Goal: Task Accomplishment & Management: Use online tool/utility

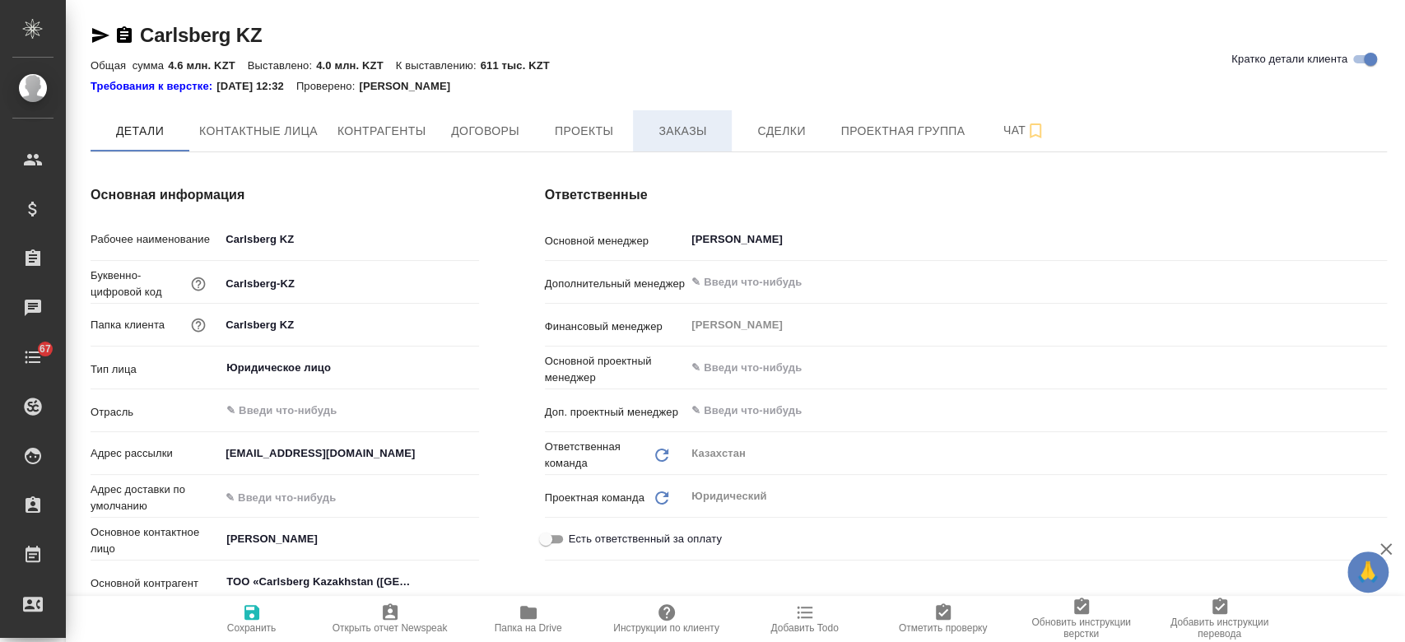
type textarea "x"
click at [681, 137] on span "Заказы" at bounding box center [682, 131] width 79 height 21
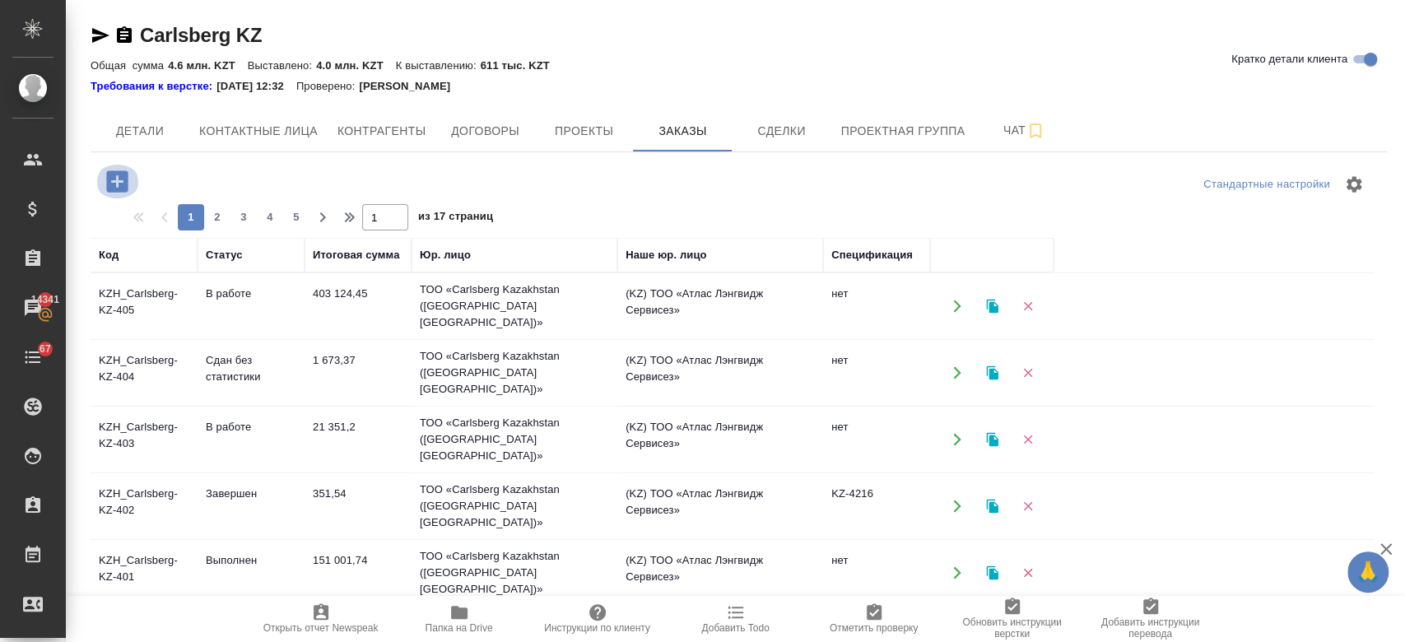
click at [116, 186] on icon "button" at bounding box center [117, 181] width 29 height 29
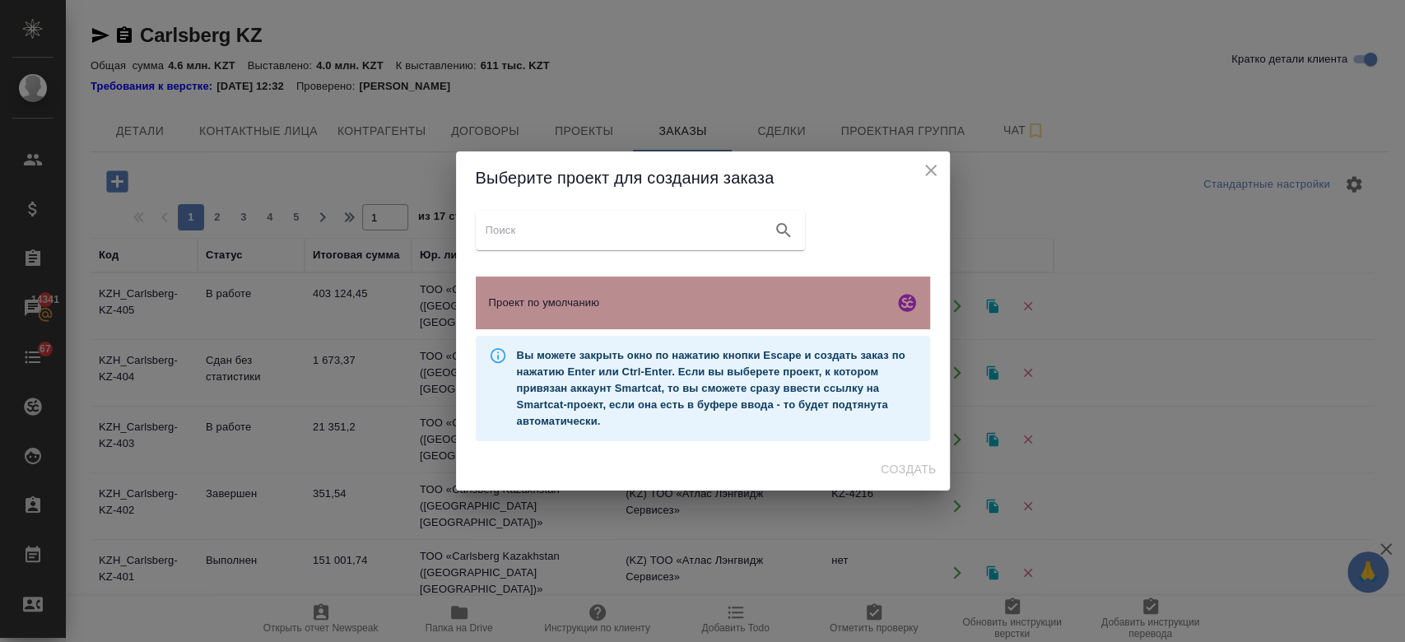
click at [631, 300] on span "Проект по умолчанию" at bounding box center [688, 303] width 398 height 16
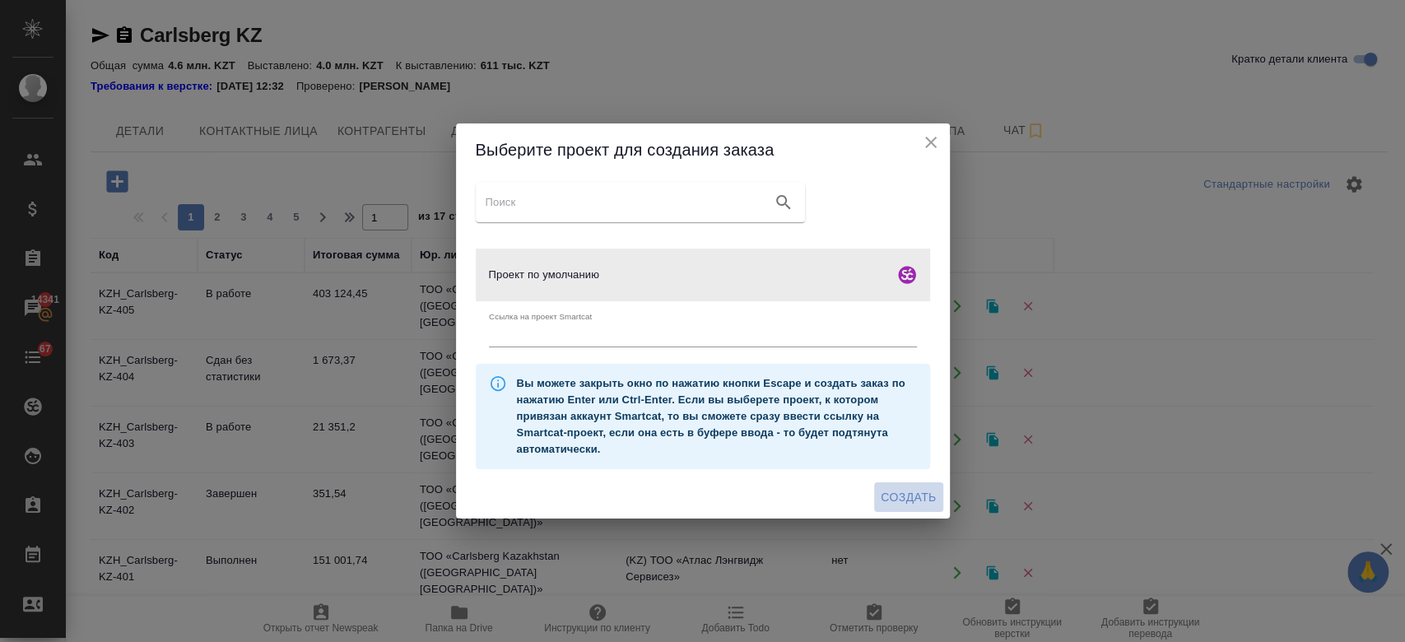
click at [914, 498] on span "Создать" at bounding box center [908, 497] width 55 height 21
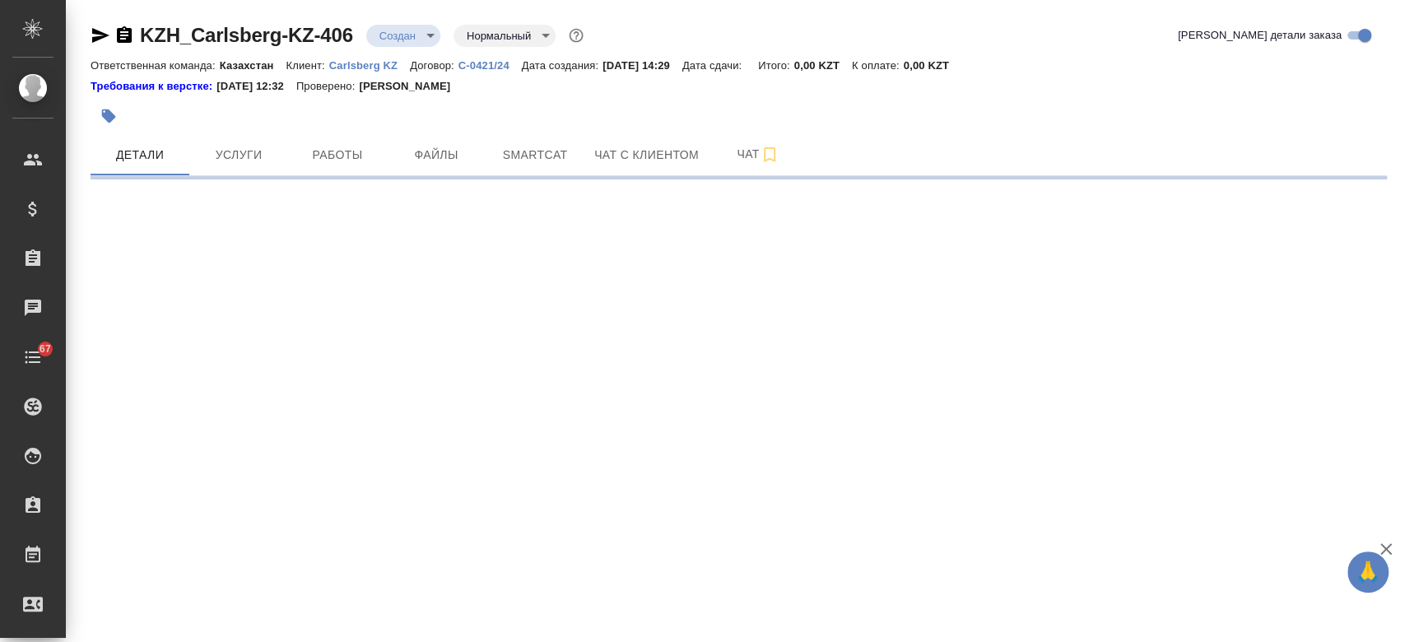
select select "RU"
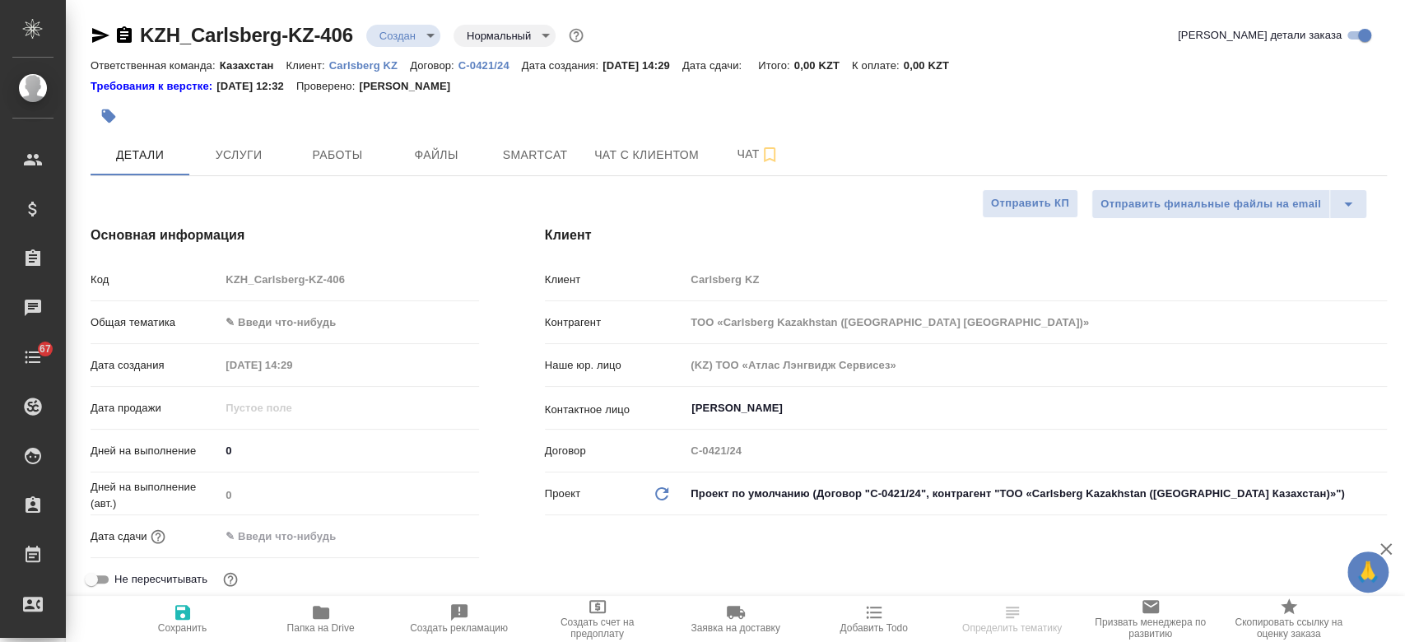
type textarea "x"
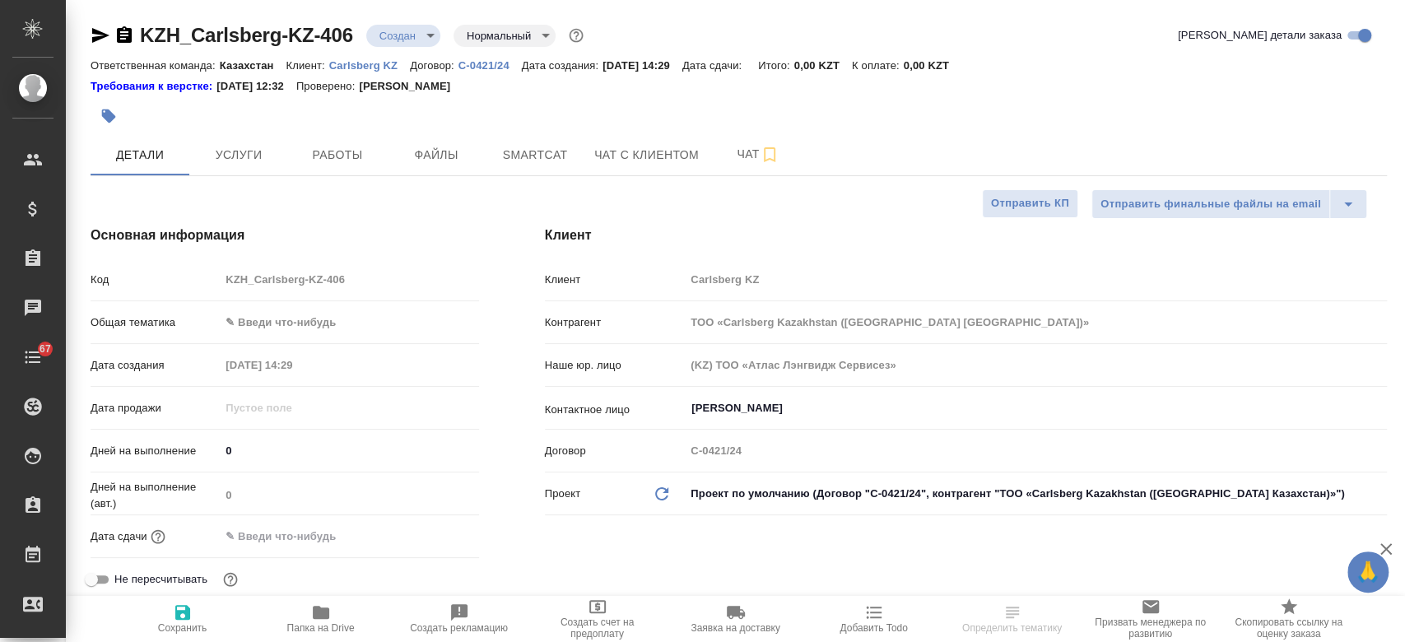
type textarea "x"
click at [442, 142] on button "Файлы" at bounding box center [436, 154] width 99 height 41
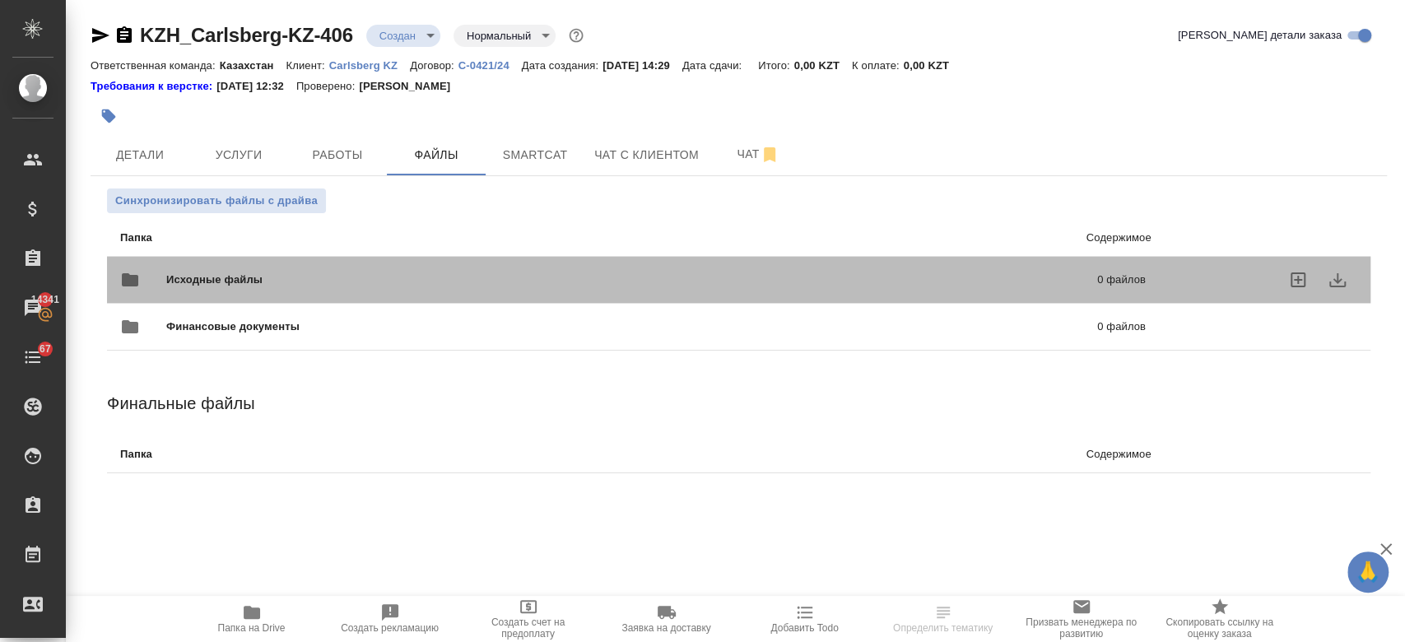
click at [281, 280] on span "Исходные файлы" at bounding box center [423, 280] width 514 height 16
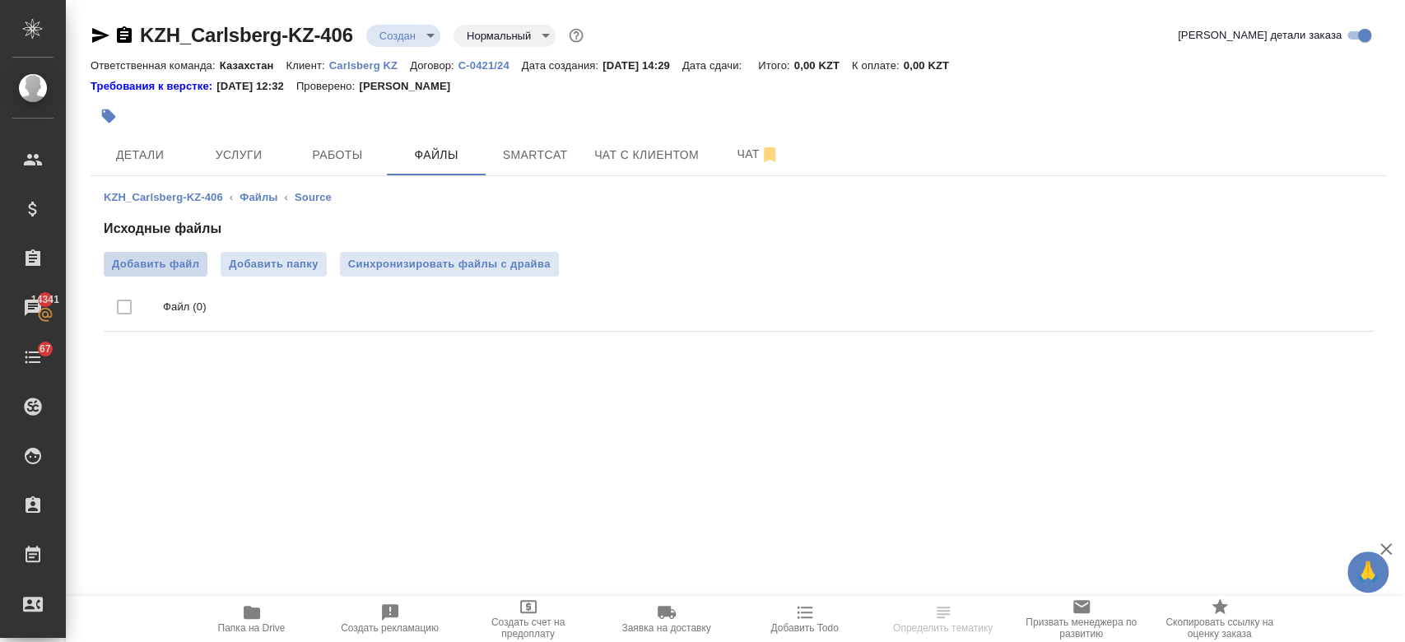
click at [188, 260] on span "Добавить файл" at bounding box center [155, 264] width 87 height 16
click at [0, 0] on input "Добавить файл" at bounding box center [0, 0] width 0 height 0
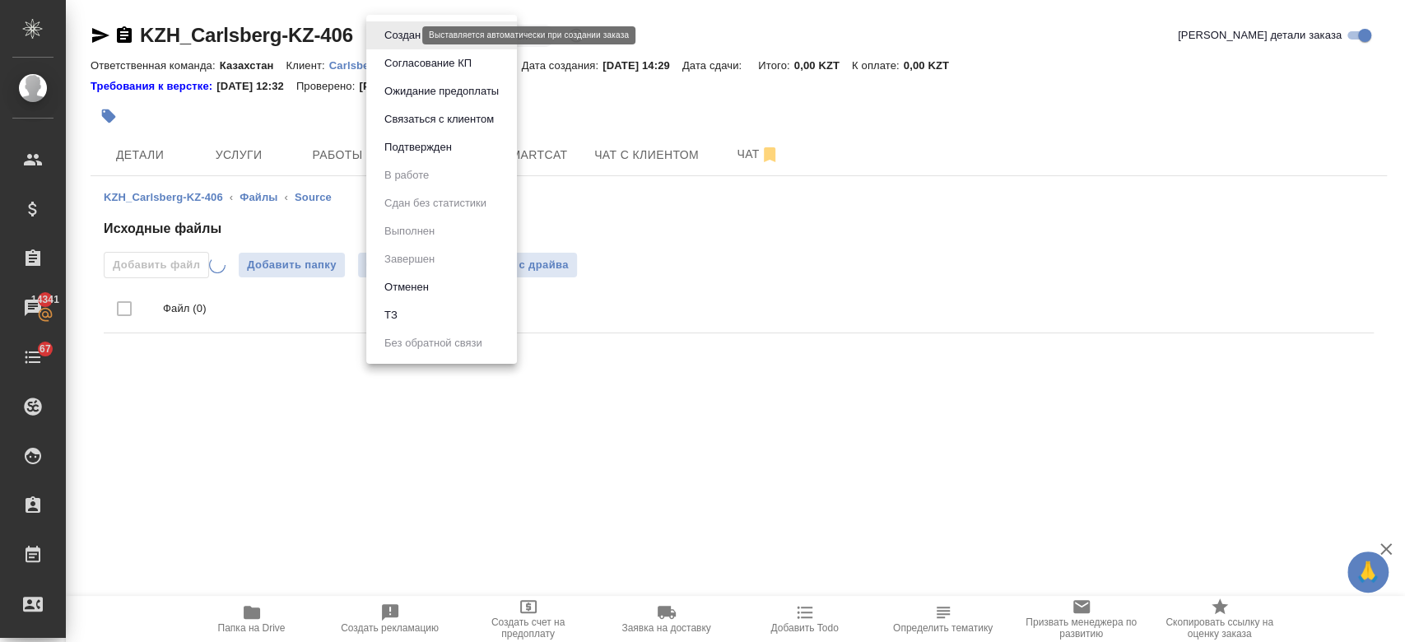
click at [408, 36] on body "🙏 .cls-1 fill:#fff; AWATERA Kosherbayeva Nazerke Клиенты Спецификации Заказы 14…" at bounding box center [702, 321] width 1405 height 642
click at [416, 305] on li "ТЗ" at bounding box center [441, 315] width 151 height 28
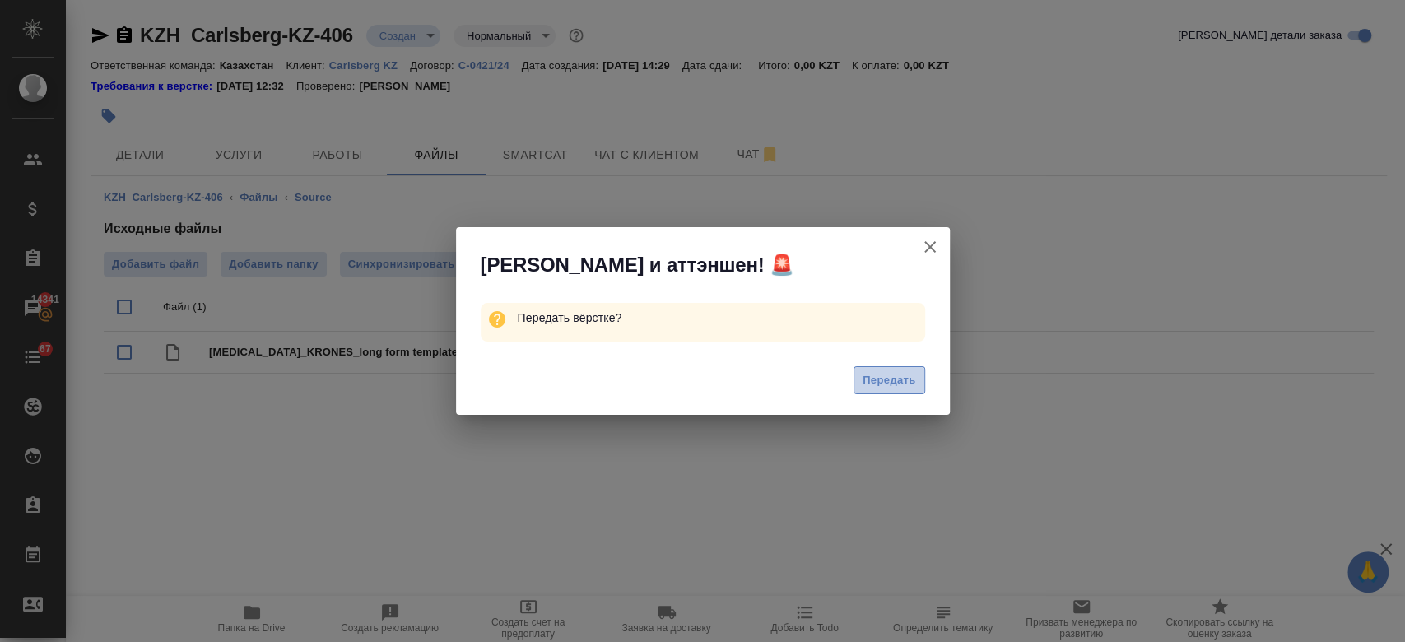
click at [876, 383] on span "Передать" at bounding box center [888, 380] width 53 height 19
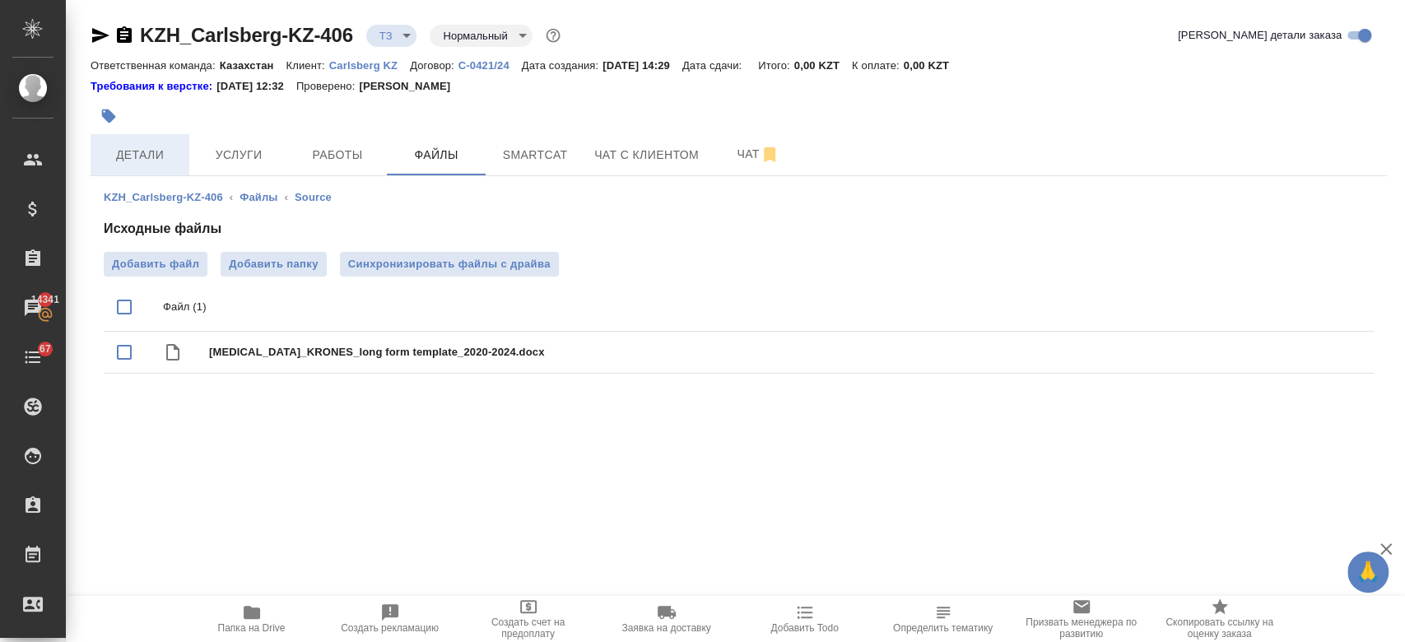
click at [184, 149] on button "Детали" at bounding box center [140, 154] width 99 height 41
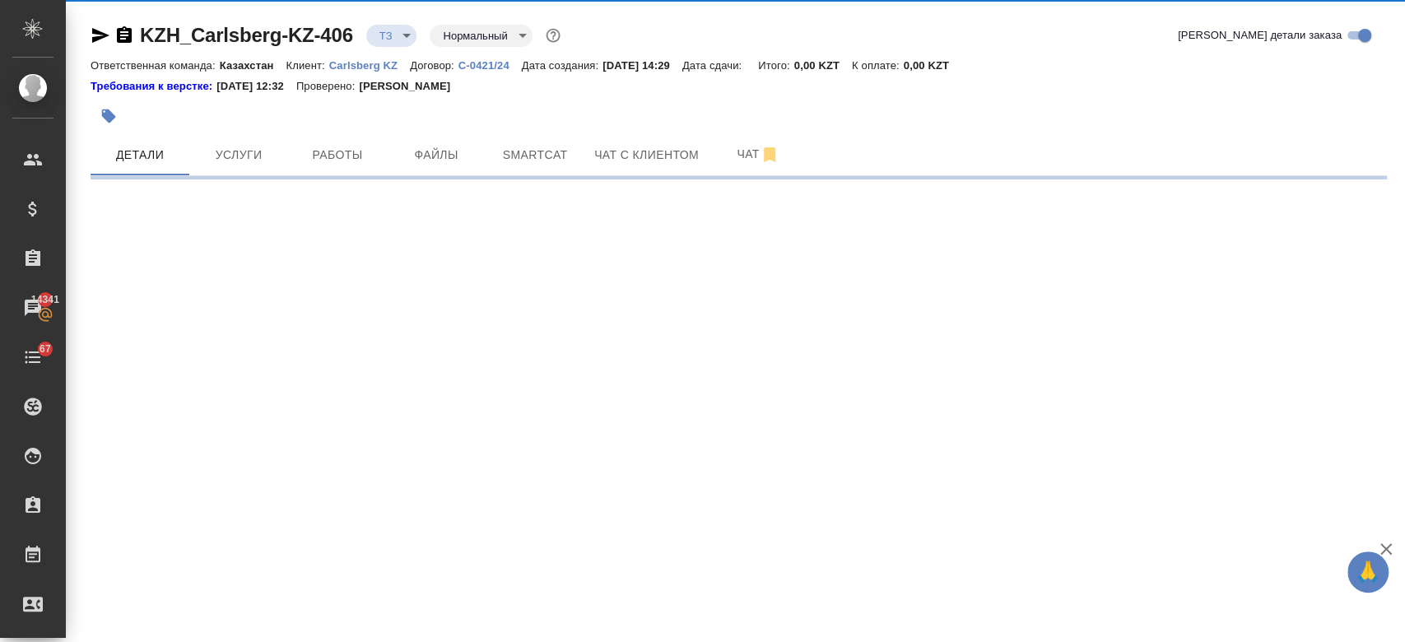
select select "RU"
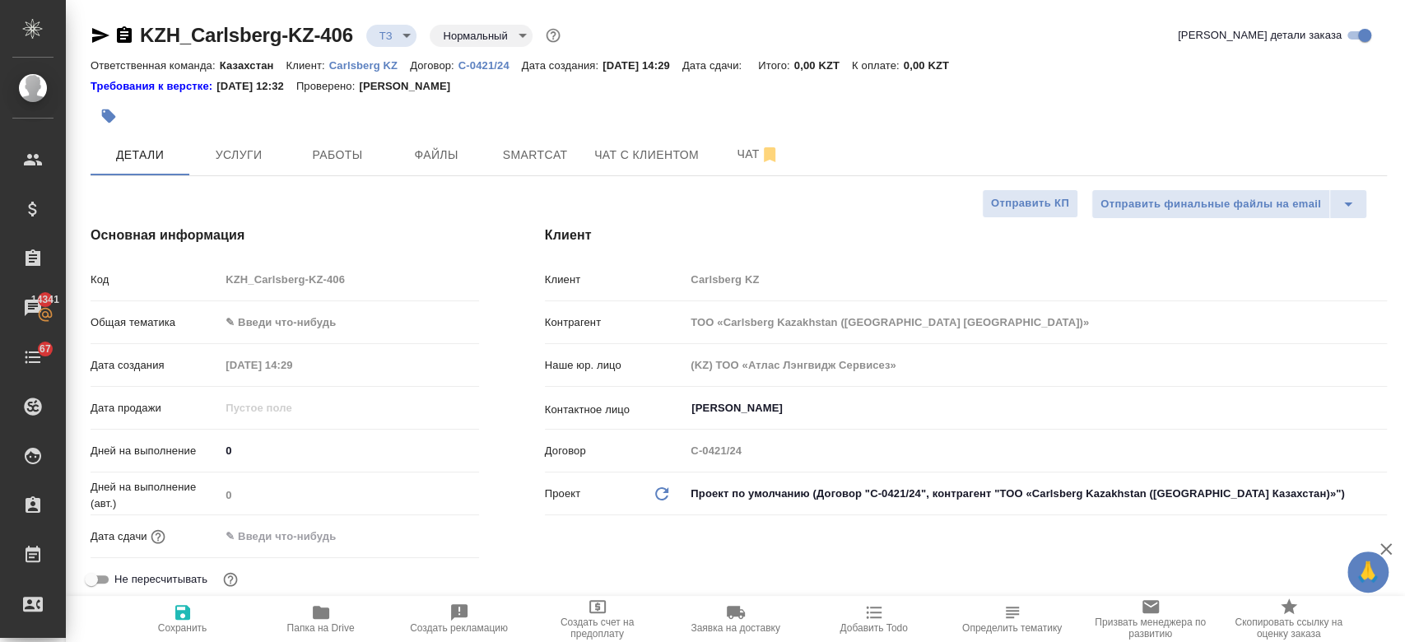
type textarea "x"
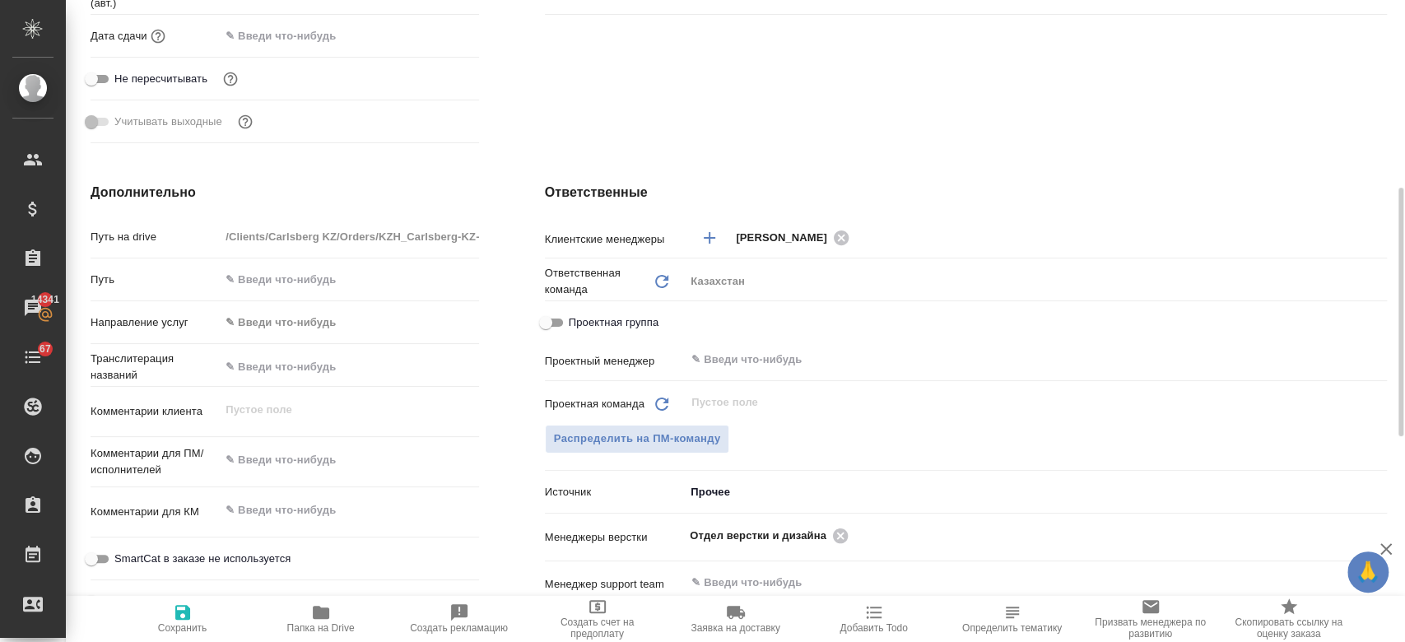
scroll to position [501, 0]
type textarea "x"
click at [283, 468] on textarea at bounding box center [349, 460] width 257 height 28
paste textarea "перевод на русский язык."
type textarea "перевод на русский язык."
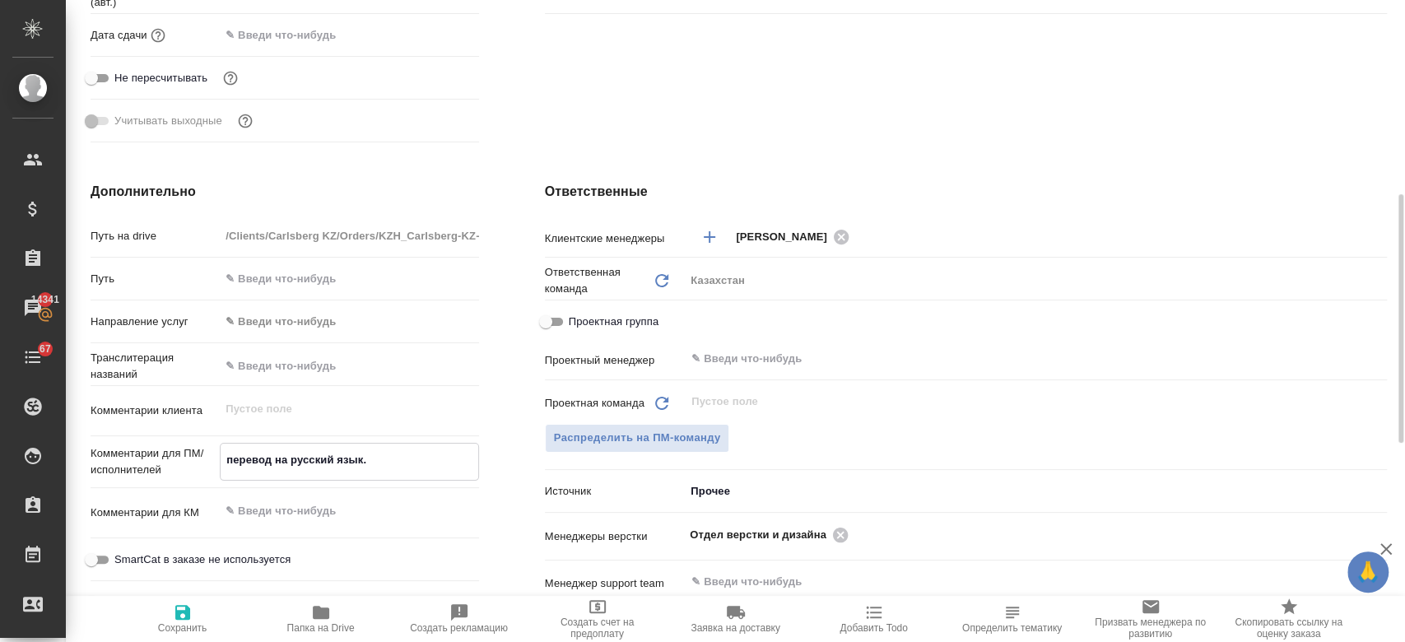
type textarea "x"
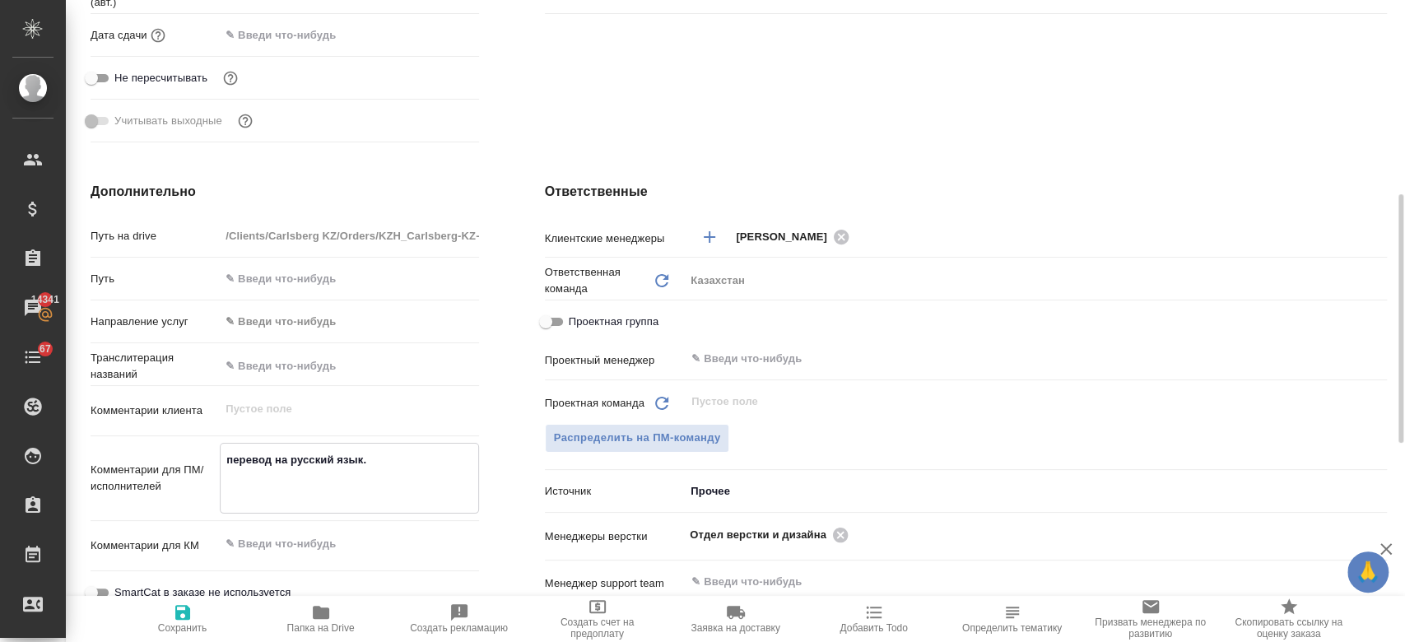
type textarea "перевод на русский язык."
type textarea "x"
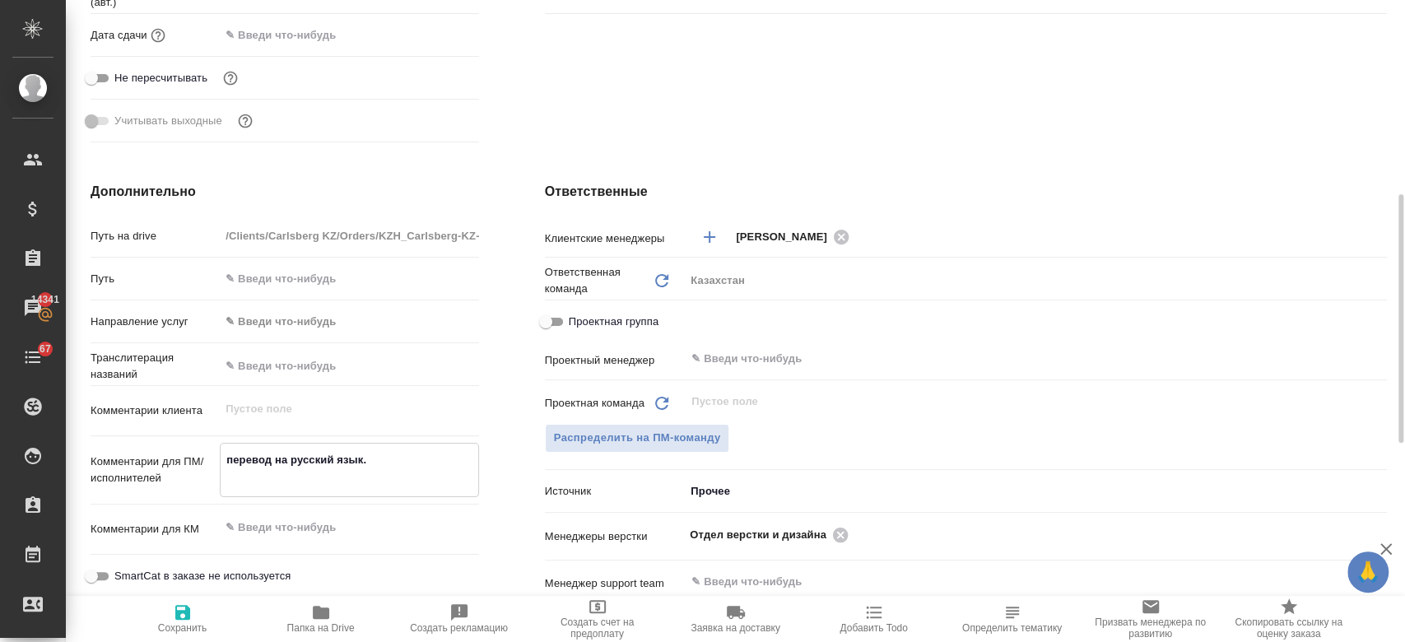
type textarea "перевод на русский язык."
type textarea "x"
click at [185, 616] on icon "button" at bounding box center [182, 612] width 15 height 15
type textarea "x"
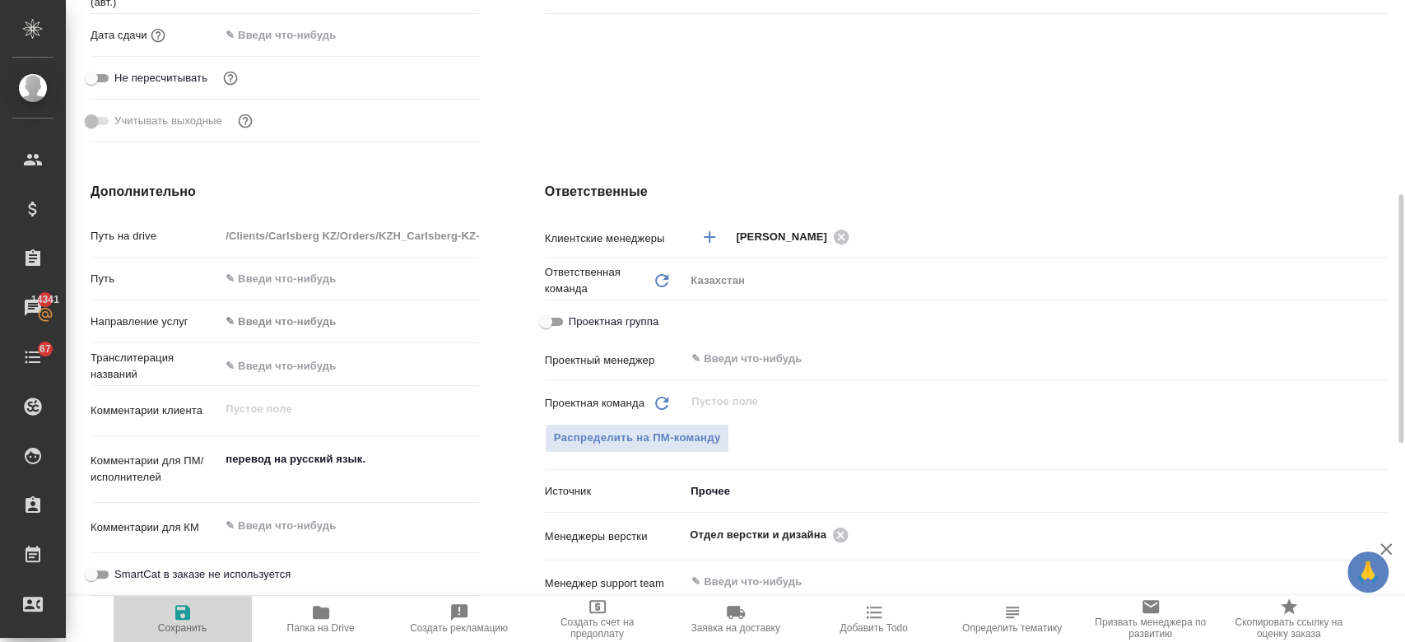
type textarea "x"
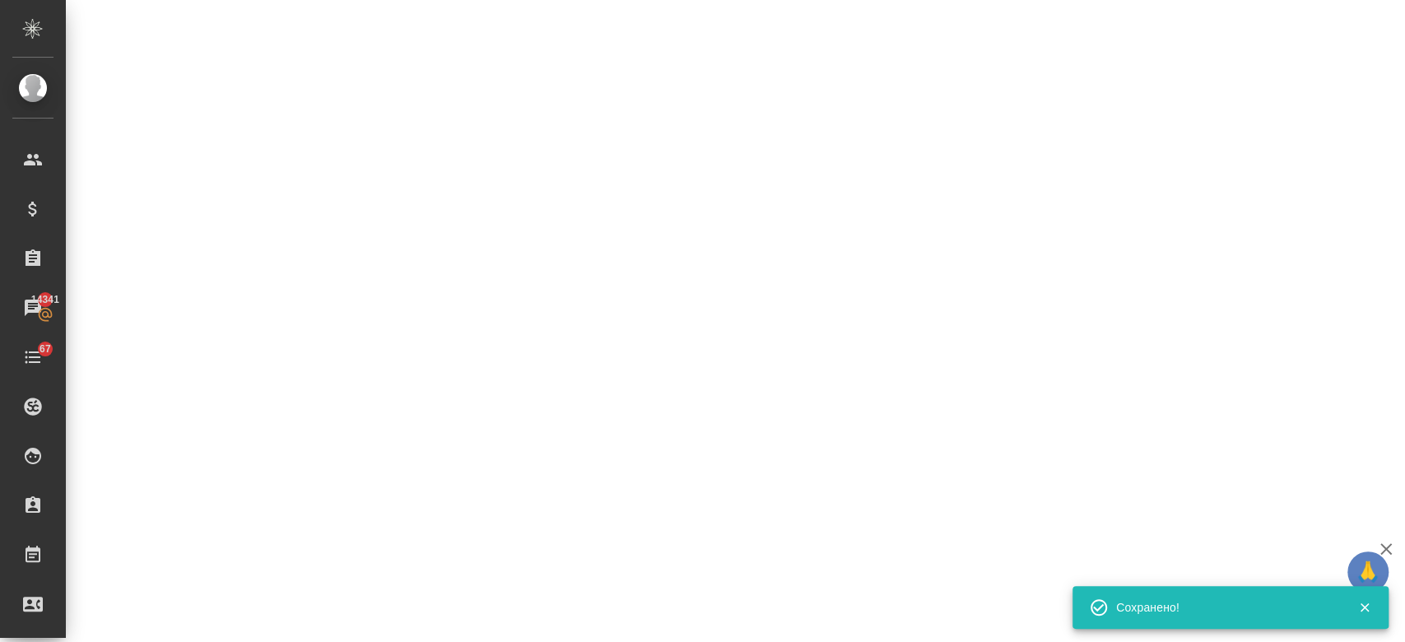
select select "RU"
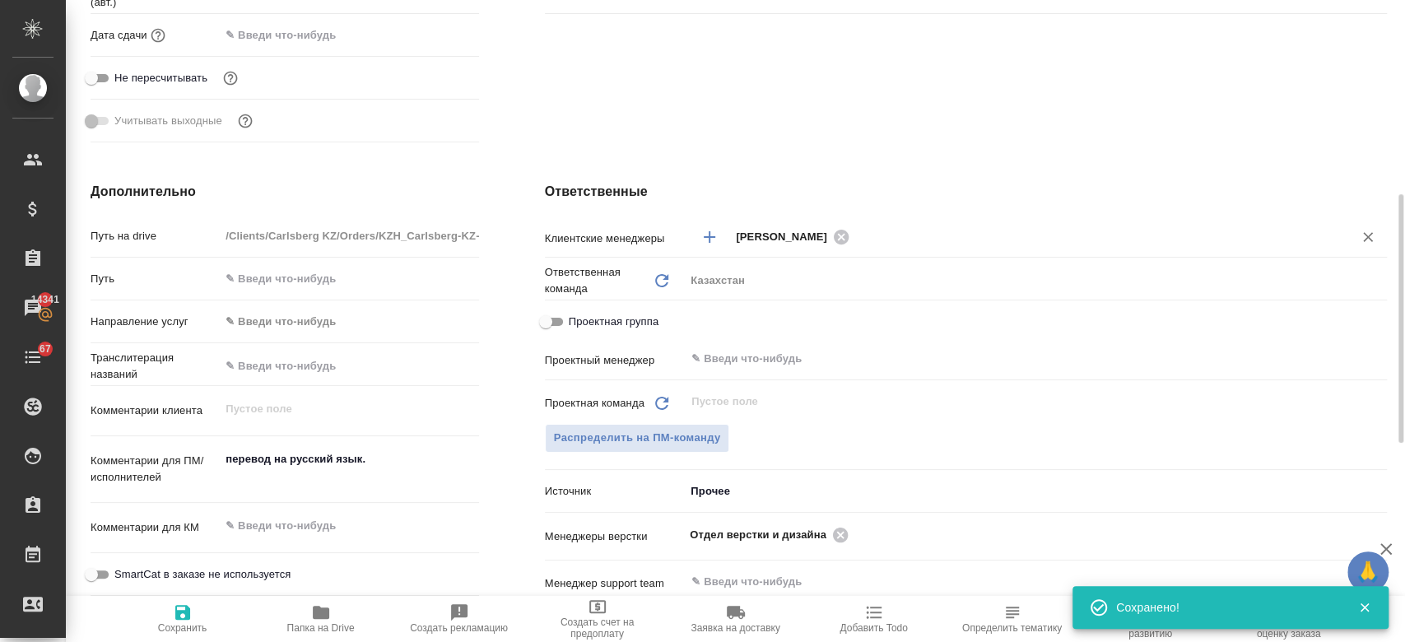
type textarea "x"
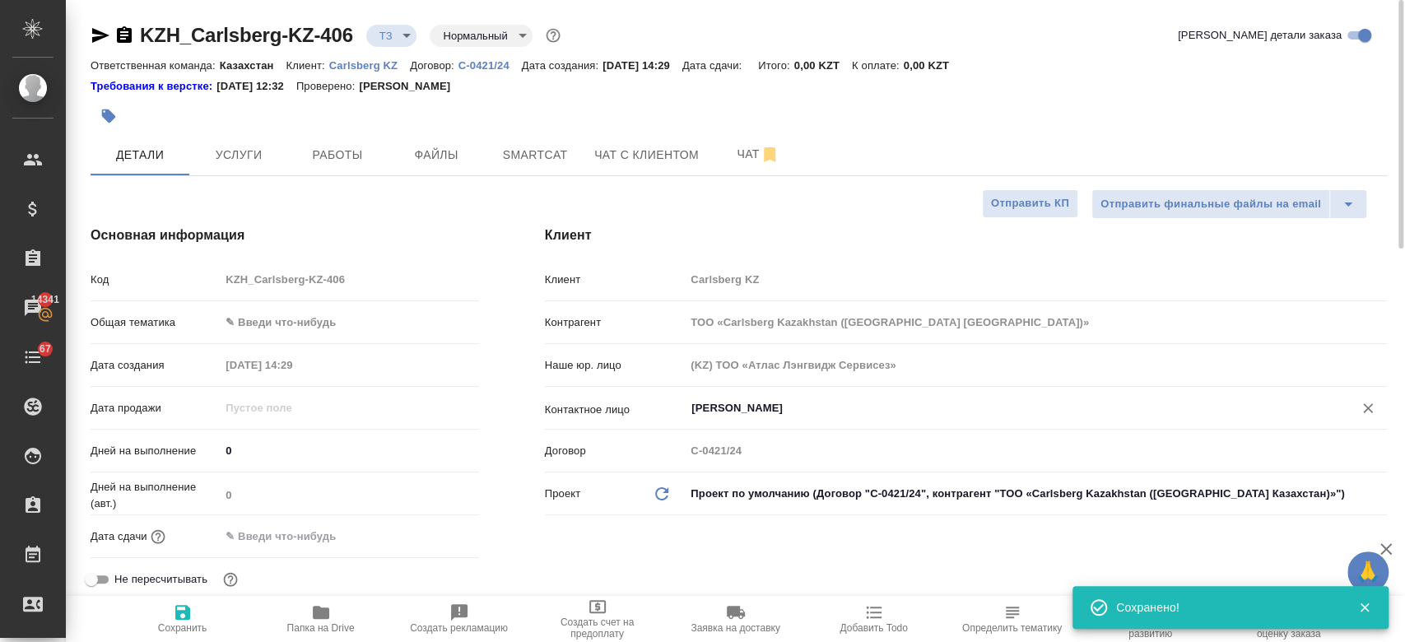
click at [766, 407] on input "[PERSON_NAME]" at bounding box center [1008, 408] width 637 height 20
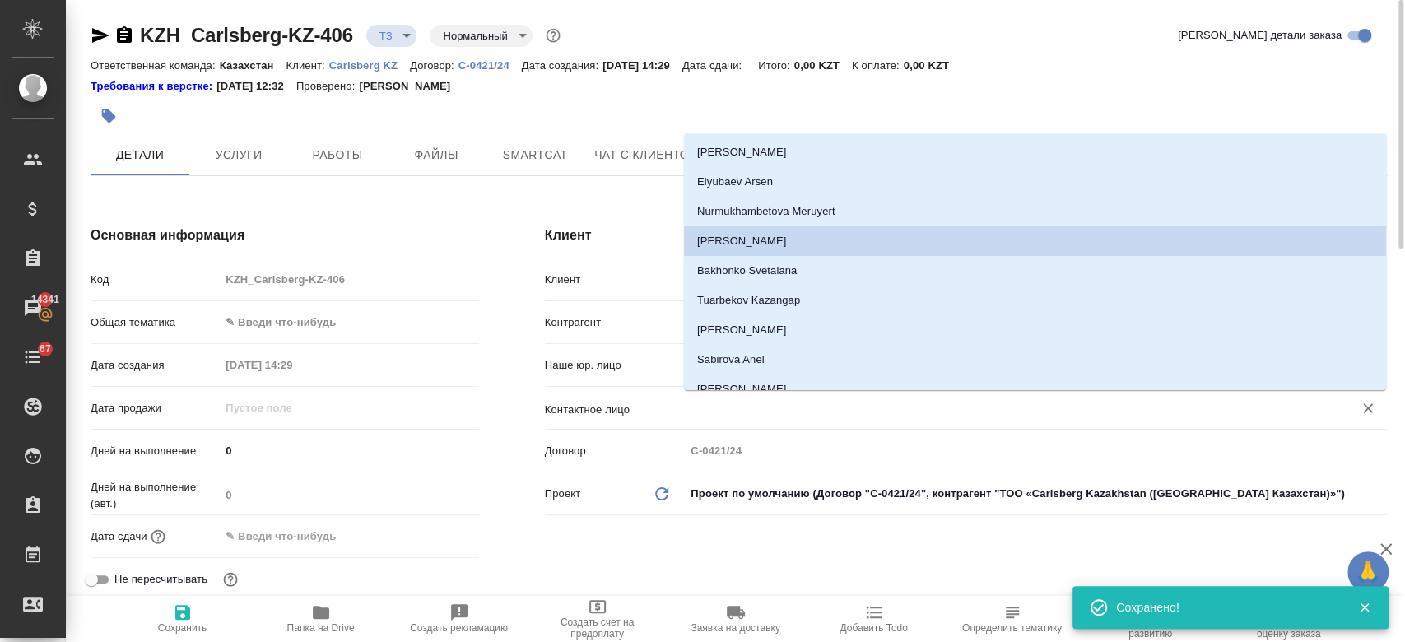
type textarea "x"
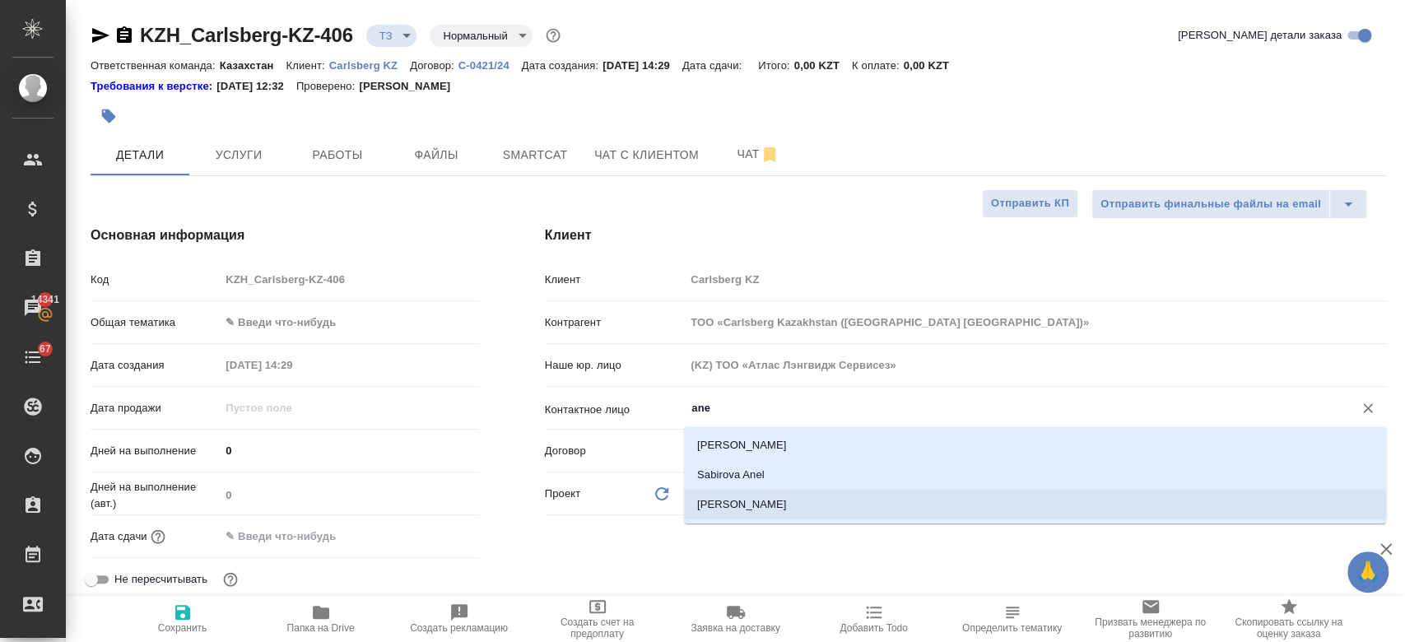
click at [731, 509] on li "[PERSON_NAME]" at bounding box center [1035, 505] width 702 height 30
type input "[PERSON_NAME]"
type textarea "x"
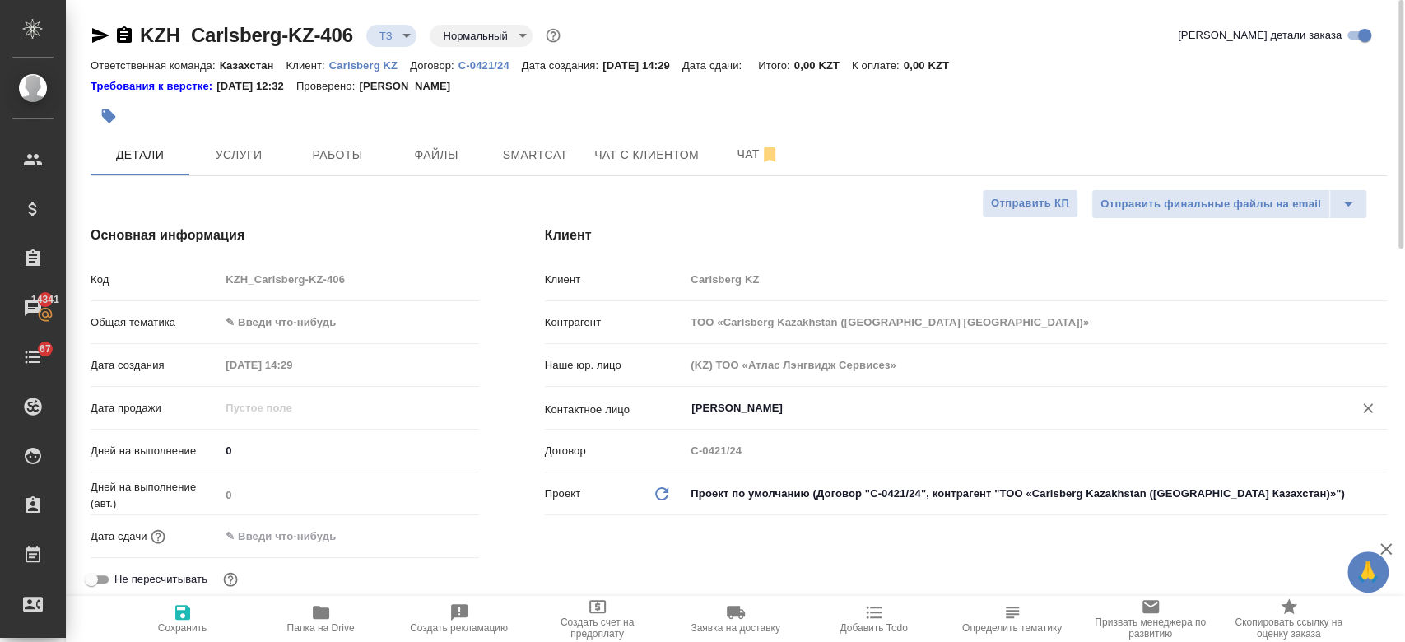
type input "[PERSON_NAME]"
click at [182, 609] on icon "button" at bounding box center [183, 612] width 20 height 20
type textarea "x"
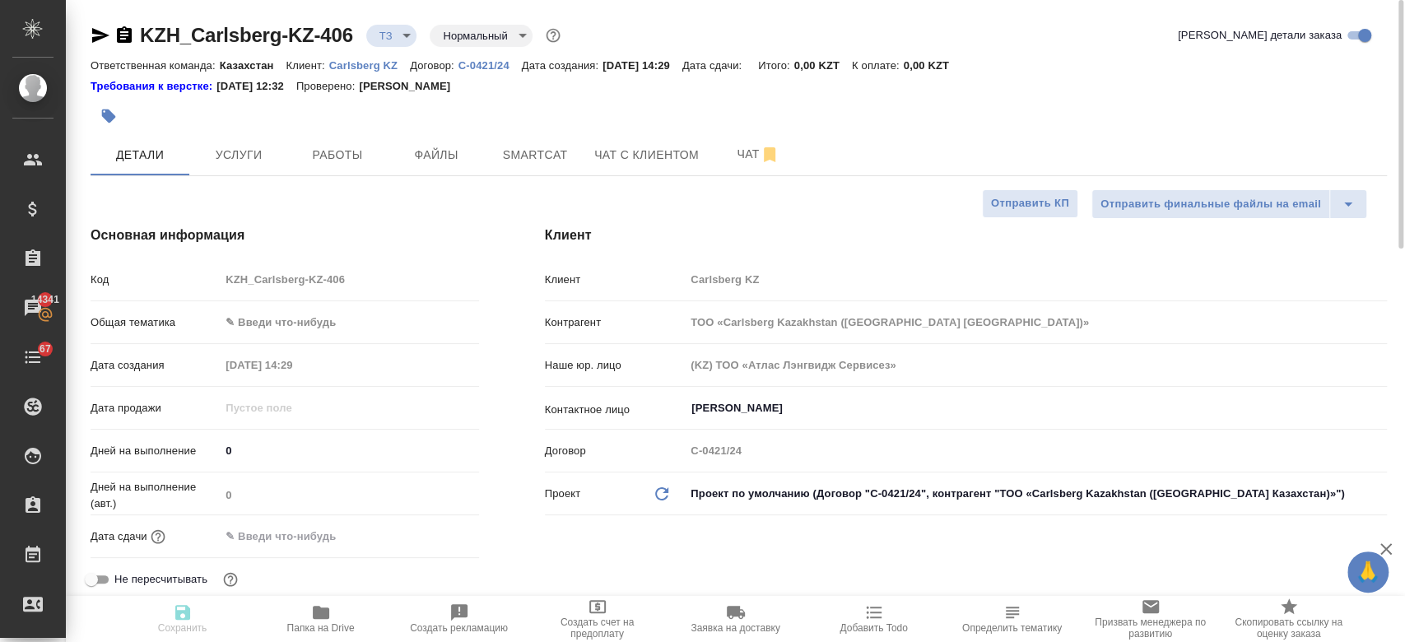
type textarea "x"
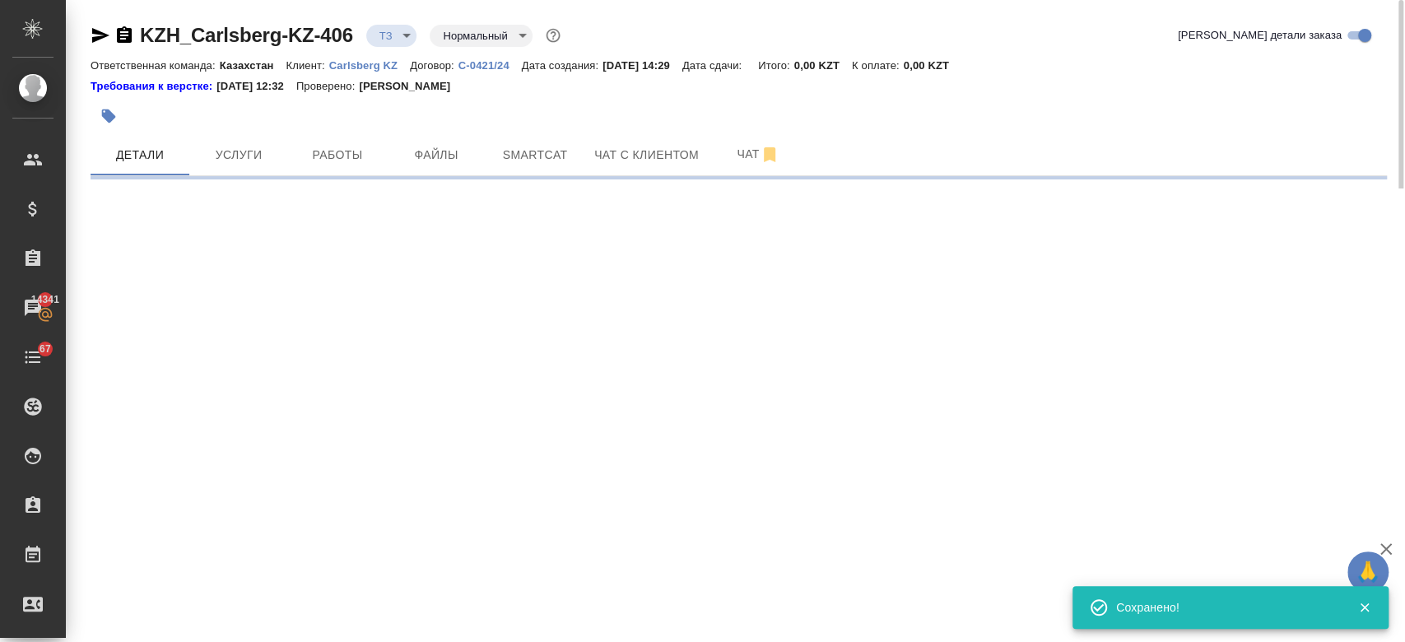
select select "RU"
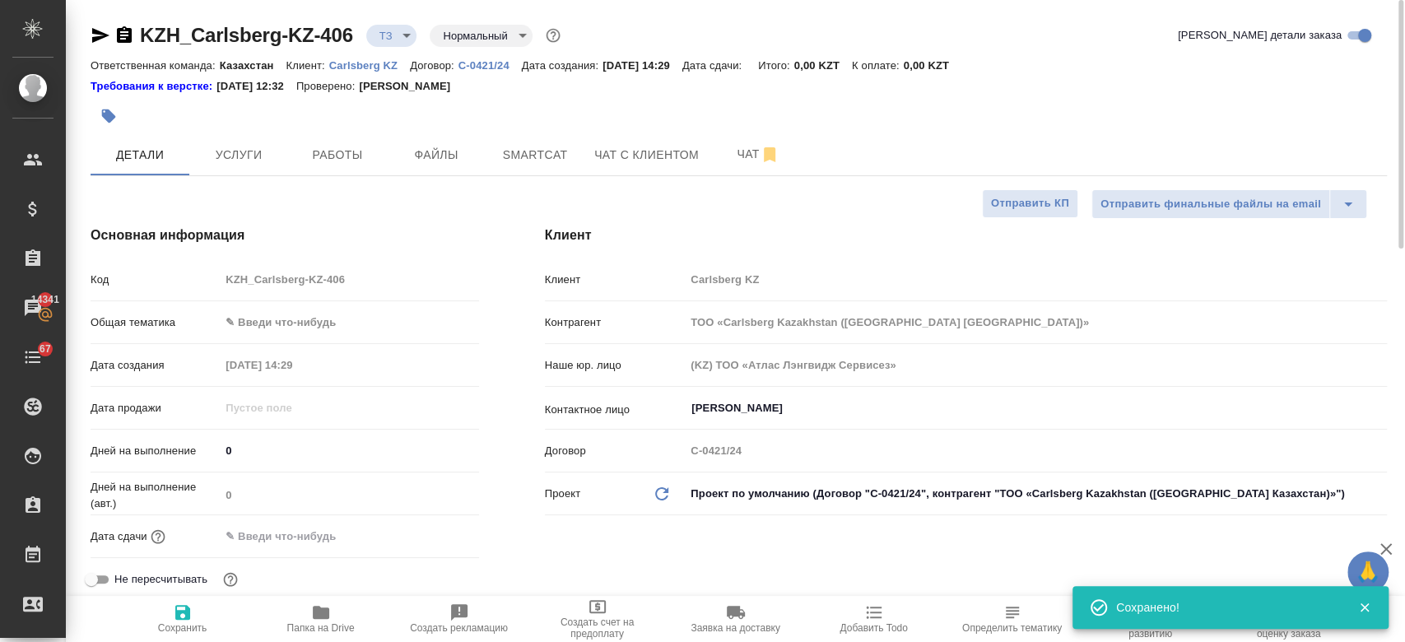
type textarea "x"
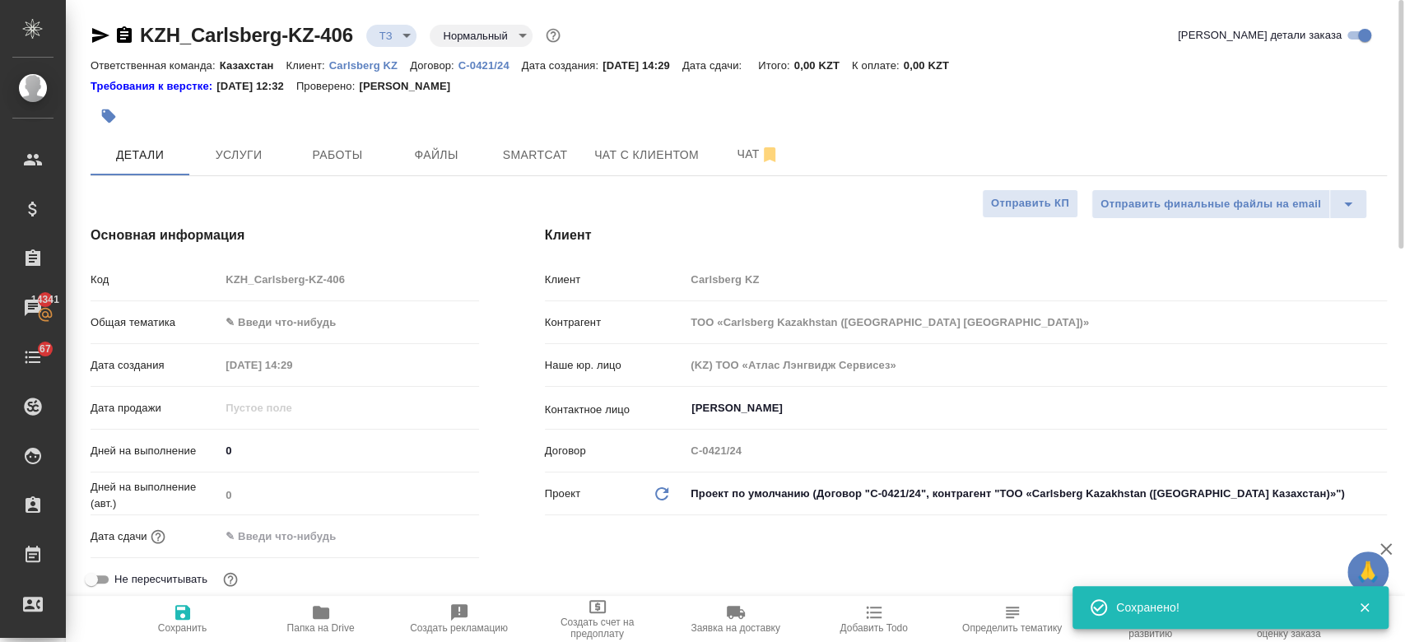
type textarea "x"
click at [244, 155] on span "Услуги" at bounding box center [238, 155] width 79 height 21
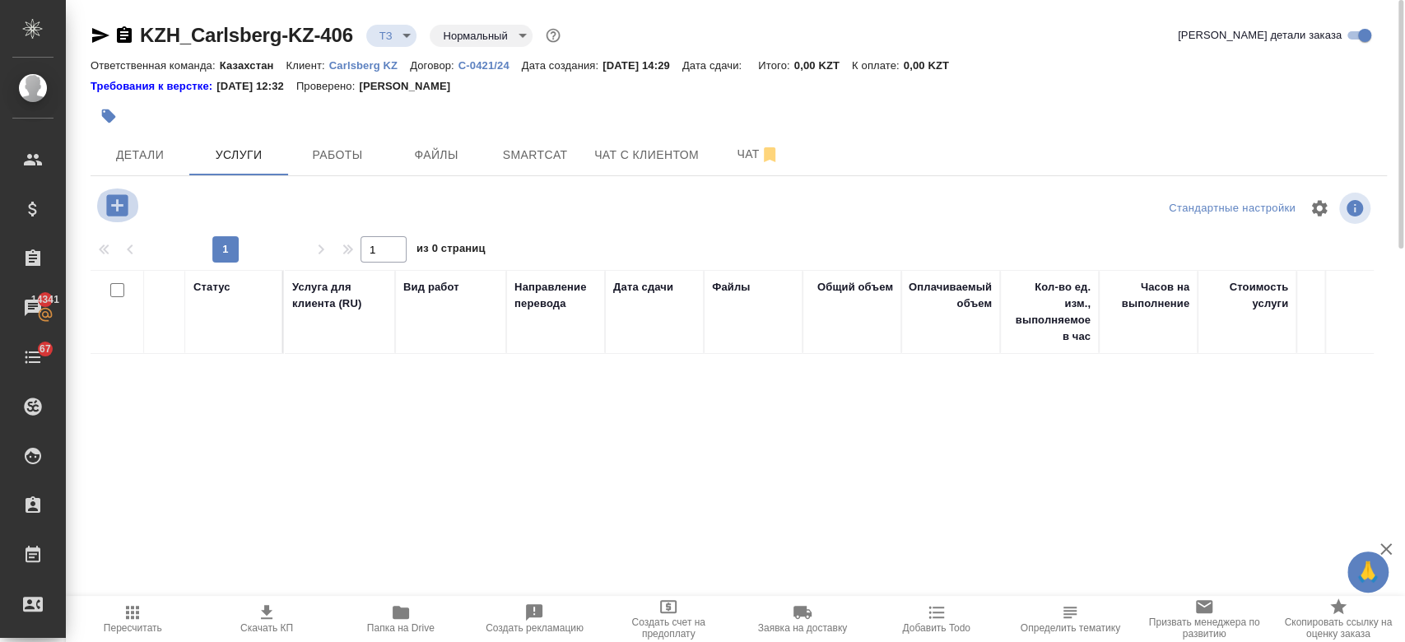
click at [127, 192] on icon "button" at bounding box center [117, 205] width 29 height 29
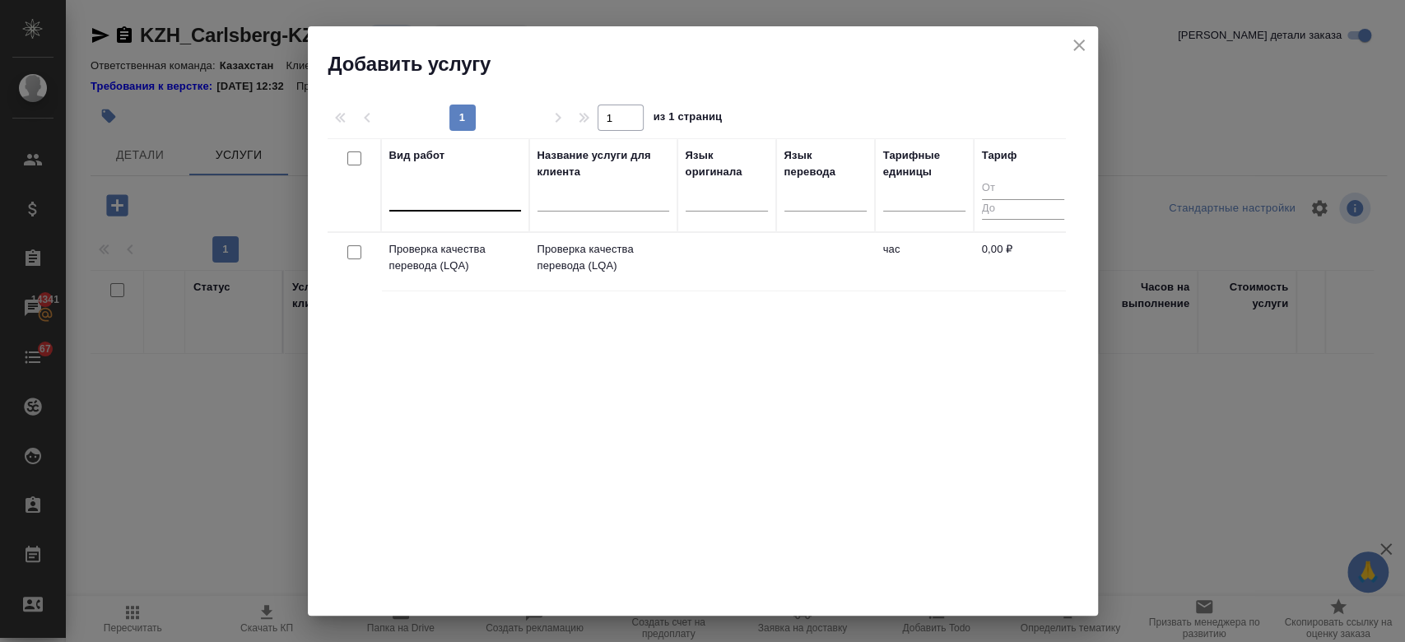
click at [456, 206] on div at bounding box center [455, 195] width 132 height 24
type input "j"
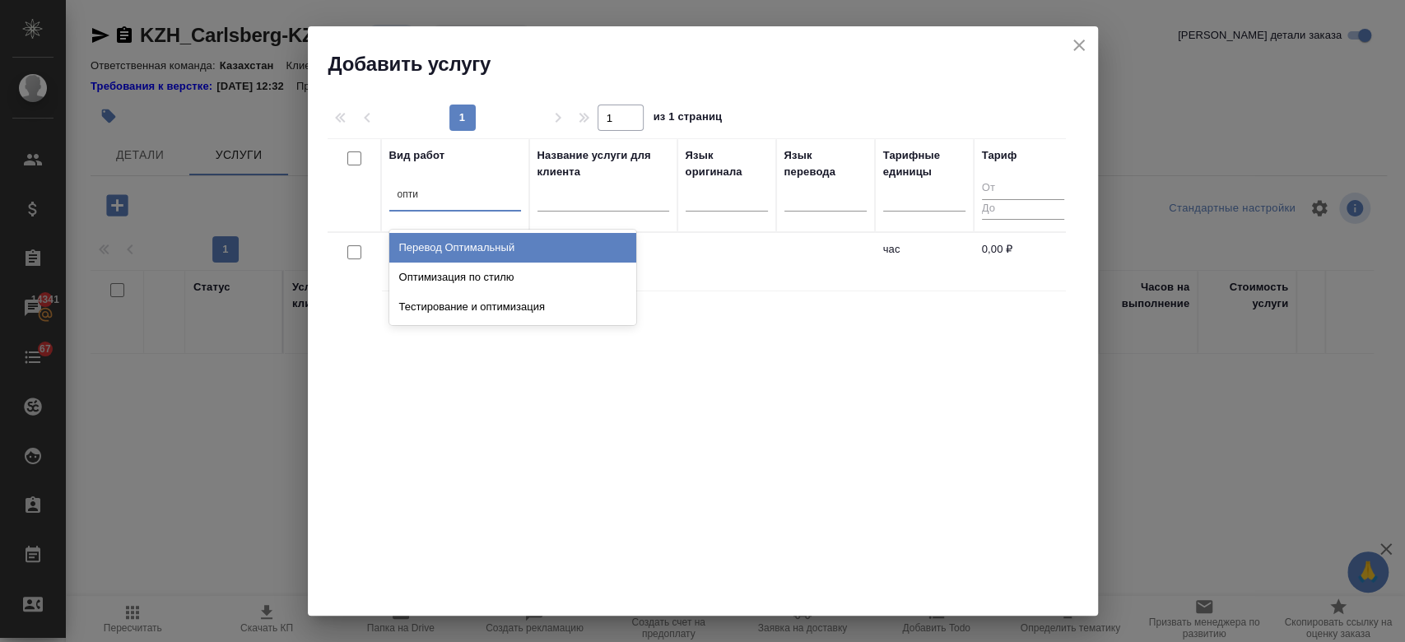
type input "оптим"
click at [454, 253] on div "Перевод Оптимальный" at bounding box center [512, 248] width 247 height 30
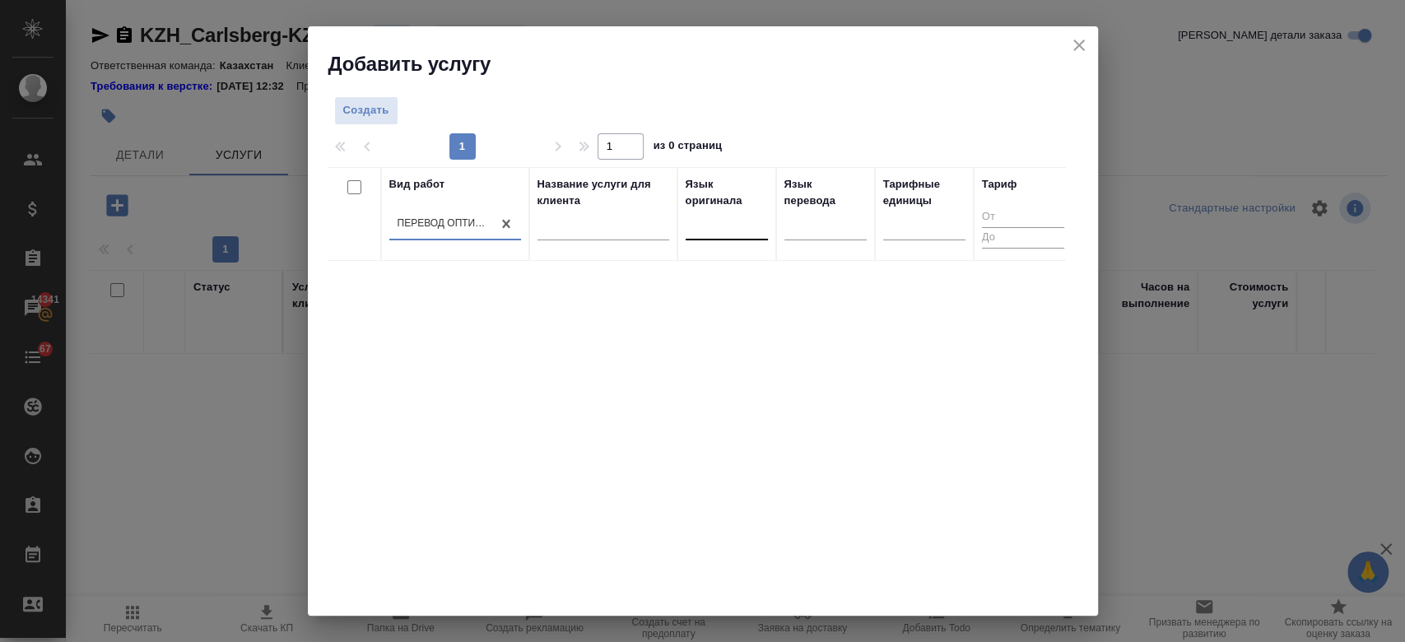
click at [720, 234] on div at bounding box center [727, 224] width 82 height 24
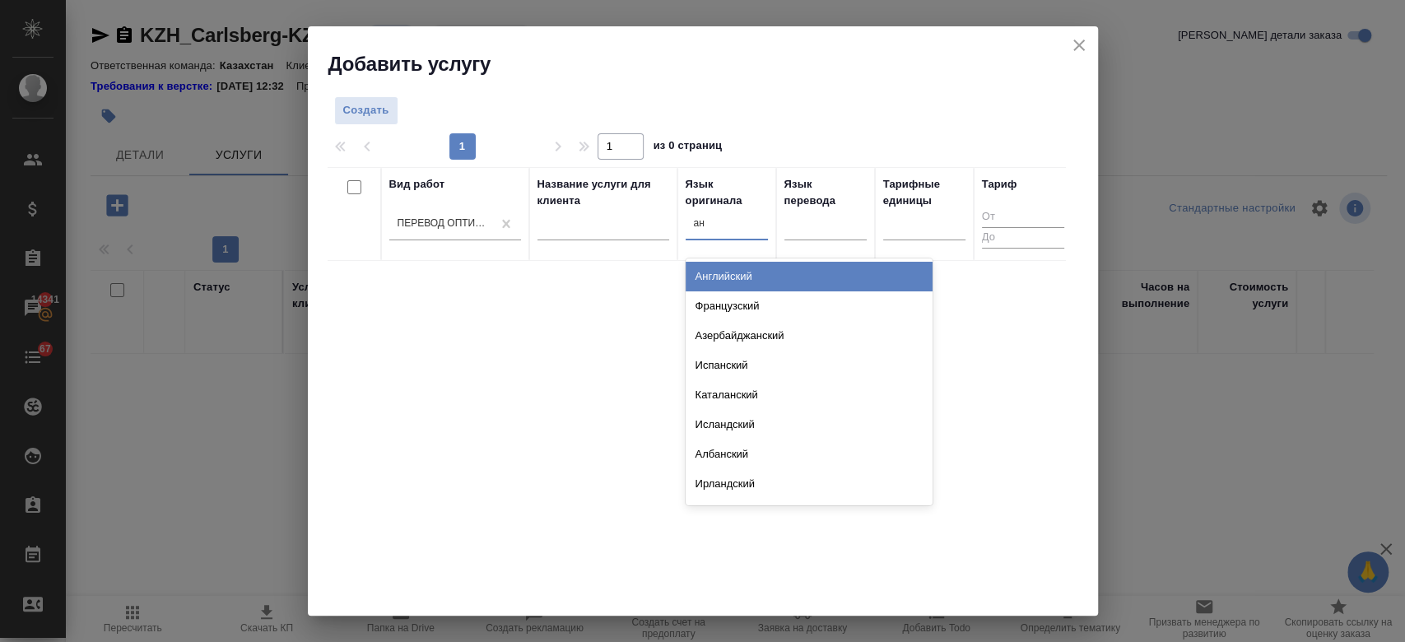
type input "анг"
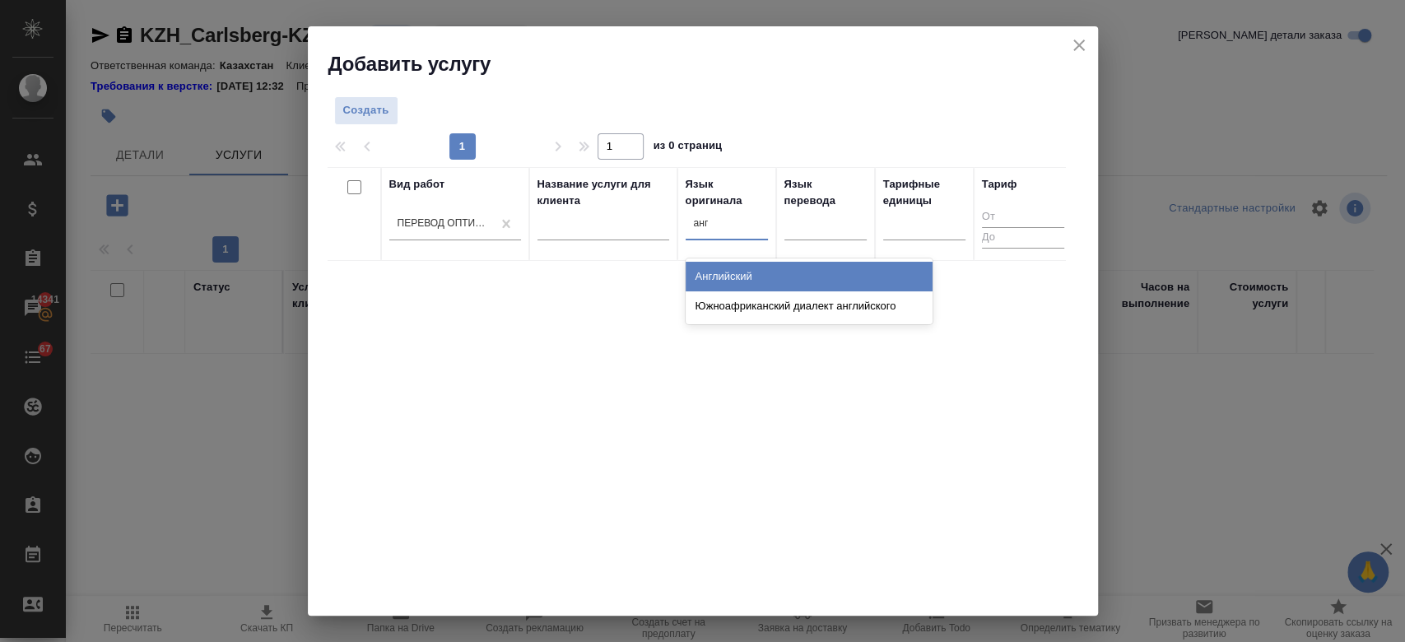
click at [774, 280] on div "Английский" at bounding box center [809, 277] width 247 height 30
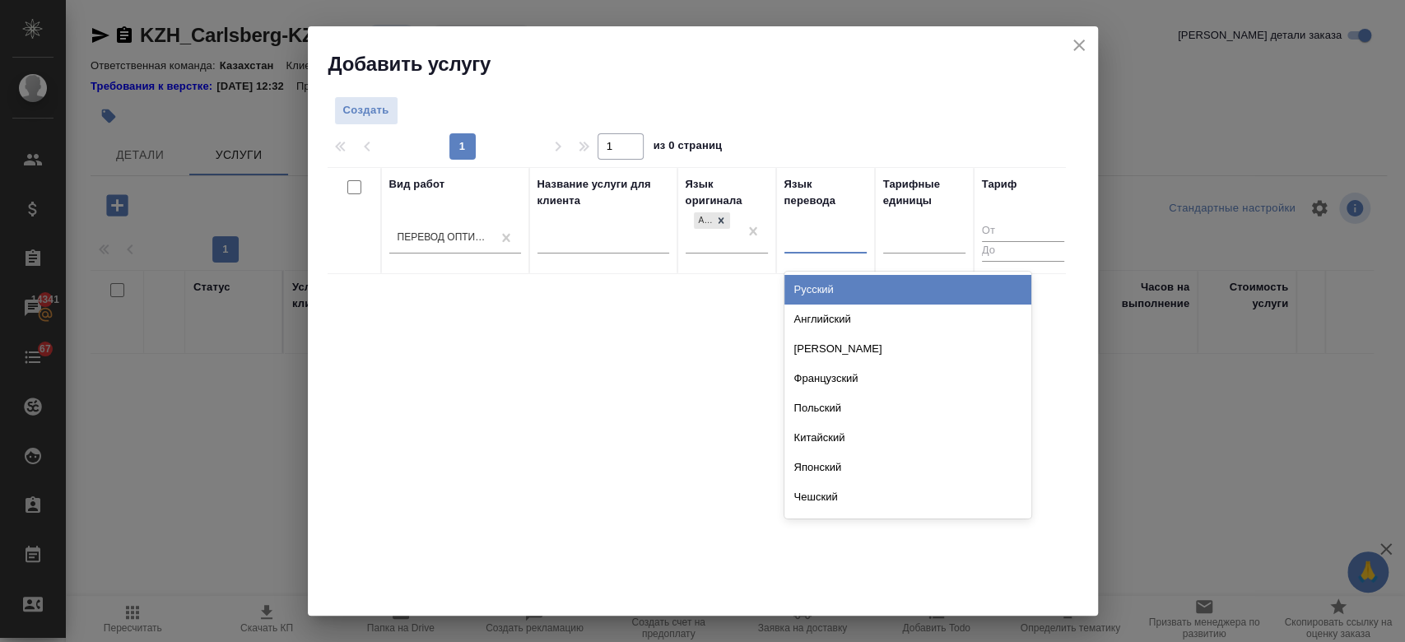
click at [819, 239] on div at bounding box center [825, 237] width 82 height 24
type input "рус"
click at [810, 289] on div "Русский" at bounding box center [907, 290] width 247 height 30
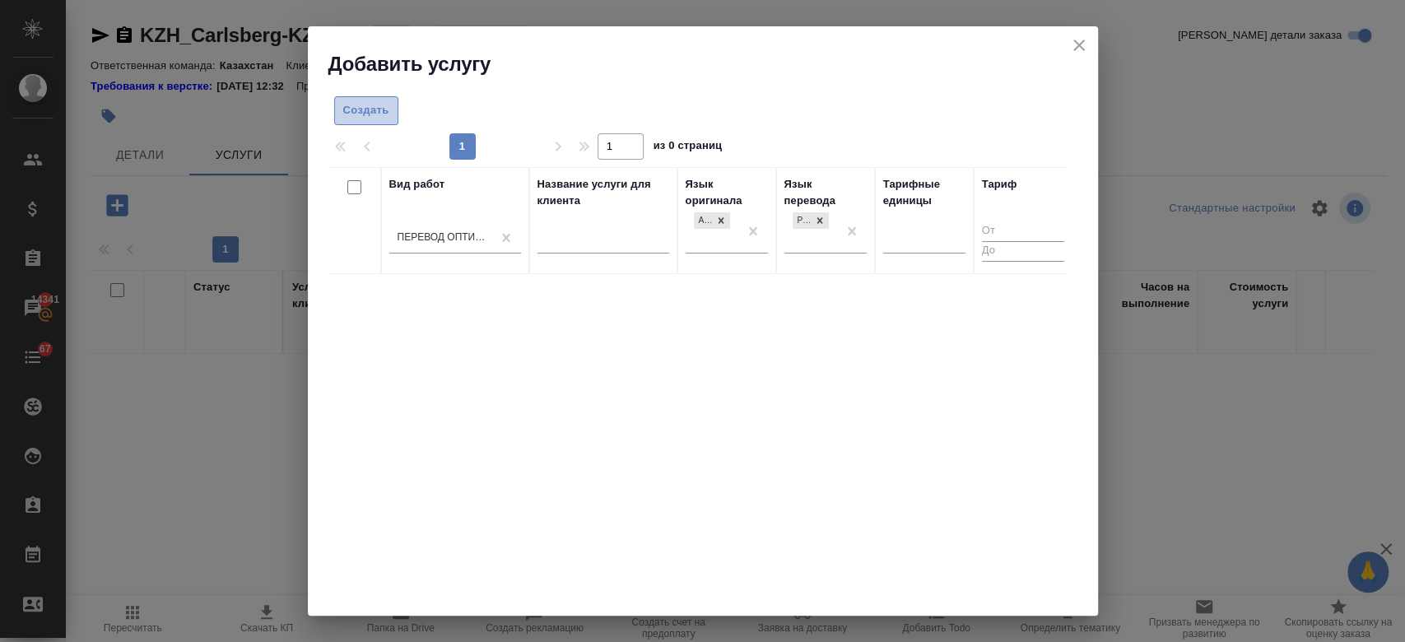
click at [384, 109] on span "Создать" at bounding box center [366, 110] width 46 height 19
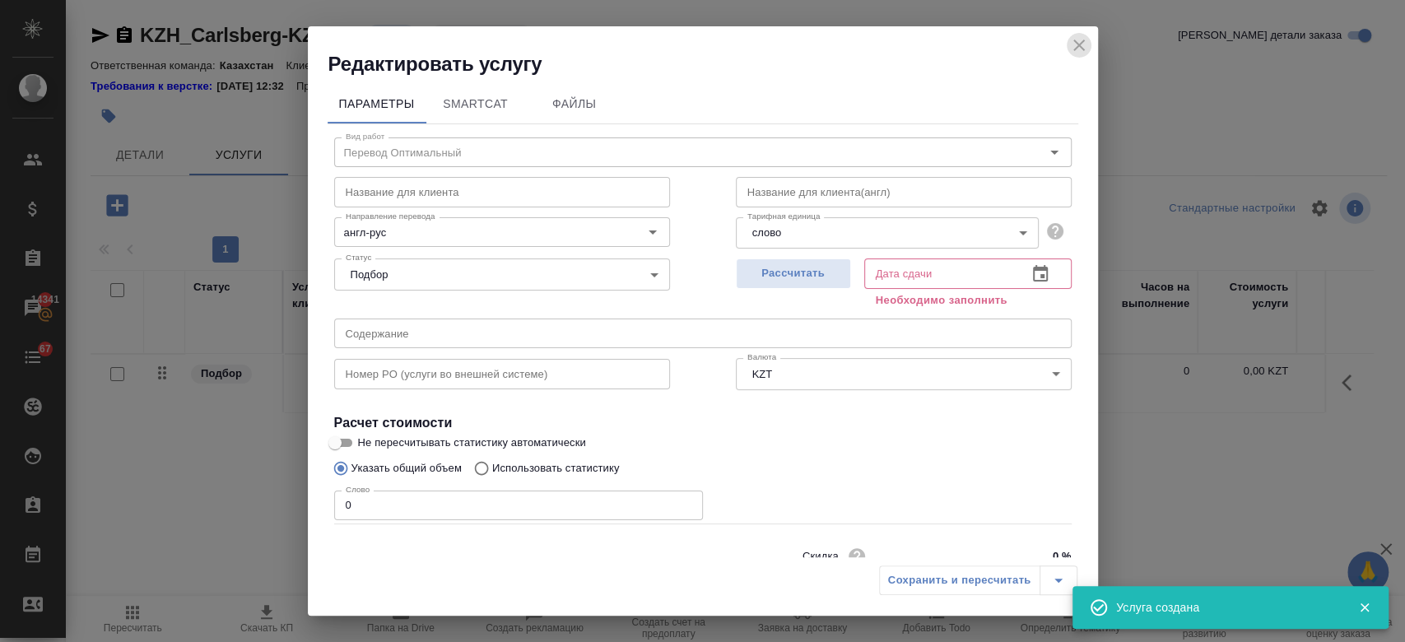
click at [1086, 49] on icon "close" at bounding box center [1079, 45] width 20 height 20
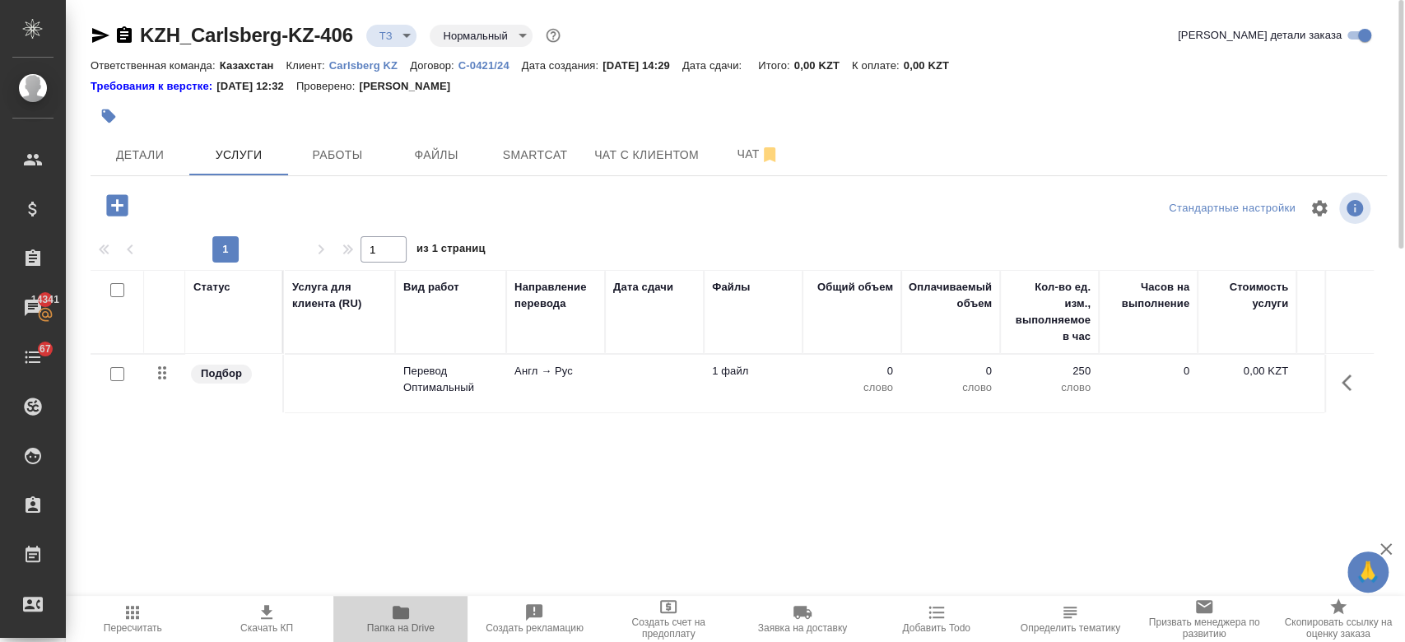
click at [401, 622] on span "Папка на Drive" at bounding box center [400, 628] width 67 height 12
click at [115, 377] on input "checkbox" at bounding box center [117, 374] width 14 height 14
checkbox input "true"
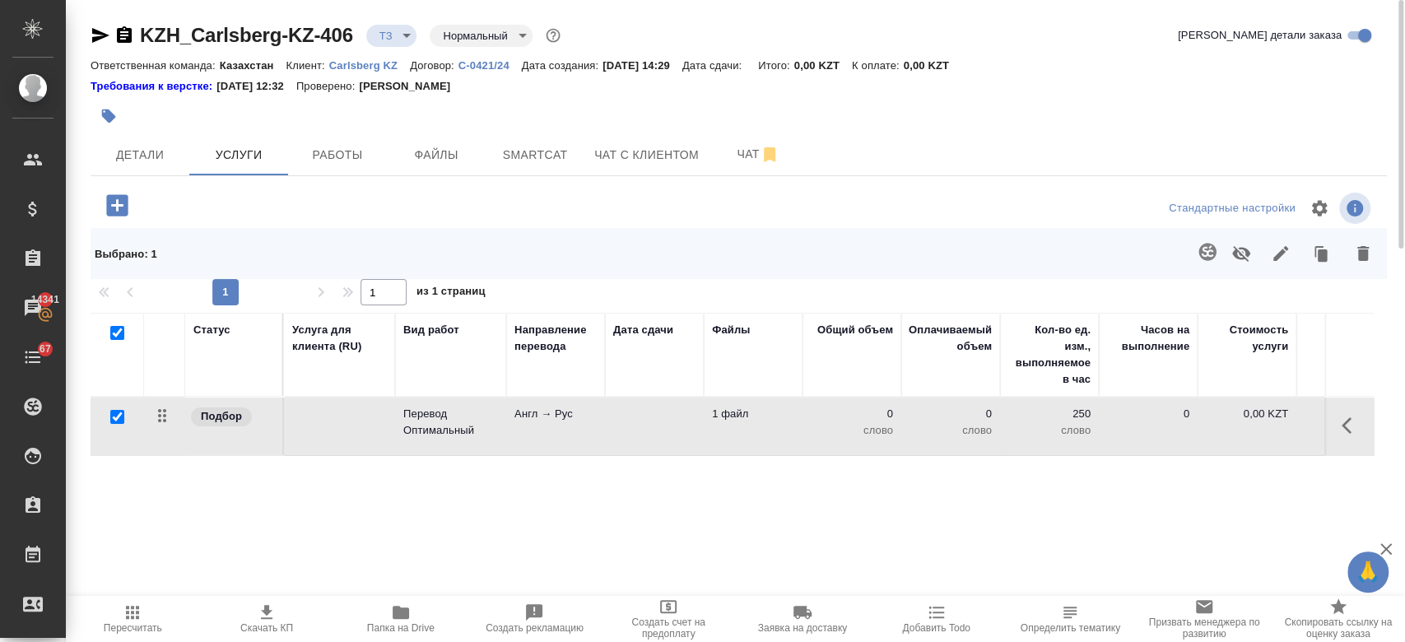
click at [1198, 253] on icon "button" at bounding box center [1207, 252] width 20 height 20
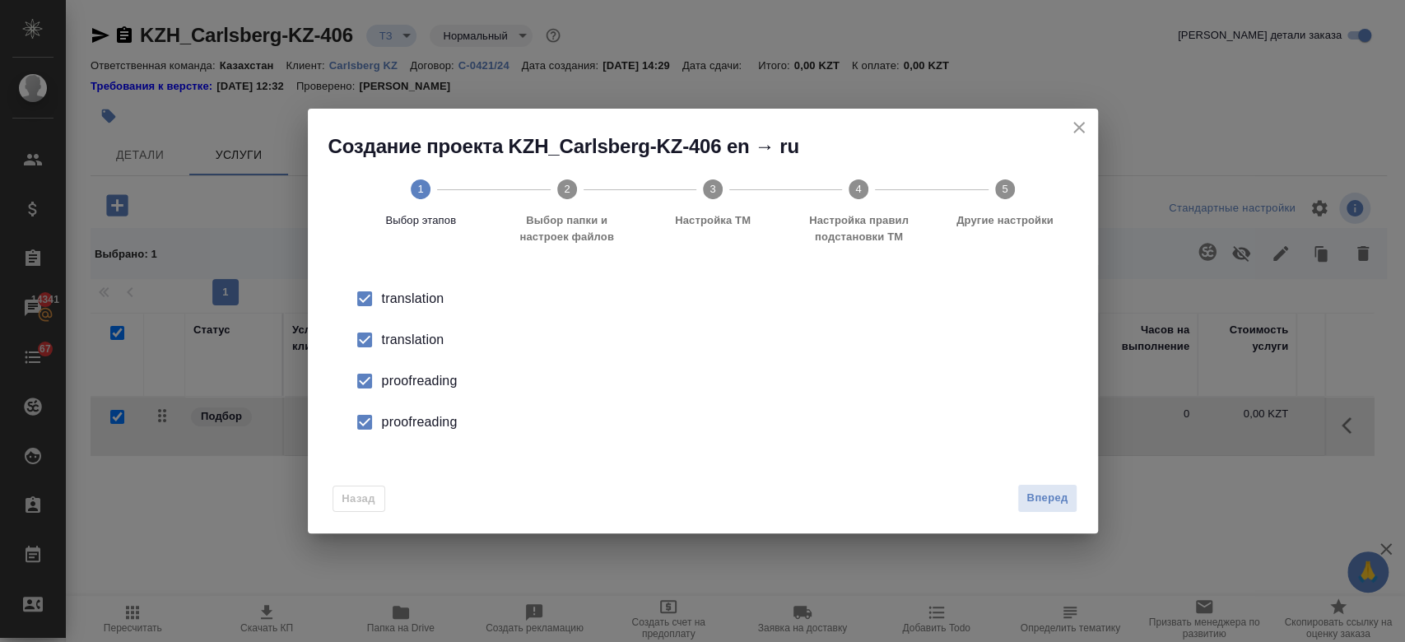
click at [415, 309] on div "translation" at bounding box center [720, 299] width 676 height 20
click at [425, 376] on div "proofreading" at bounding box center [720, 381] width 676 height 20
click at [428, 391] on div "proofreading" at bounding box center [720, 381] width 676 height 20
click at [1047, 498] on span "Вперед" at bounding box center [1046, 498] width 41 height 19
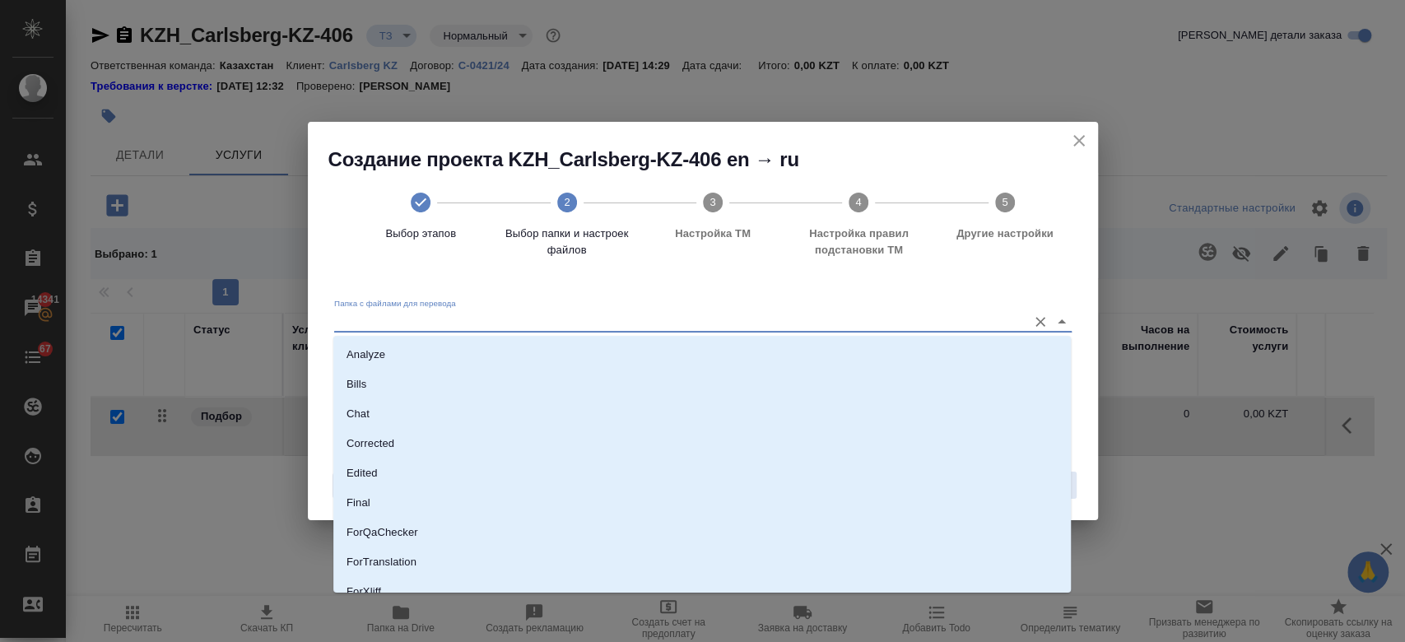
click at [617, 319] on input "Папка с файлами для перевода" at bounding box center [676, 321] width 685 height 20
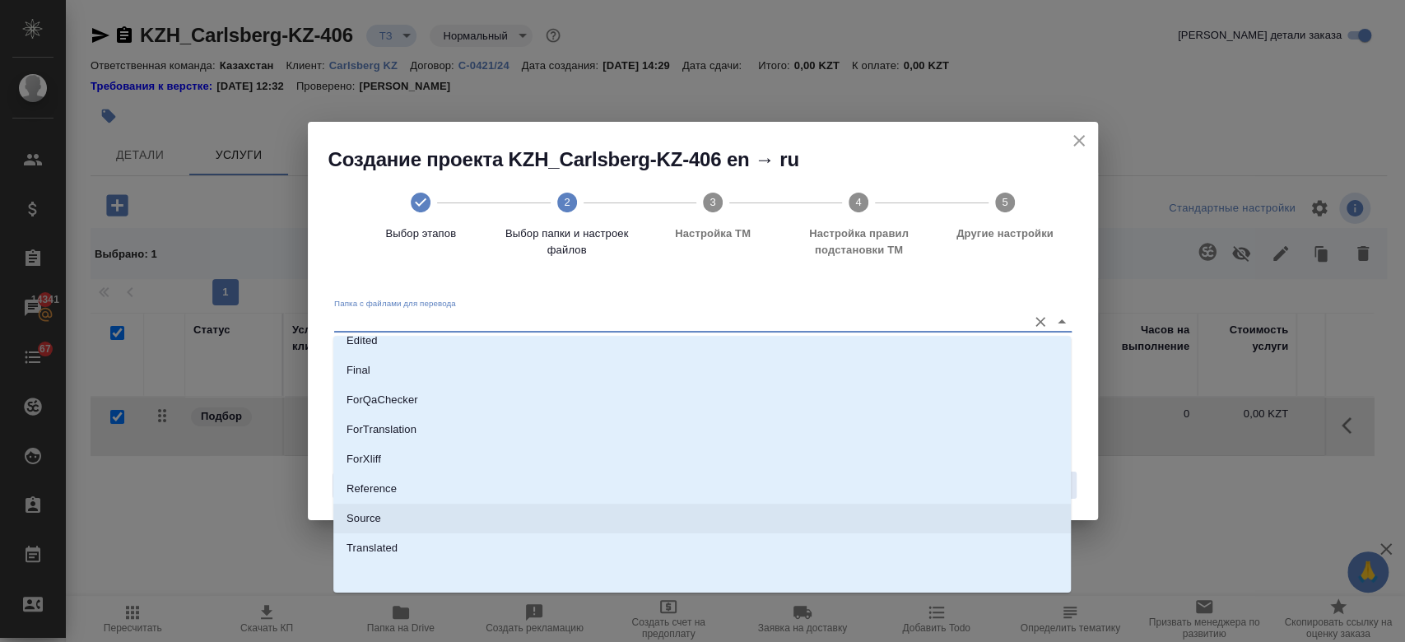
click at [457, 517] on li "Source" at bounding box center [701, 519] width 737 height 30
type input "Source"
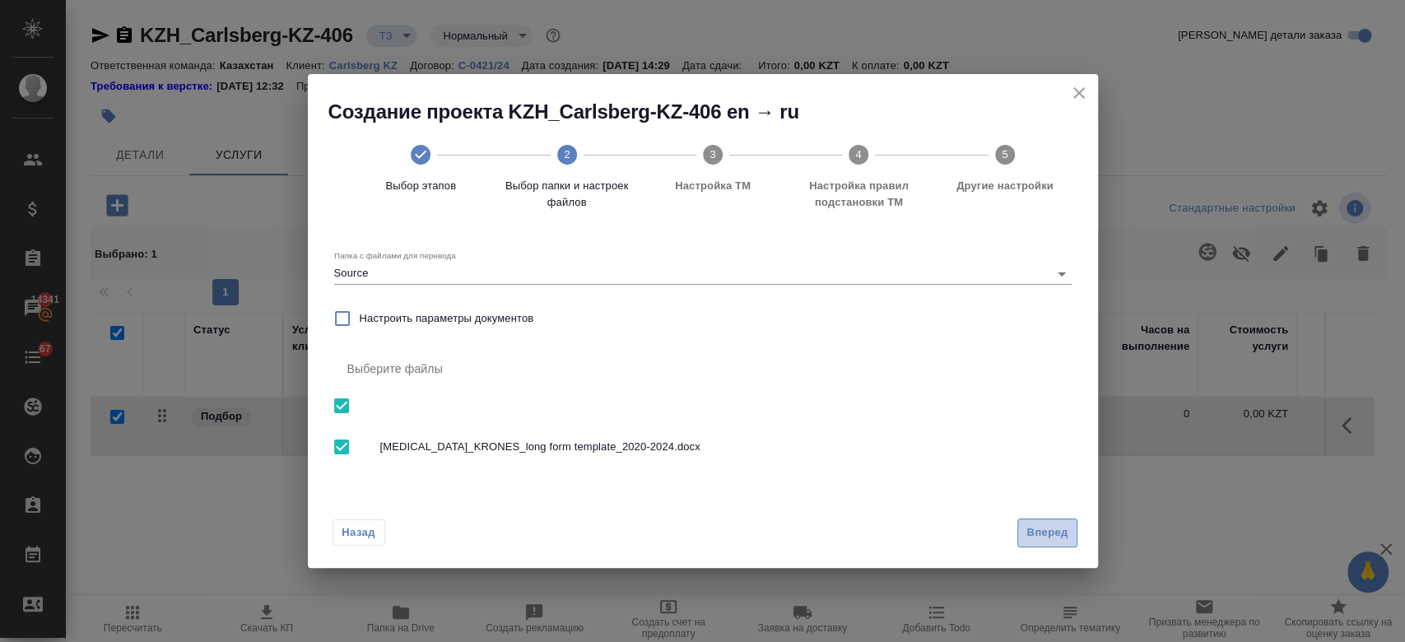
click at [1035, 536] on span "Вперед" at bounding box center [1046, 532] width 41 height 19
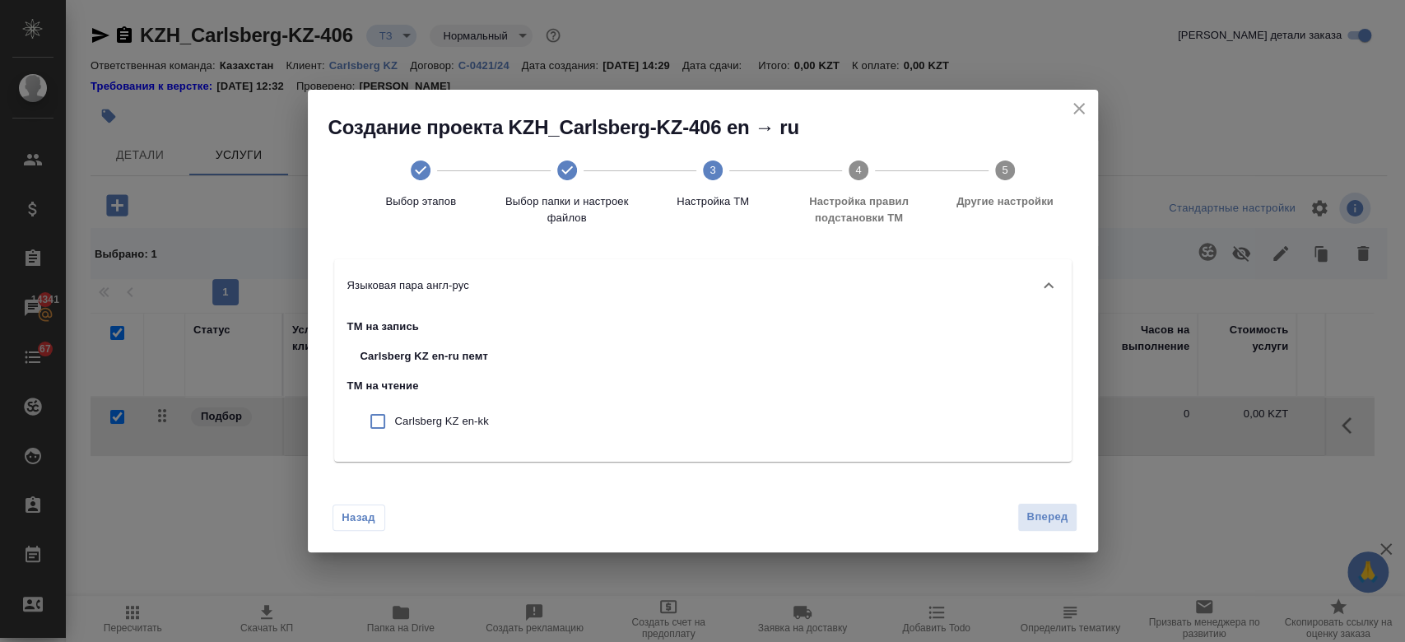
click at [1058, 532] on div "Назад Вперед" at bounding box center [703, 513] width 790 height 77
click at [1037, 510] on span "Вперед" at bounding box center [1046, 517] width 41 height 19
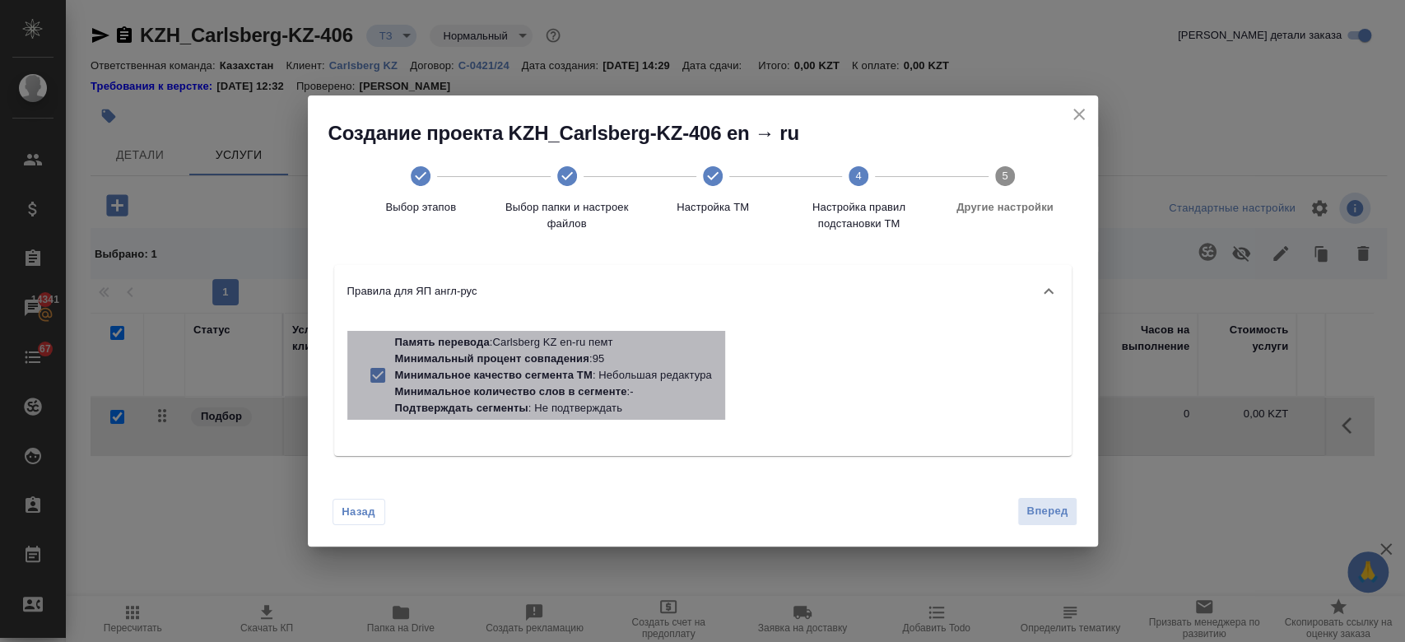
click at [544, 332] on div "Память перевода : Carlsberg KZ en-ru пемт Минимальный процент совпадения : 95 М…" at bounding box center [536, 375] width 378 height 89
checkbox input "false"
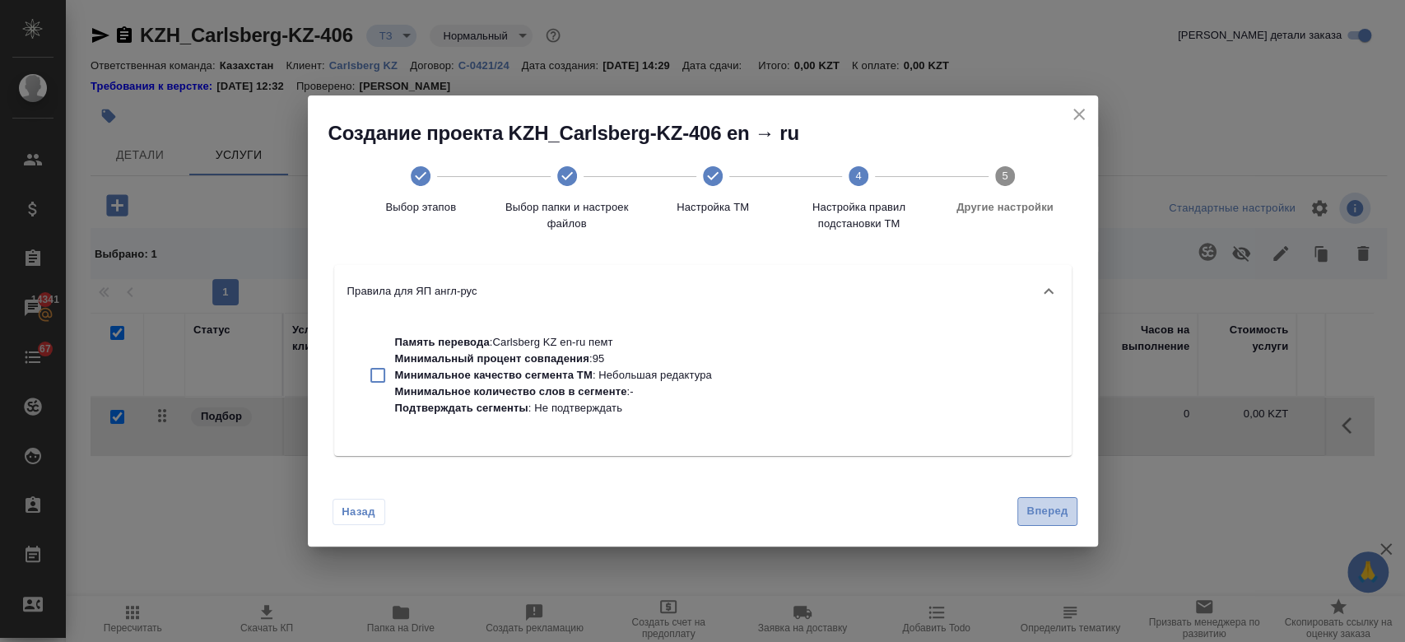
click at [1034, 507] on span "Вперед" at bounding box center [1046, 511] width 41 height 19
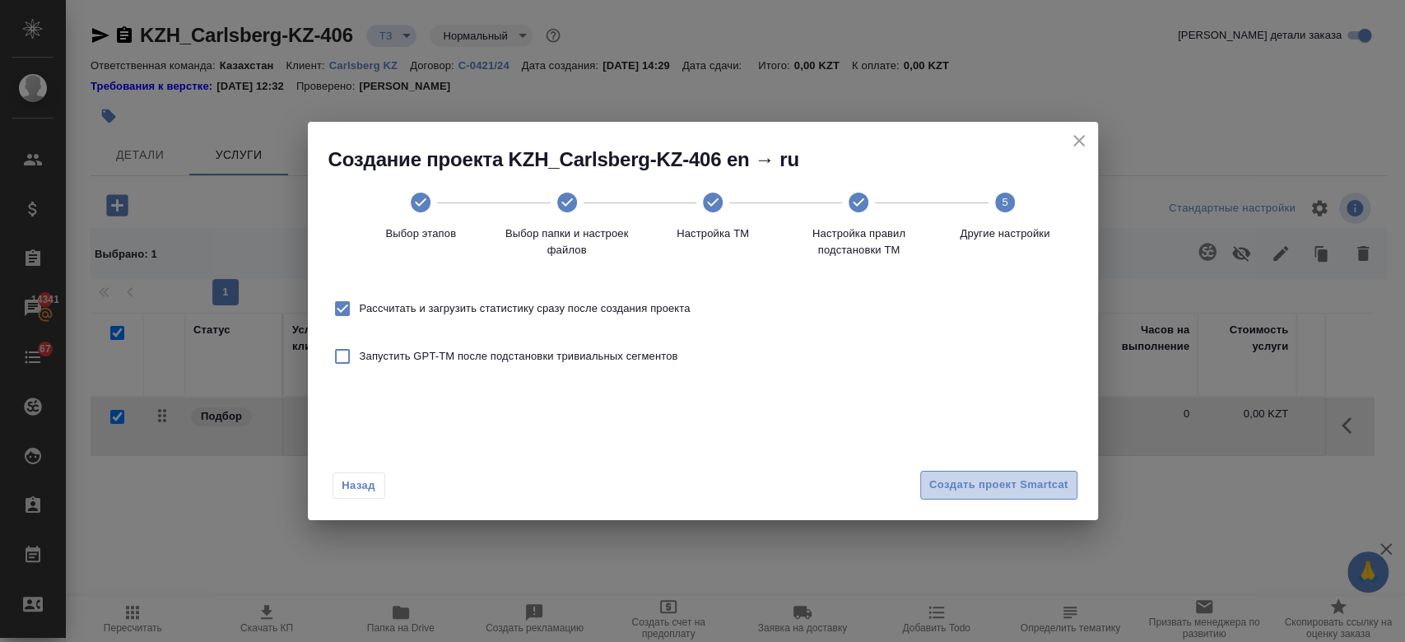
click at [944, 478] on span "Создать проект Smartcat" at bounding box center [998, 485] width 139 height 19
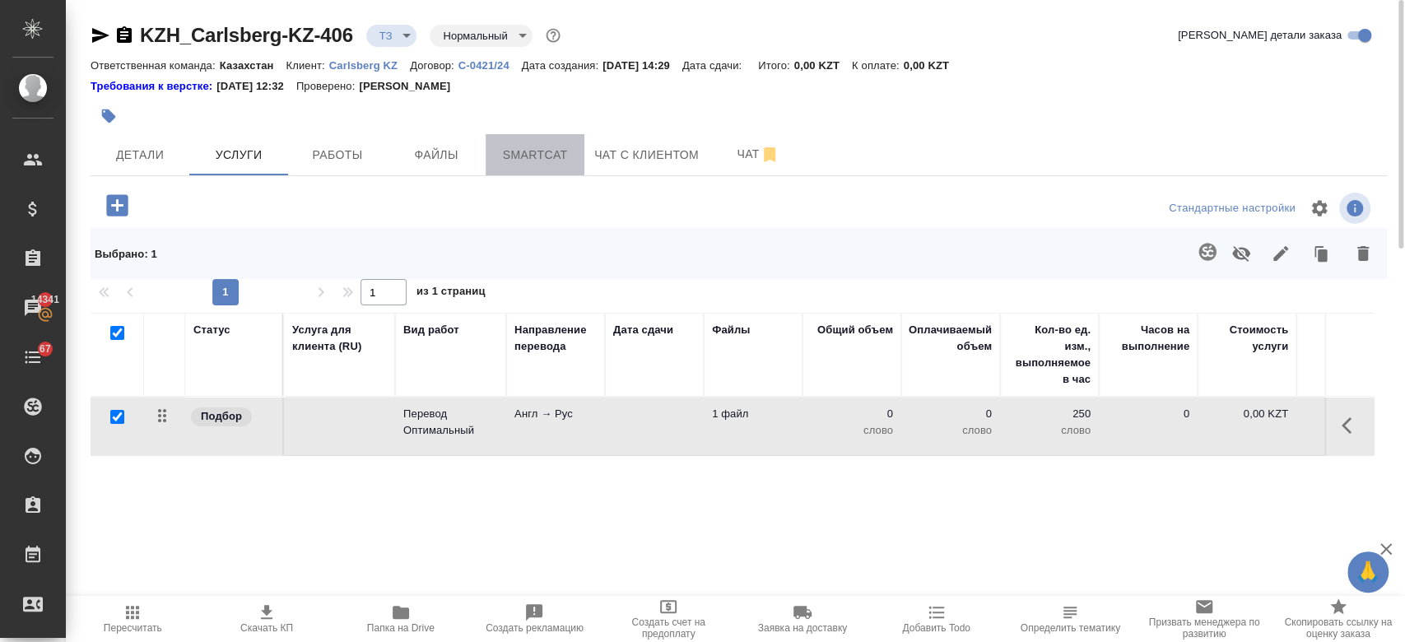
click at [539, 165] on button "Smartcat" at bounding box center [535, 154] width 99 height 41
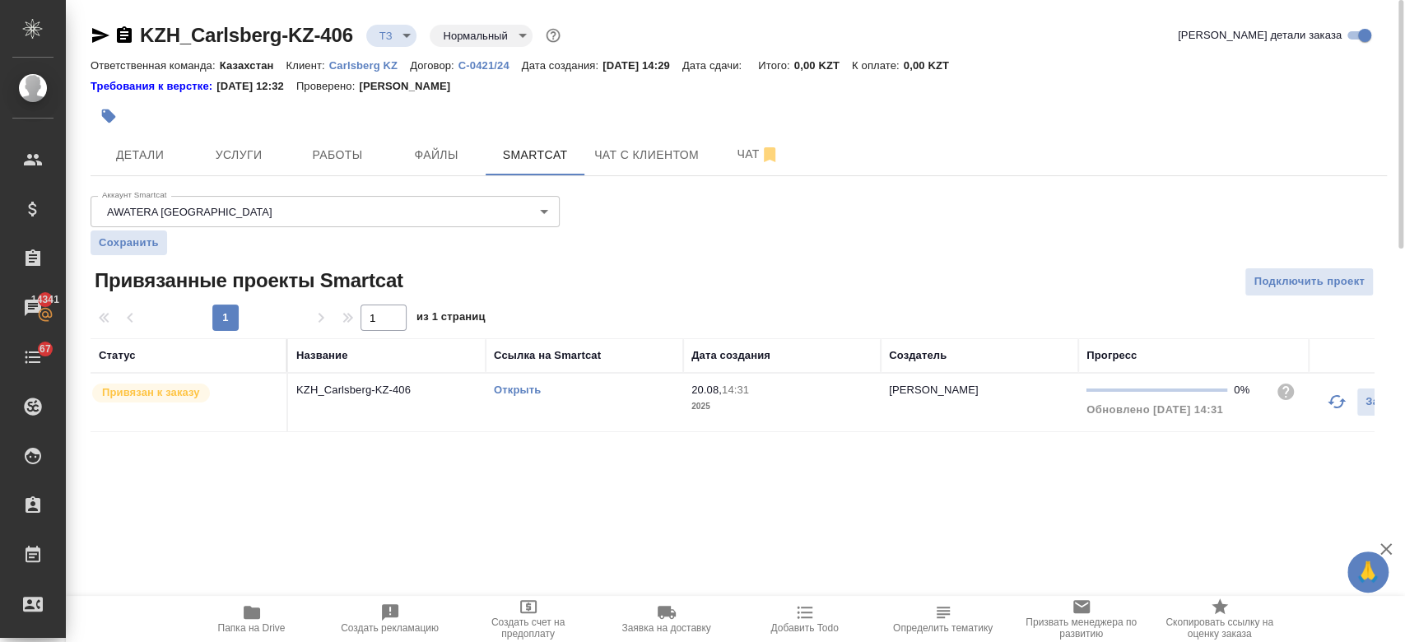
click at [520, 392] on link "Открыть" at bounding box center [517, 390] width 47 height 12
click at [244, 138] on button "Услуги" at bounding box center [238, 154] width 99 height 41
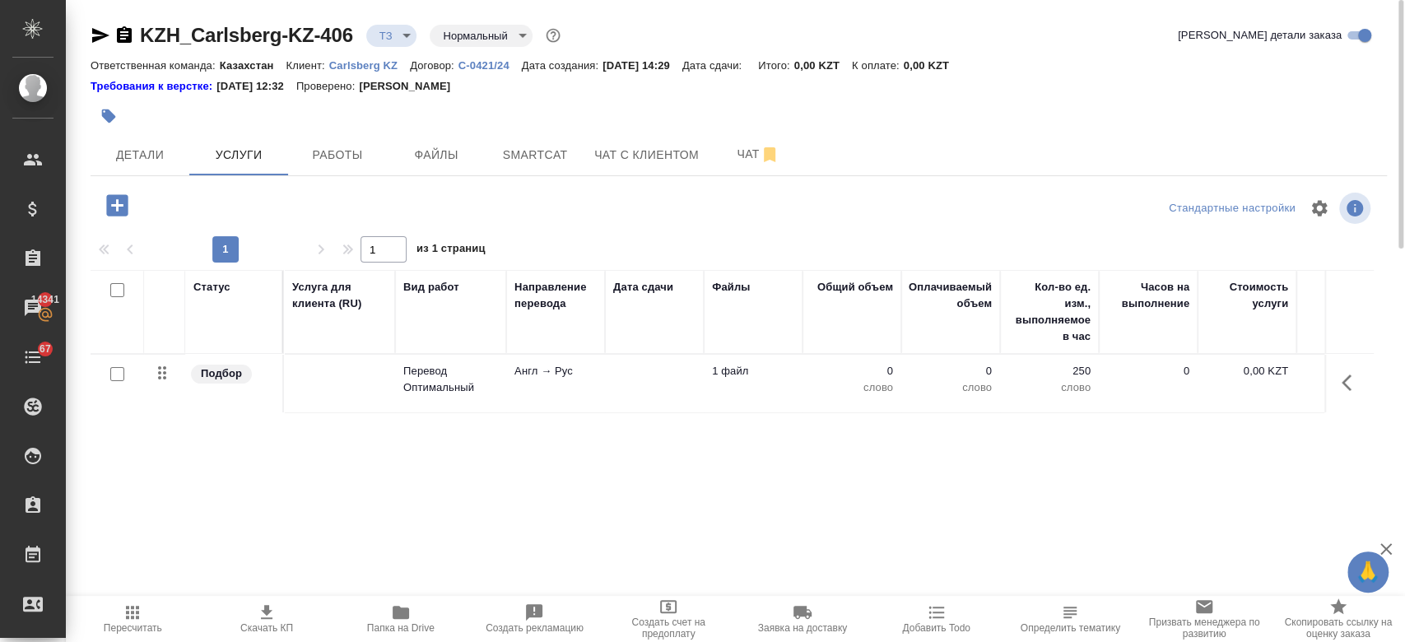
click at [379, 379] on td at bounding box center [339, 384] width 111 height 58
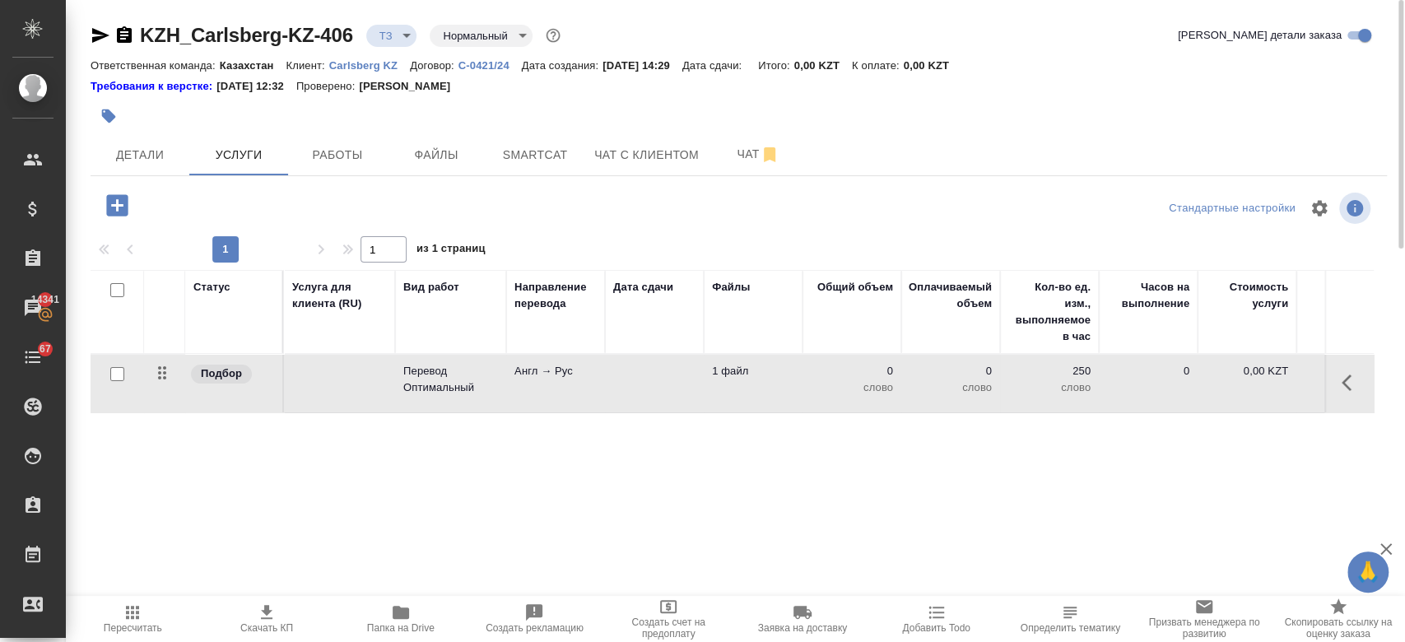
click at [379, 379] on td at bounding box center [339, 384] width 111 height 58
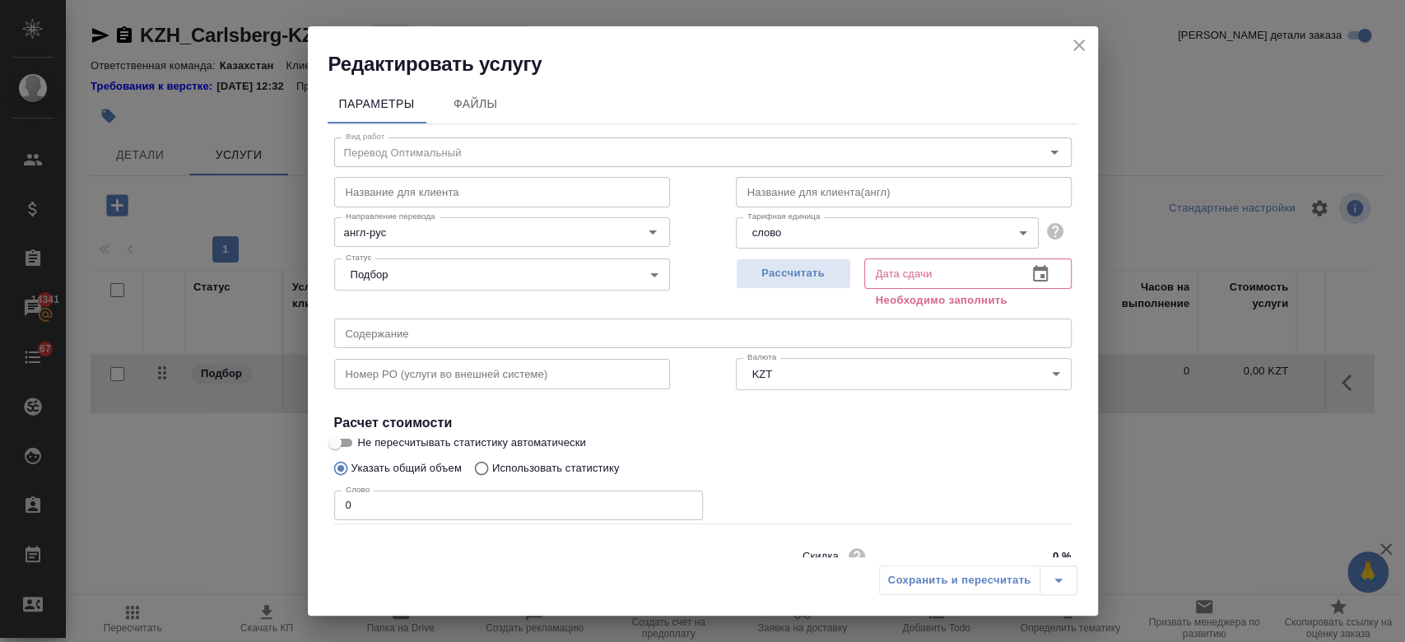
scroll to position [71, 0]
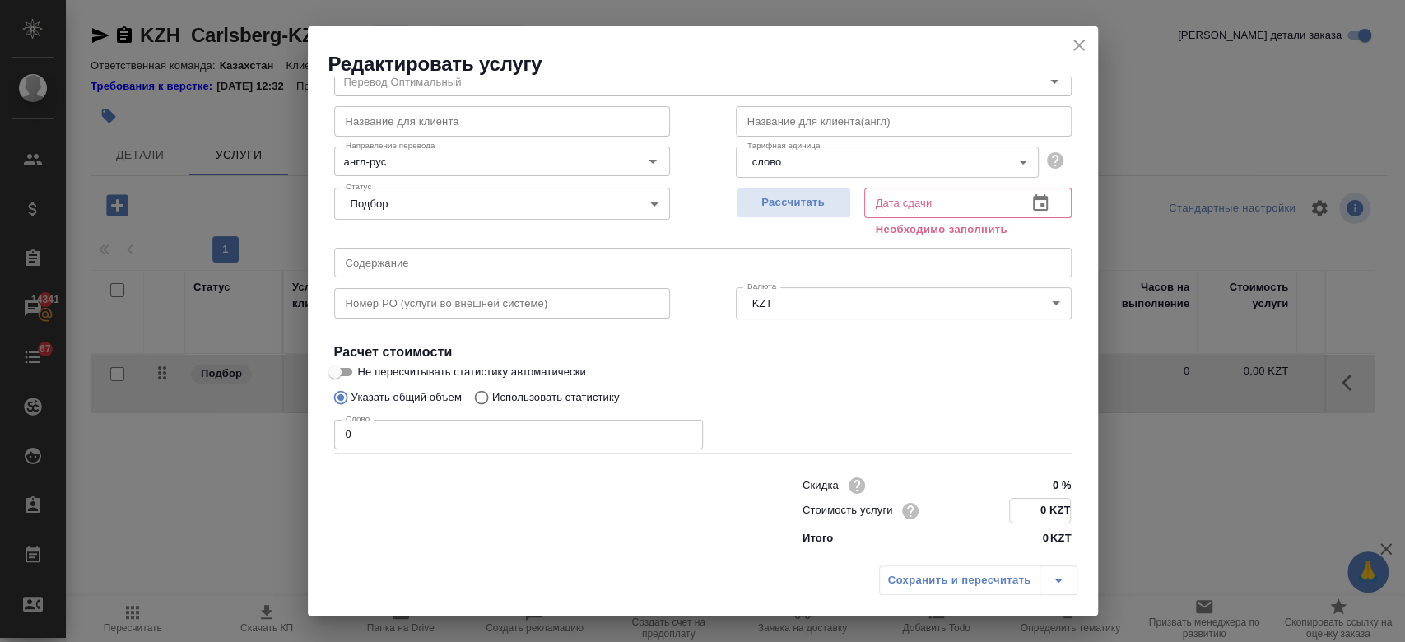
click at [1040, 510] on input "0 KZT" at bounding box center [1040, 511] width 60 height 24
type input "10.20 KZT"
click at [803, 397] on div "Указать общий объем Использовать статистику" at bounding box center [702, 397] width 737 height 31
click at [787, 186] on div "Рассчитать" at bounding box center [793, 210] width 115 height 59
click at [784, 205] on span "Рассчитать" at bounding box center [793, 202] width 97 height 19
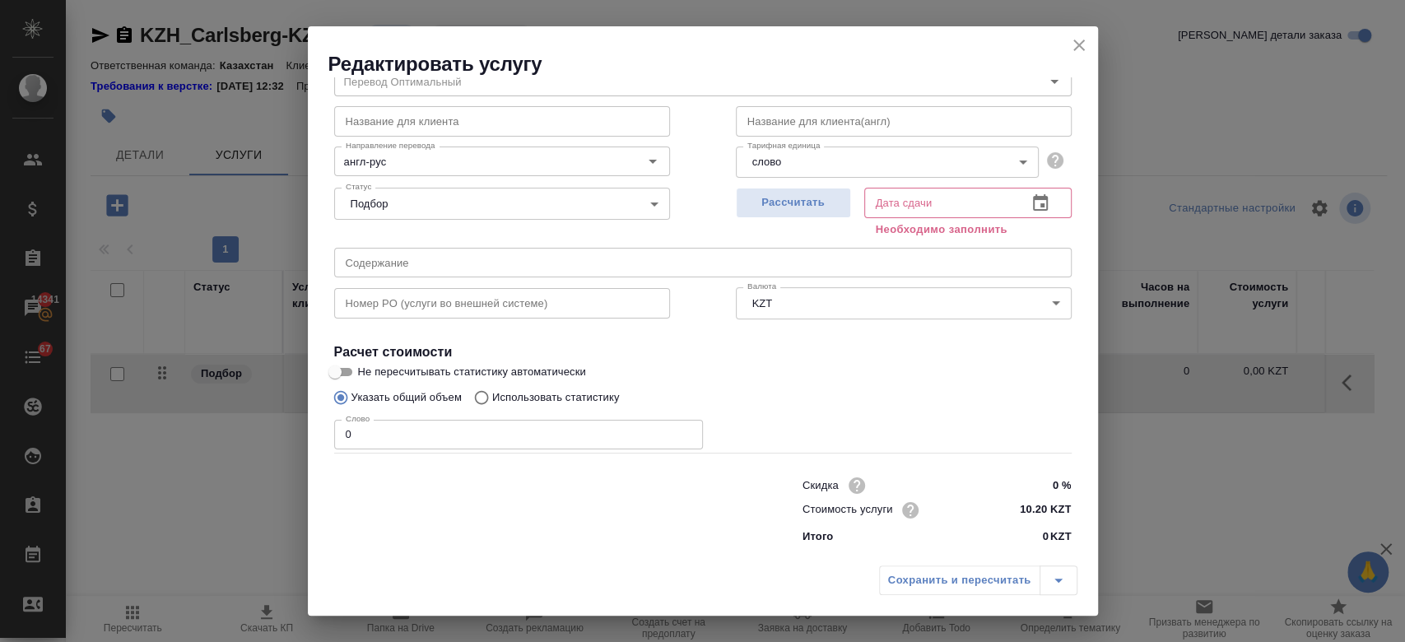
type input "[DATE] 14:31"
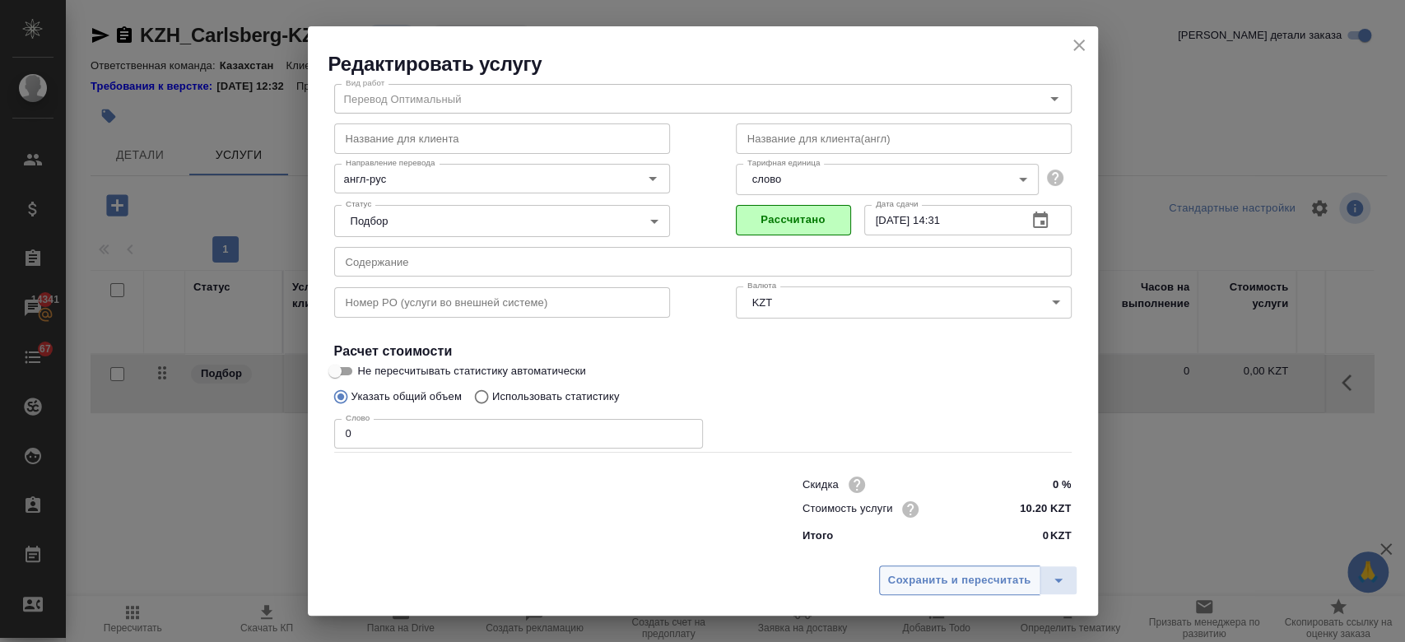
scroll to position [53, 0]
click at [961, 584] on span "Сохранить и пересчитать" at bounding box center [959, 580] width 143 height 19
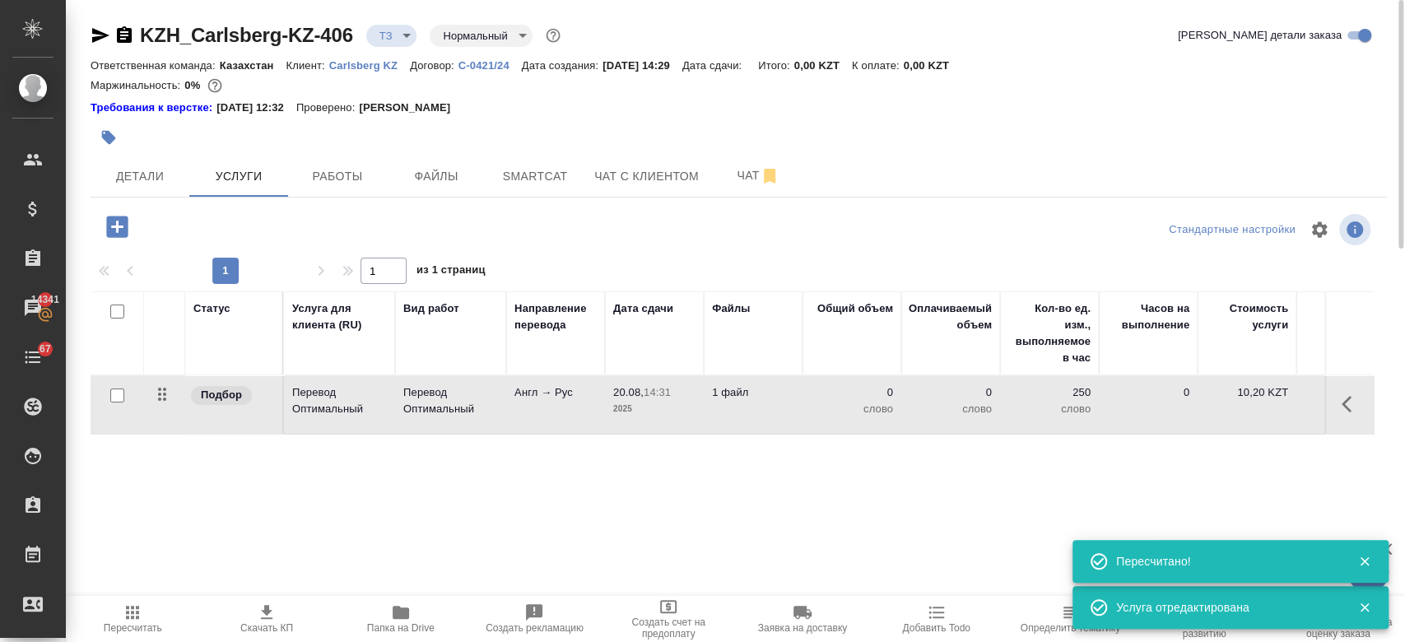
click at [535, 95] on div "Маржинальность: 0%" at bounding box center [739, 85] width 1296 height 21
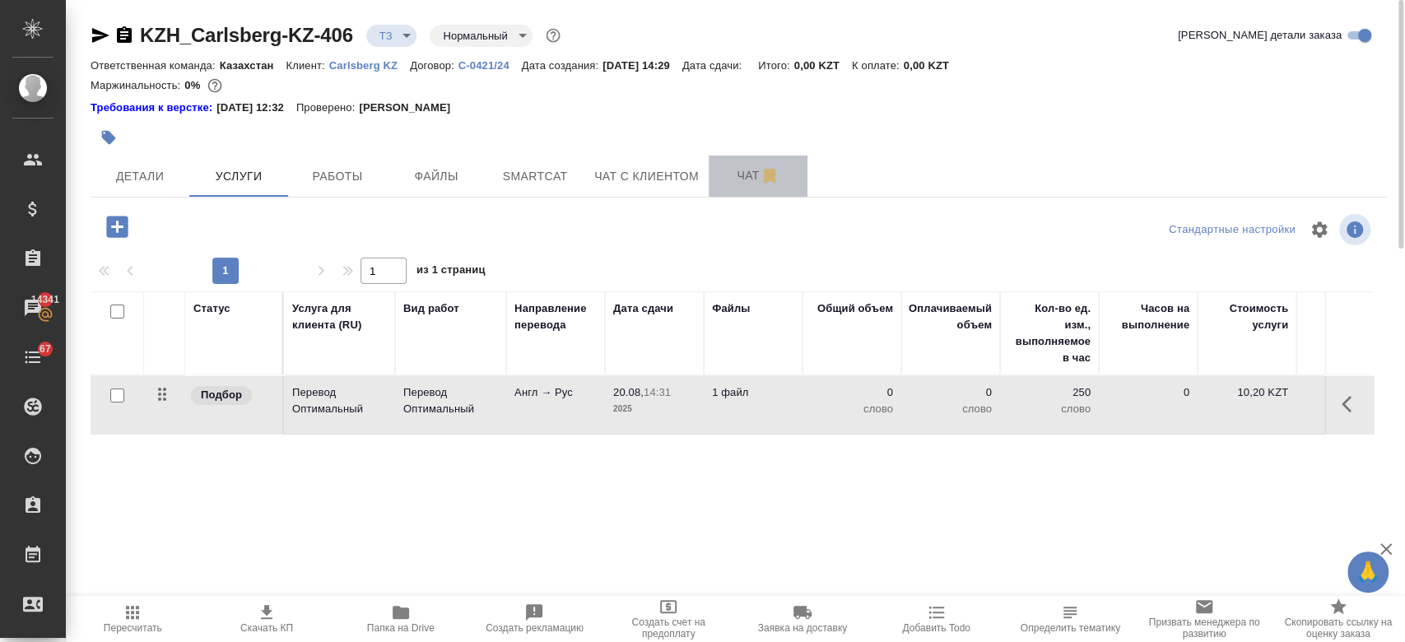
click at [737, 165] on span "Чат" at bounding box center [757, 175] width 79 height 21
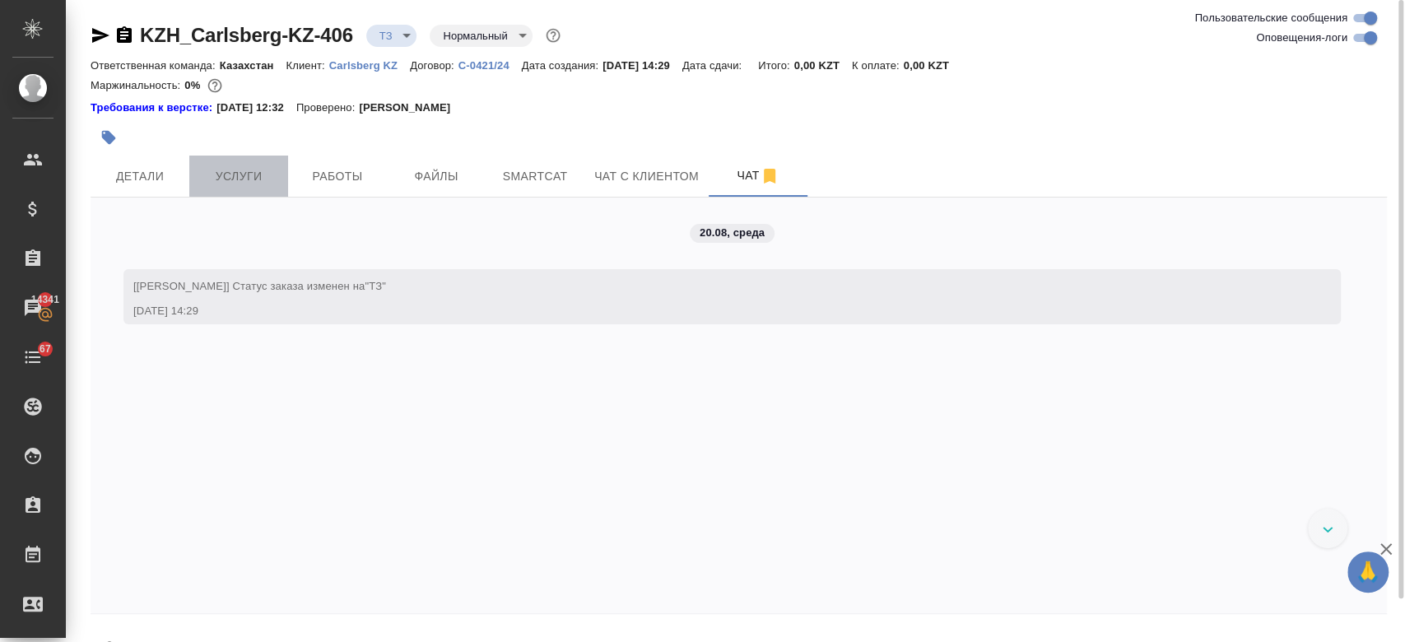
click at [223, 177] on span "Услуги" at bounding box center [238, 176] width 79 height 21
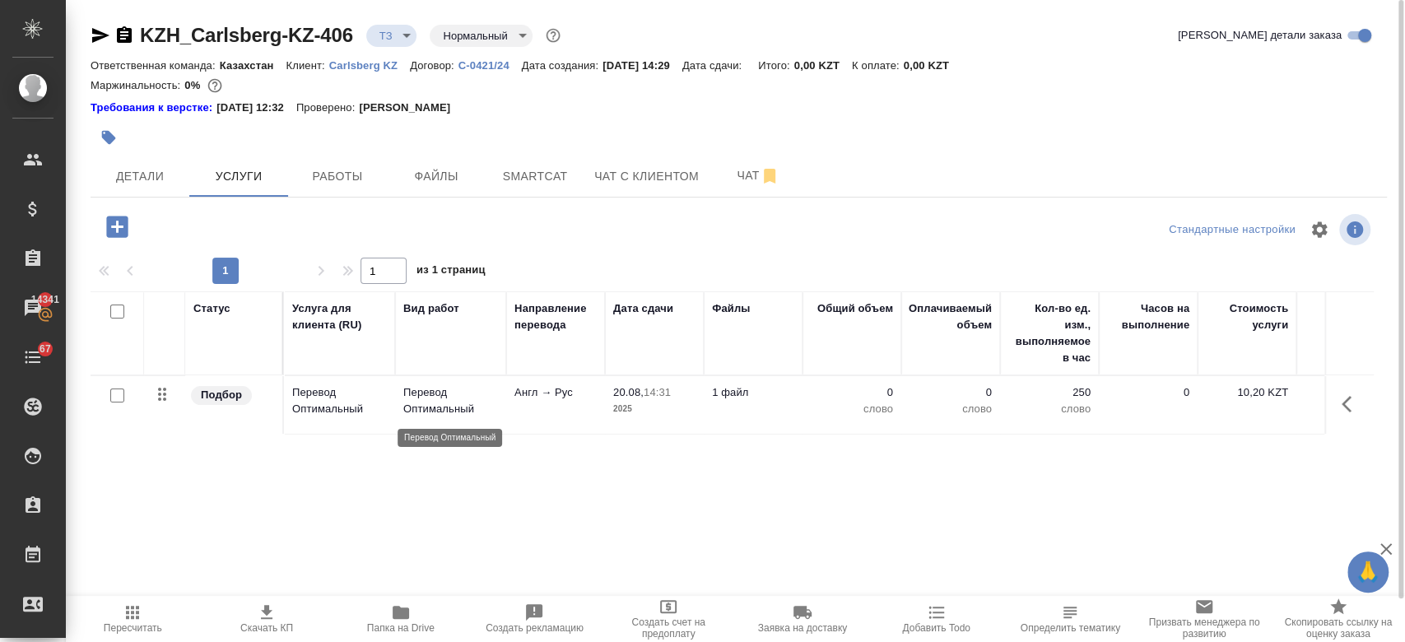
click at [417, 398] on p "Перевод Оптимальный" at bounding box center [450, 400] width 95 height 33
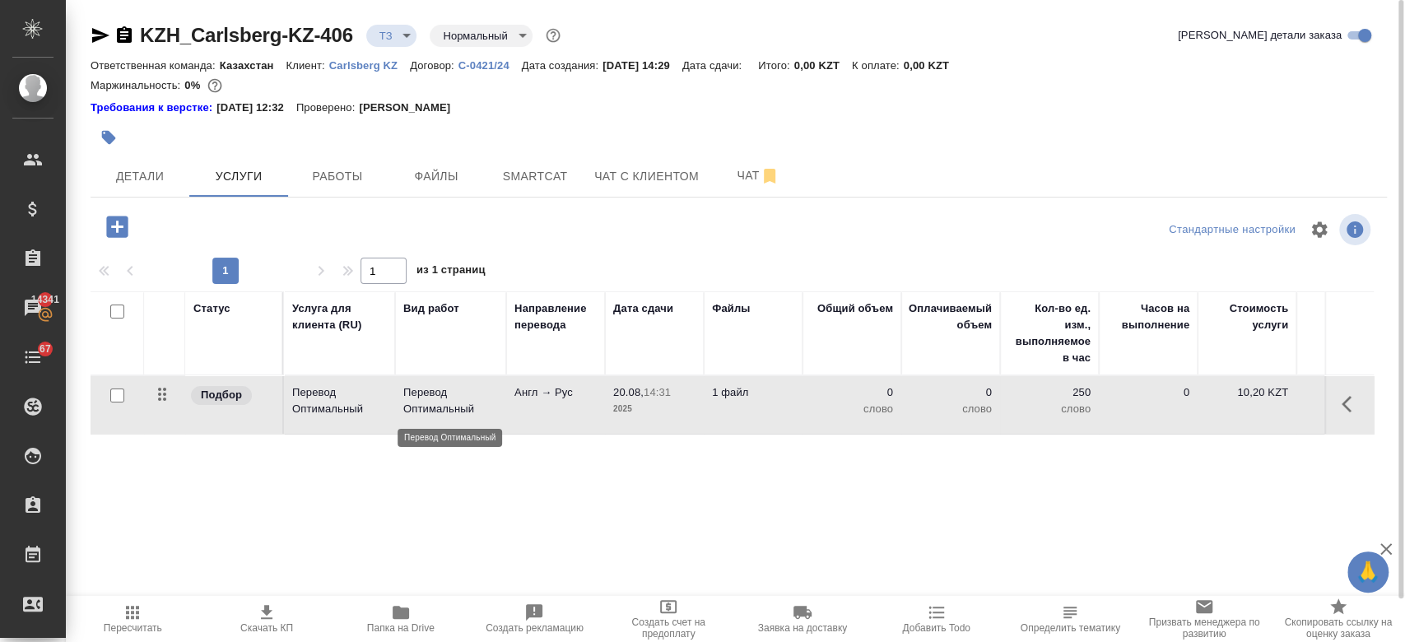
click at [417, 398] on p "Перевод Оптимальный" at bounding box center [450, 400] width 95 height 33
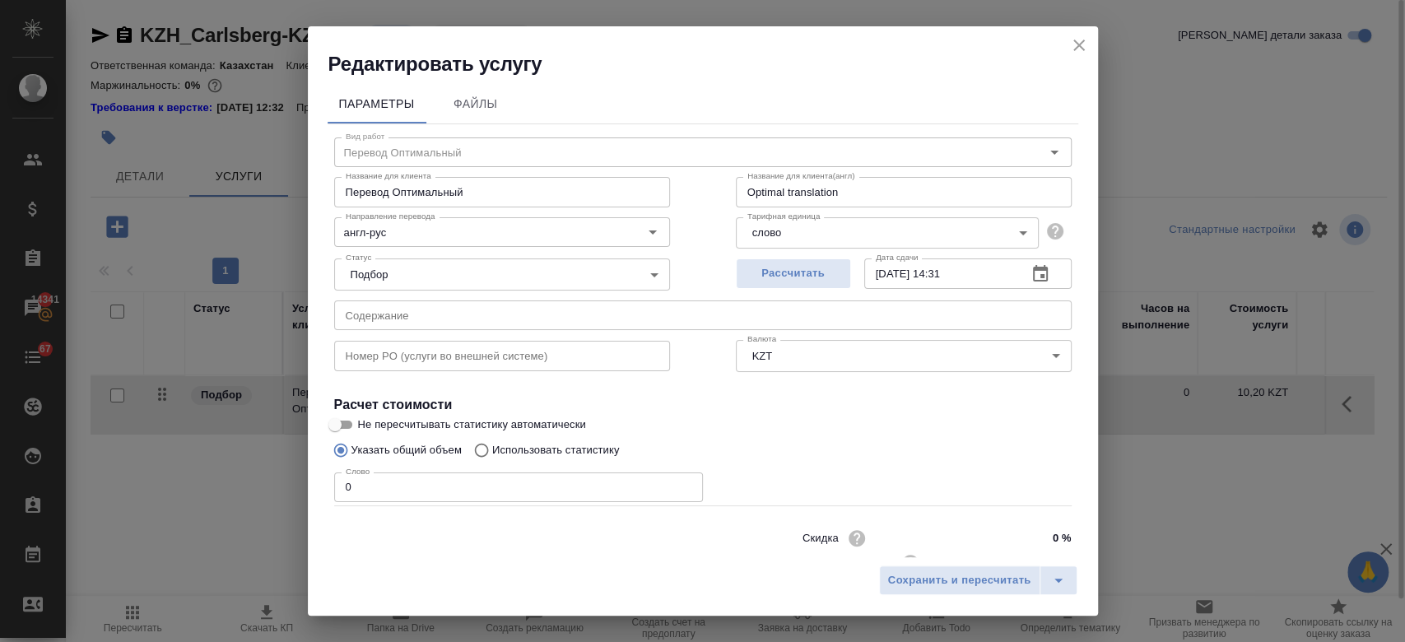
scroll to position [53, 0]
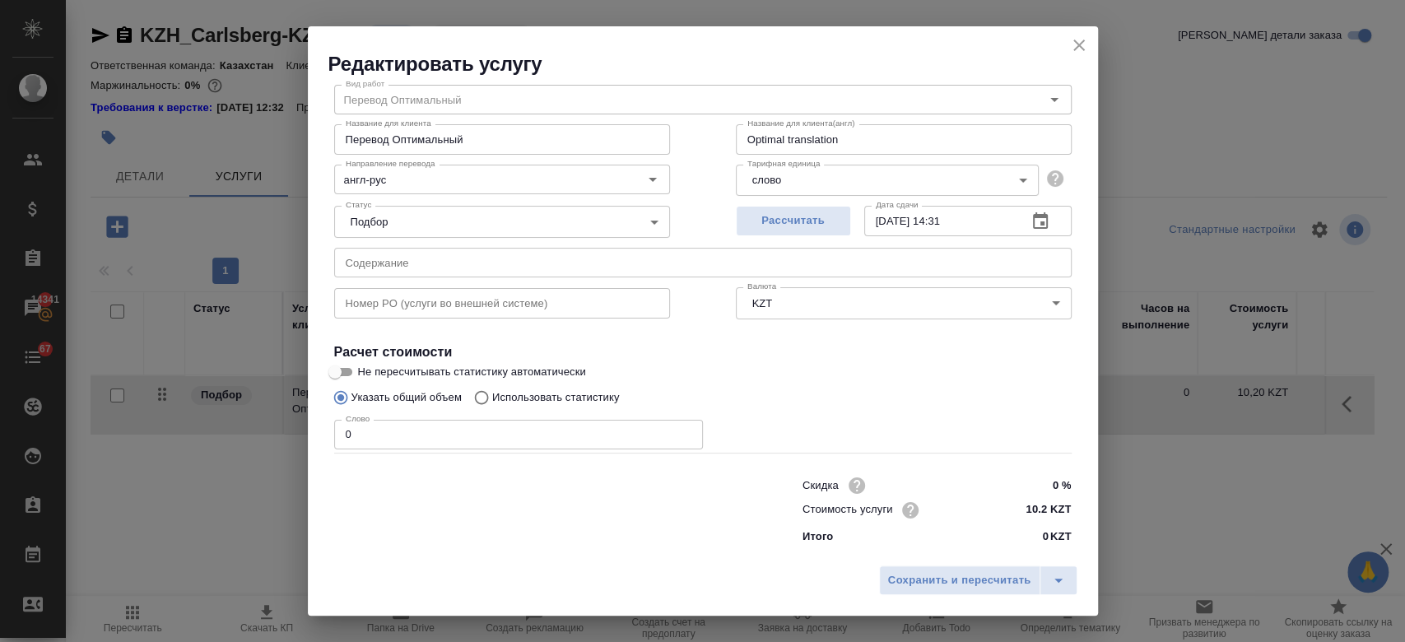
click at [519, 396] on p "Использовать статистику" at bounding box center [556, 397] width 128 height 16
click at [492, 396] on input "Использовать статистику" at bounding box center [479, 397] width 26 height 31
radio input "true"
radio input "false"
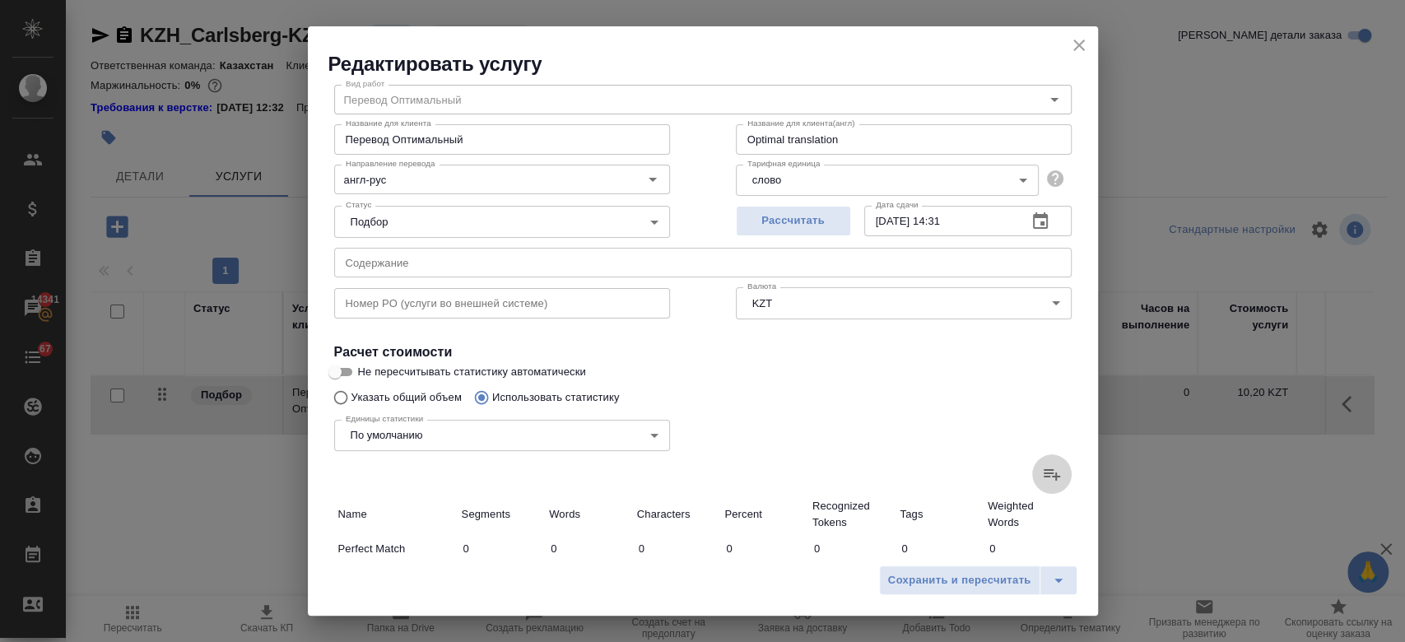
click at [1042, 467] on icon at bounding box center [1052, 474] width 20 height 20
click at [0, 0] on input "file" at bounding box center [0, 0] width 0 height 0
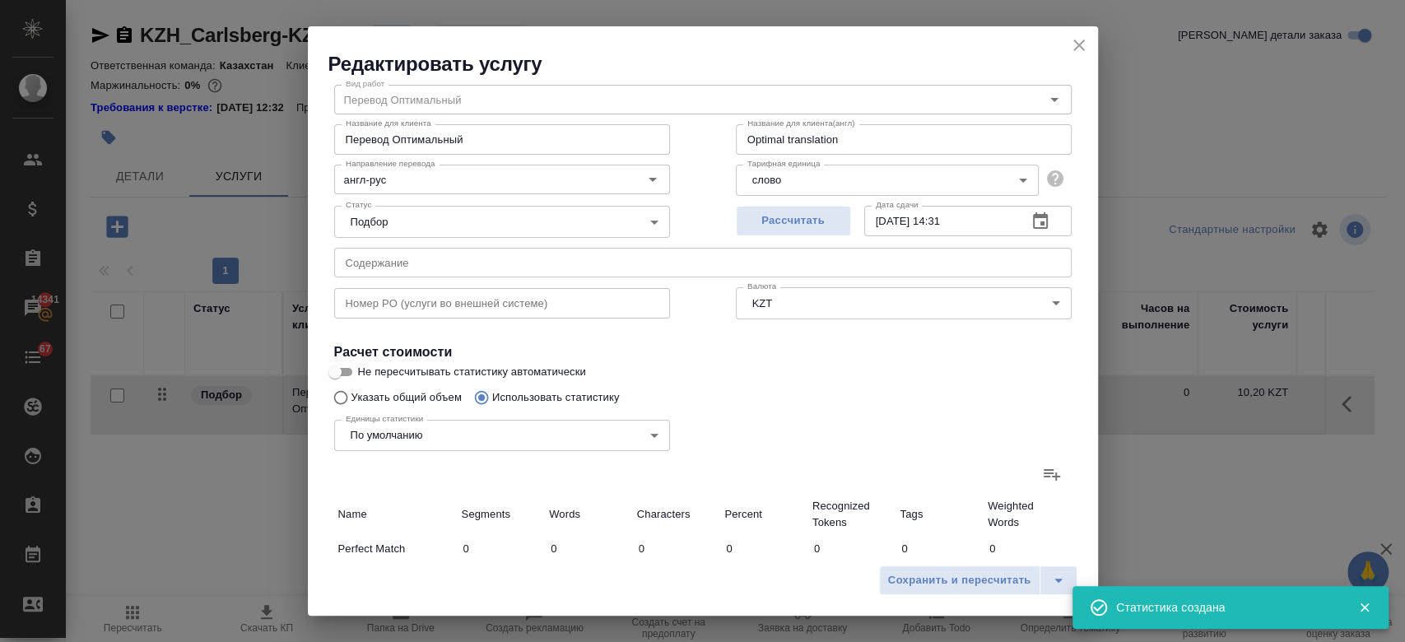
scroll to position [478, 0]
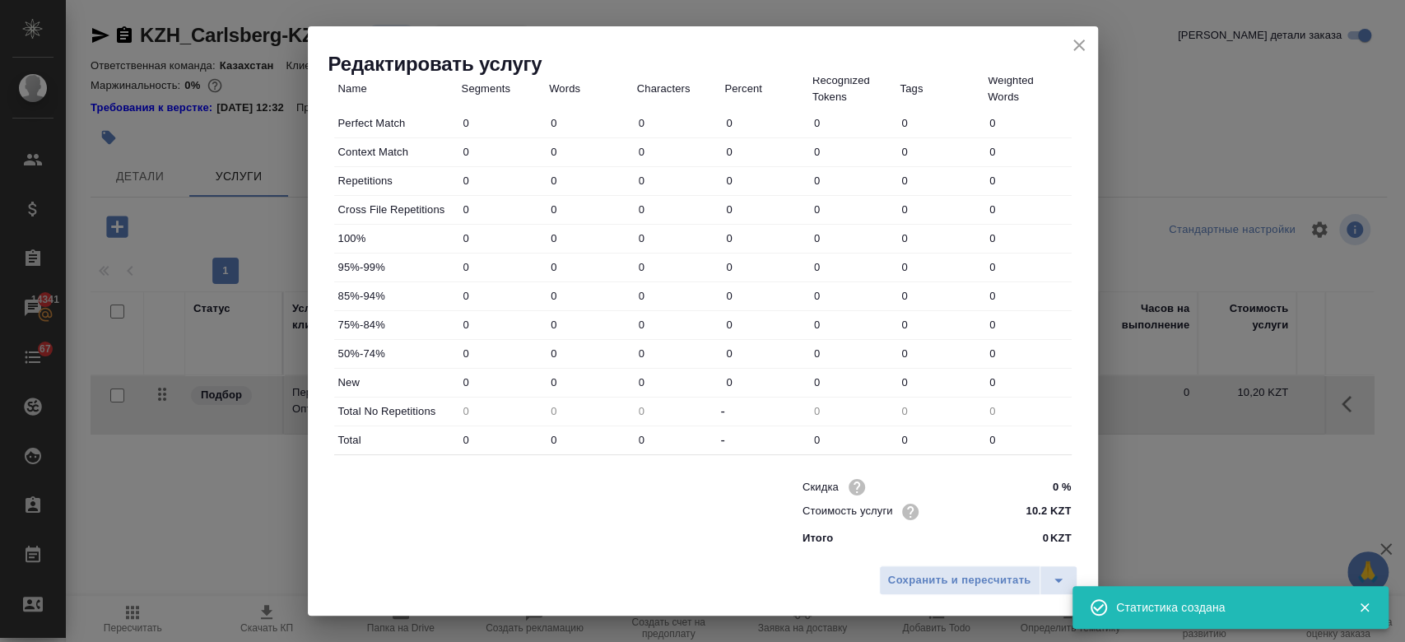
type input "53"
type input "928"
type input "5620"
type input "66"
type input "435"
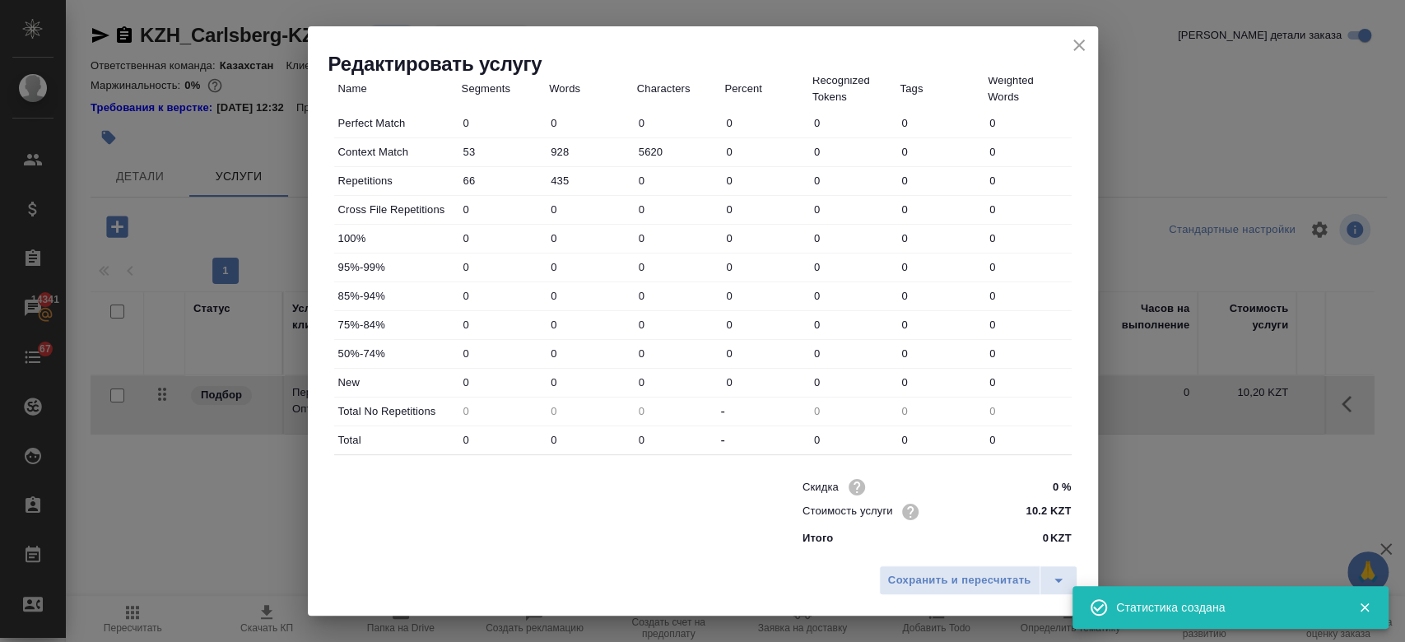
type input "2672"
type input "63"
type input "281"
type input "1774"
type input "54"
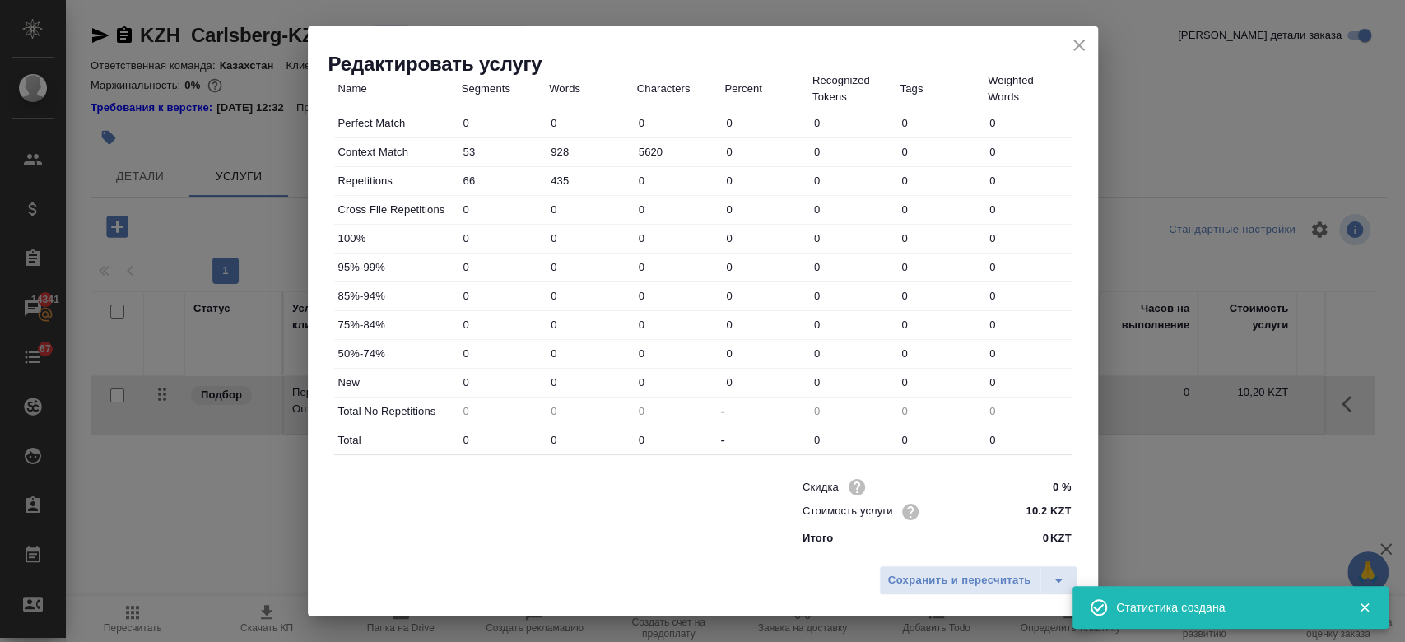
type input "1085"
type input "6958"
type input "30"
type input "655"
type input "4073"
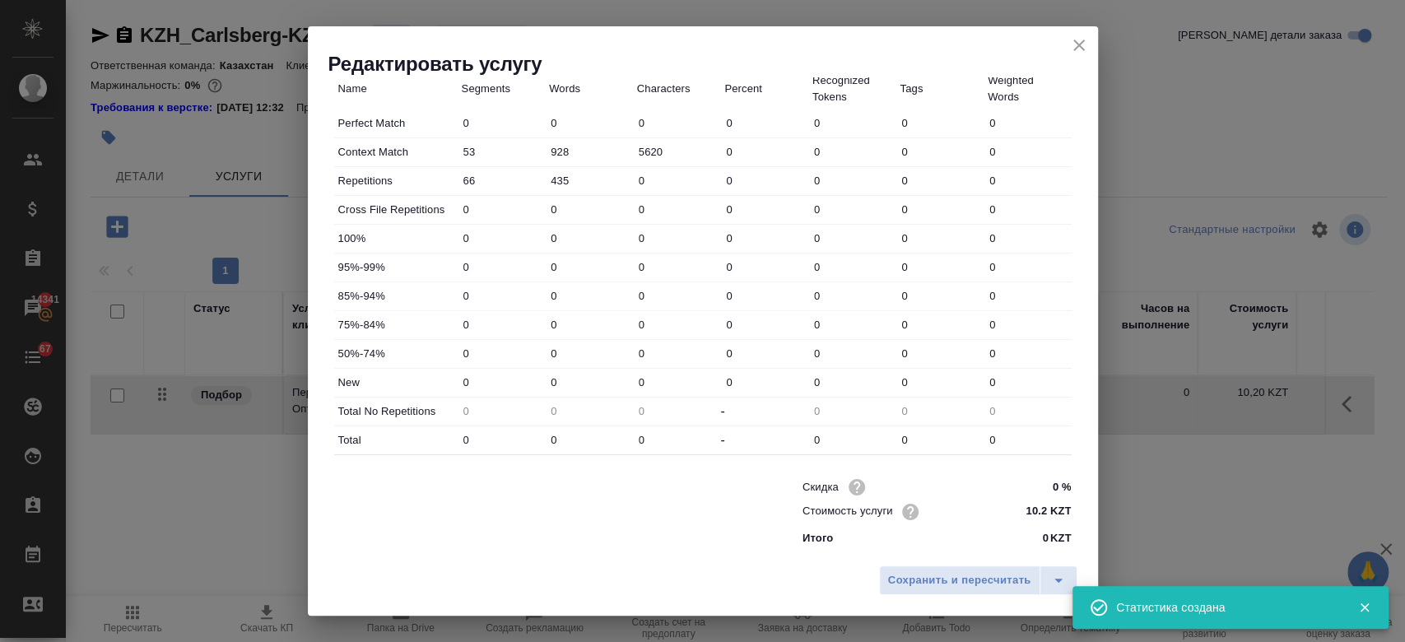
type input "29"
type input "471"
type input "2928"
type input "1011"
type input "26278"
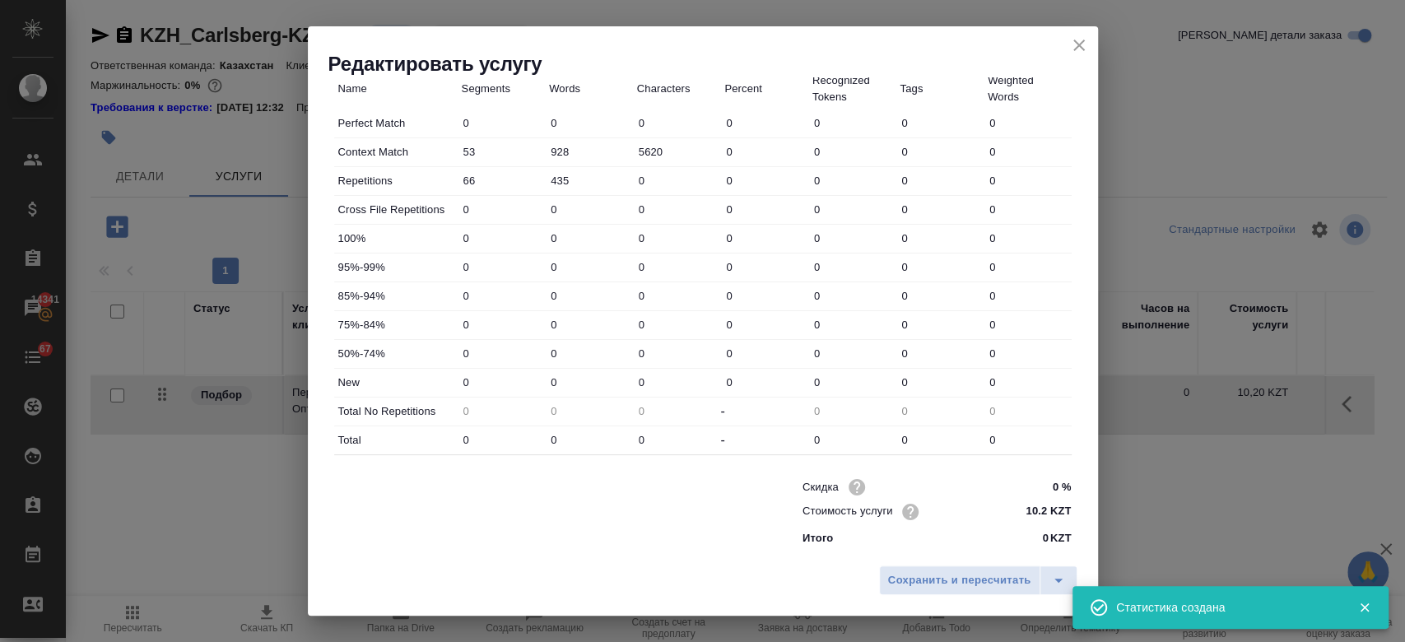
type input "163958"
type input "1240"
type input "29698"
type input "185311"
type input "1306"
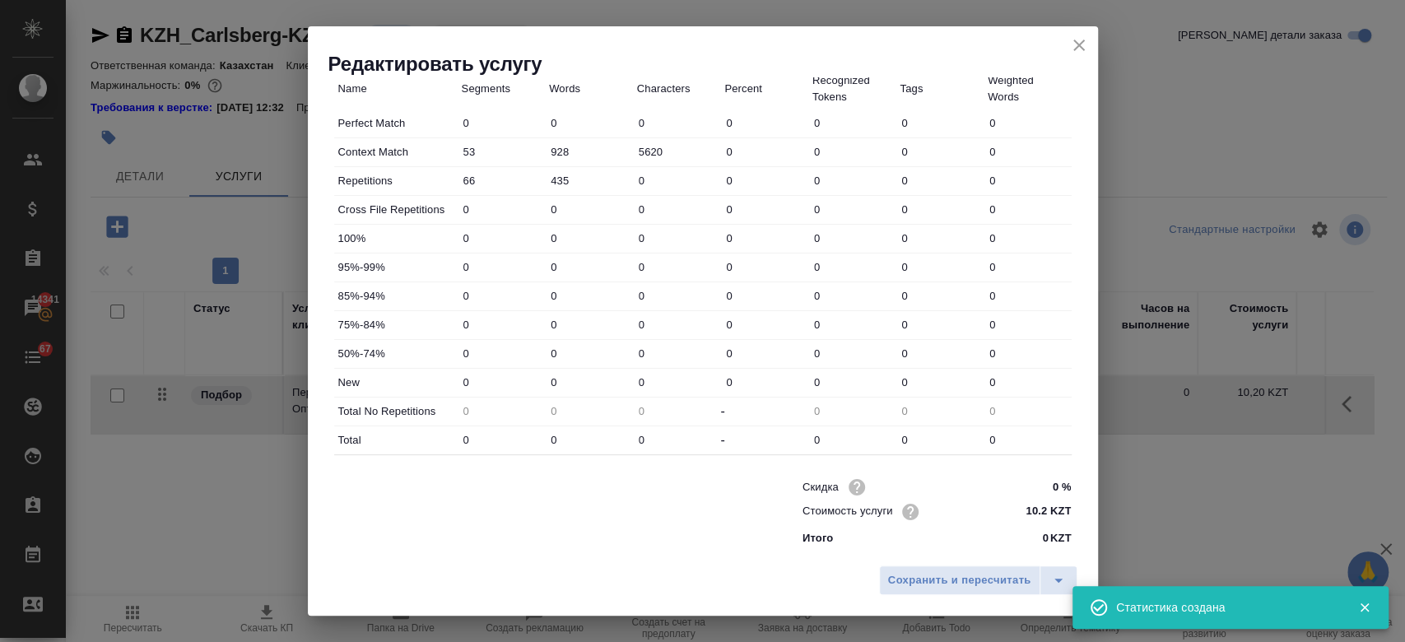
type input "30133"
type input "187983"
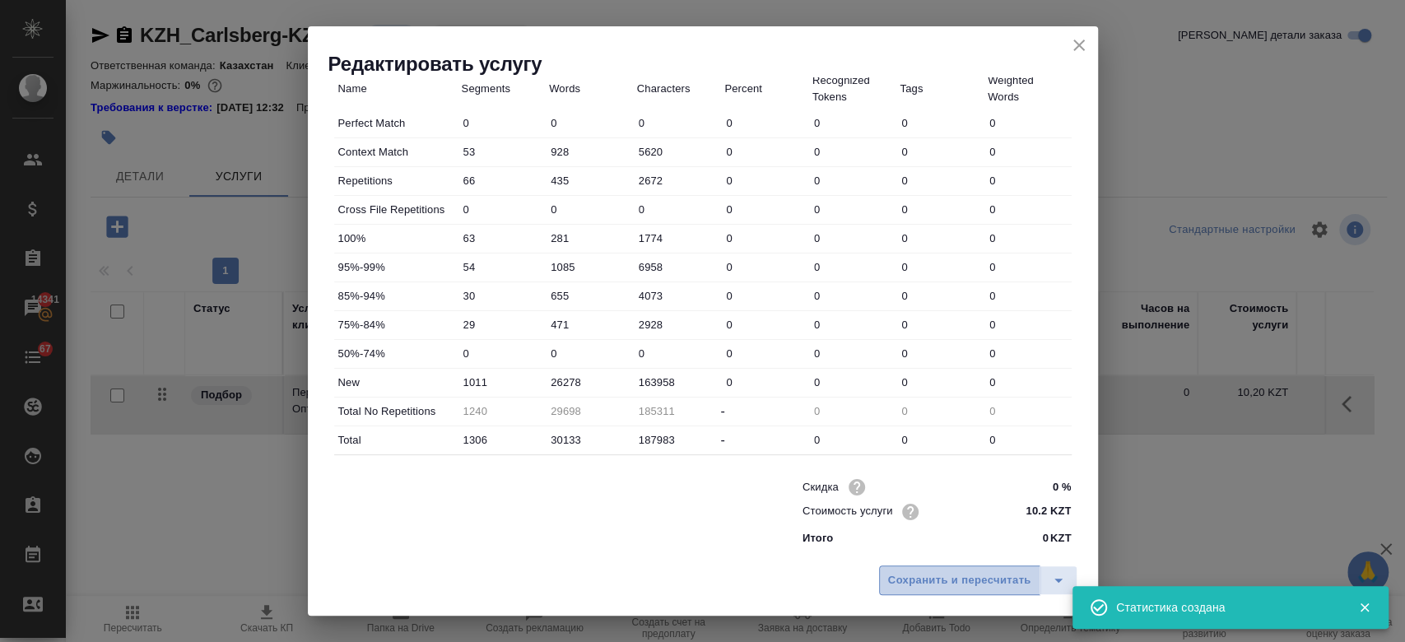
click at [922, 574] on span "Сохранить и пересчитать" at bounding box center [959, 580] width 143 height 19
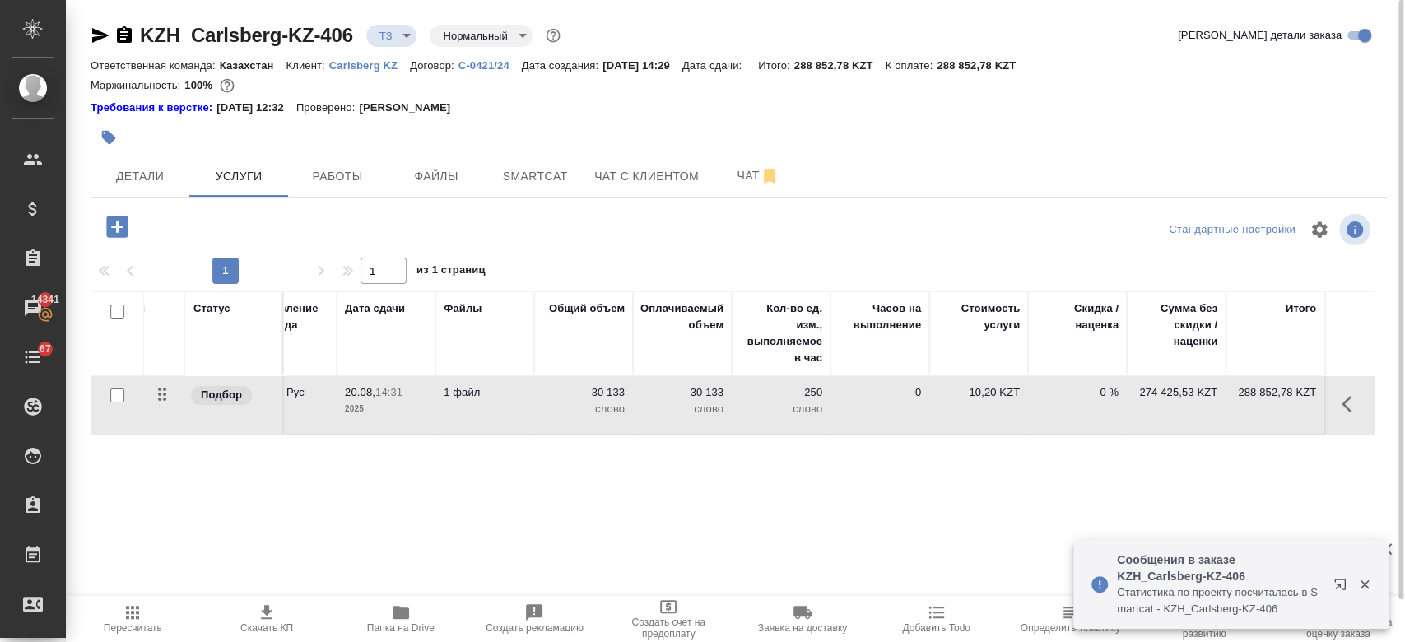
scroll to position [0, 0]
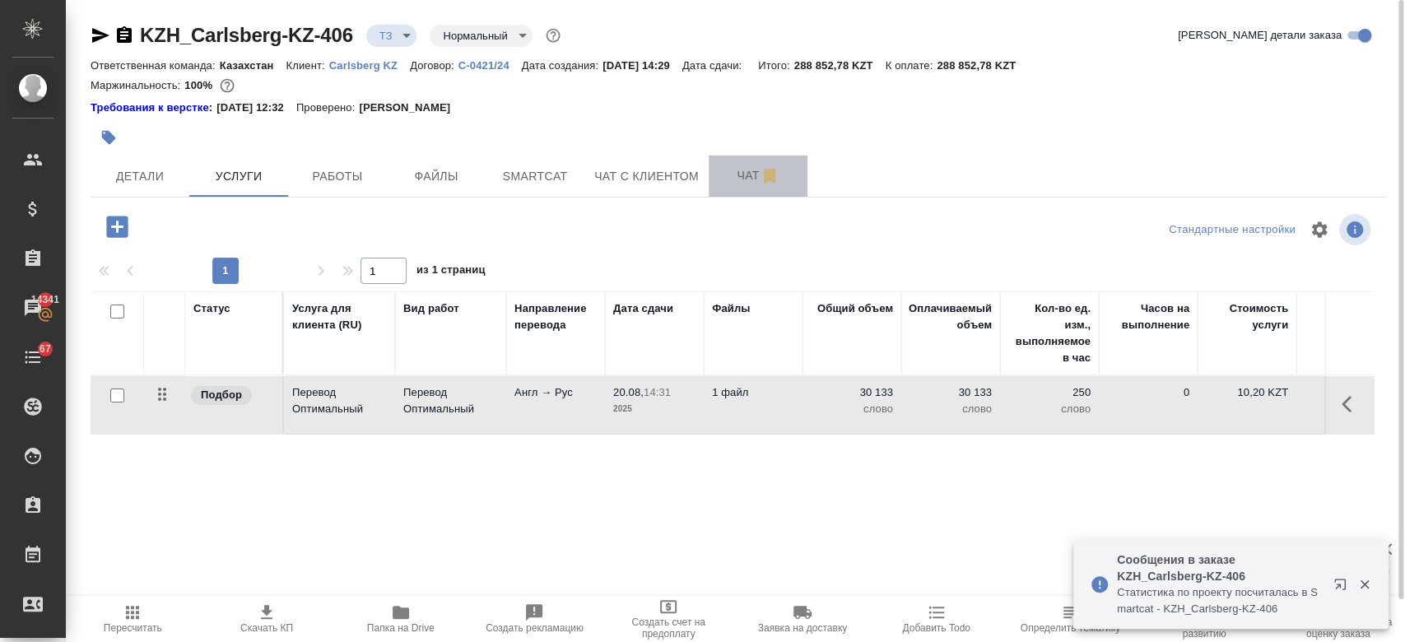
click at [736, 187] on button "Чат" at bounding box center [758, 176] width 99 height 41
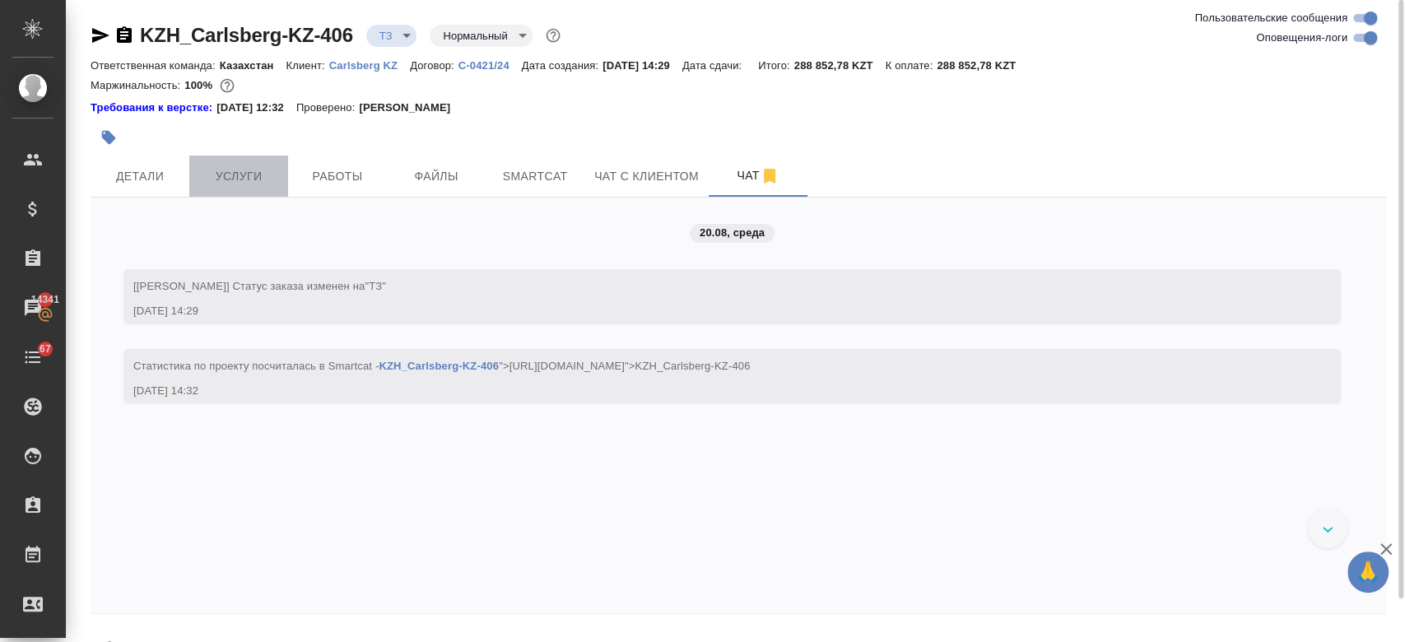
click at [230, 183] on span "Услуги" at bounding box center [238, 176] width 79 height 21
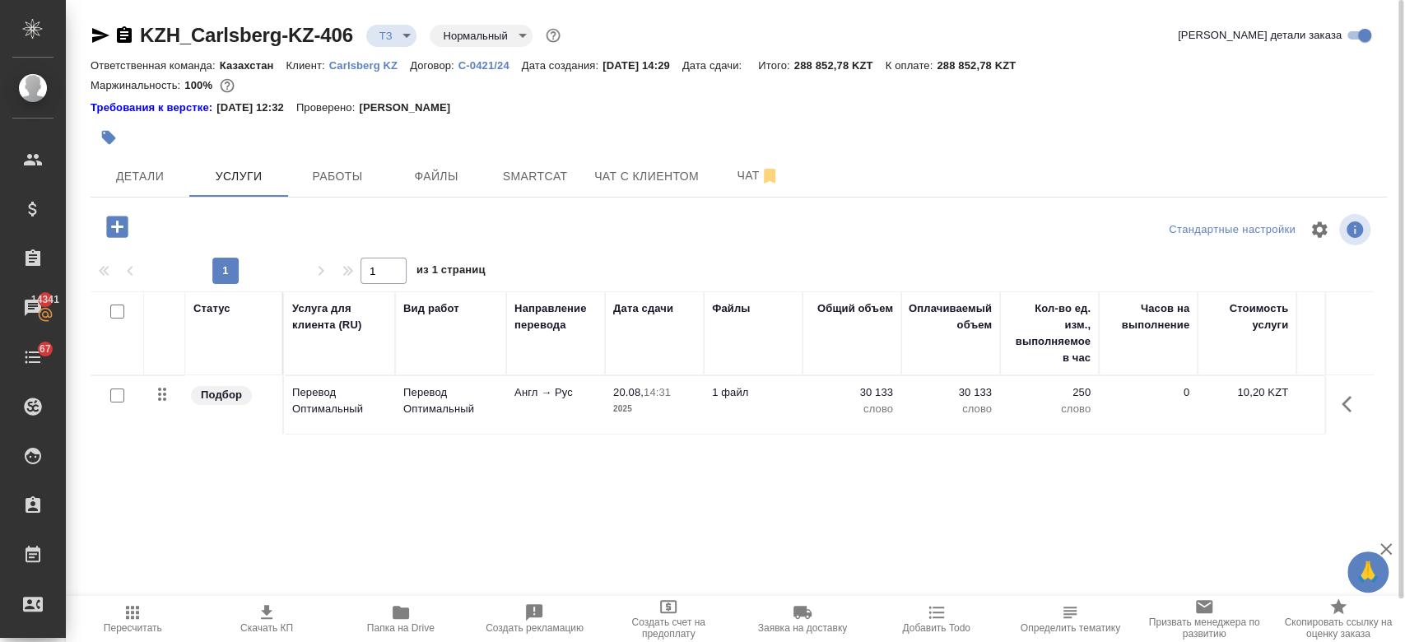
click at [653, 140] on div at bounding box center [523, 137] width 864 height 36
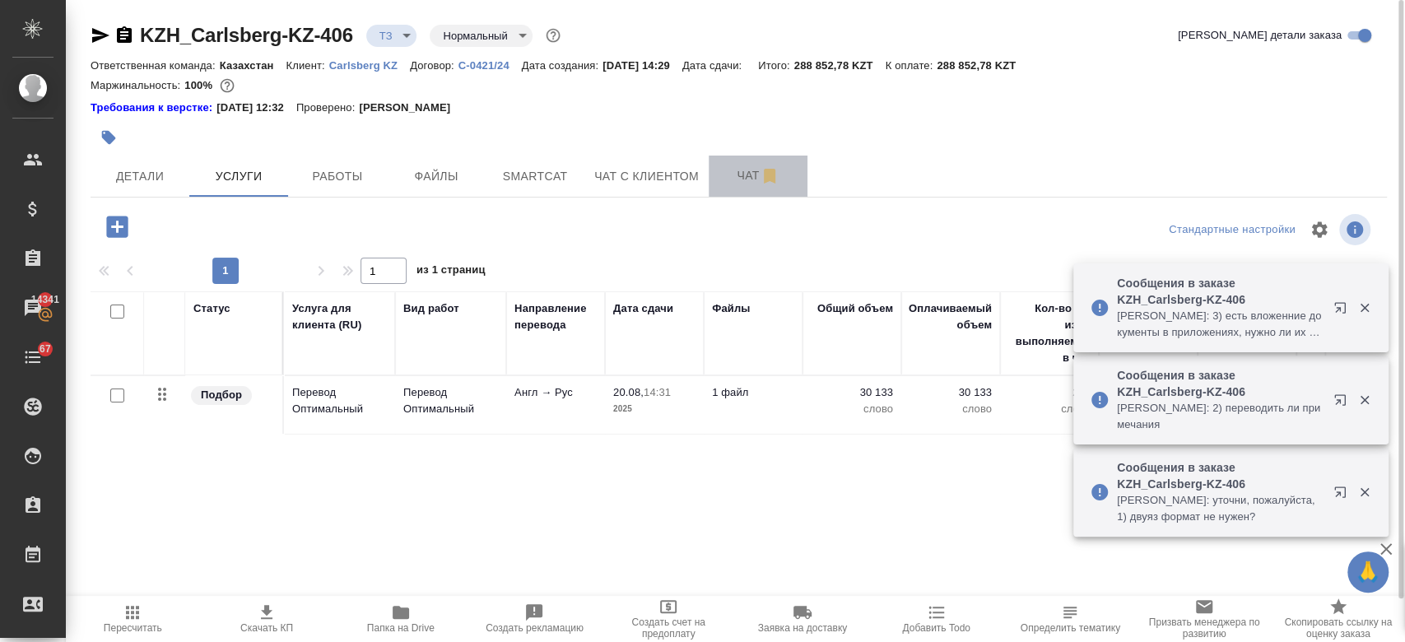
click at [737, 181] on span "Чат" at bounding box center [757, 175] width 79 height 21
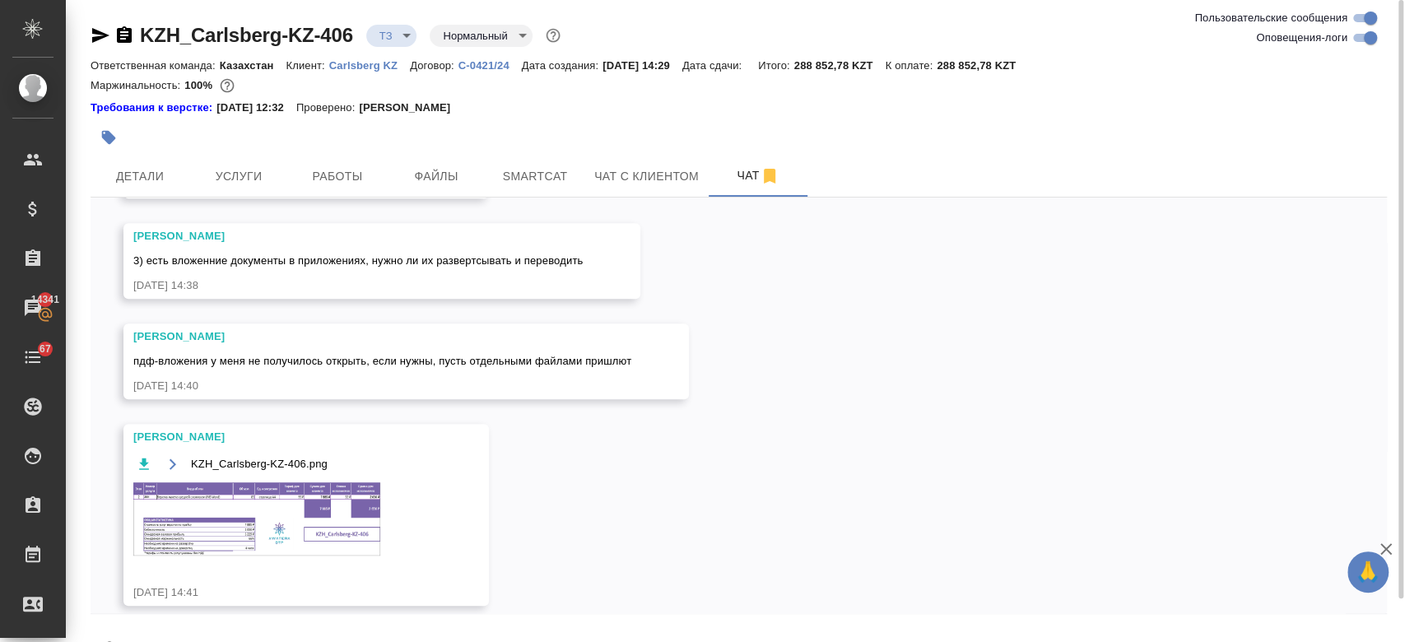
scroll to position [599, 0]
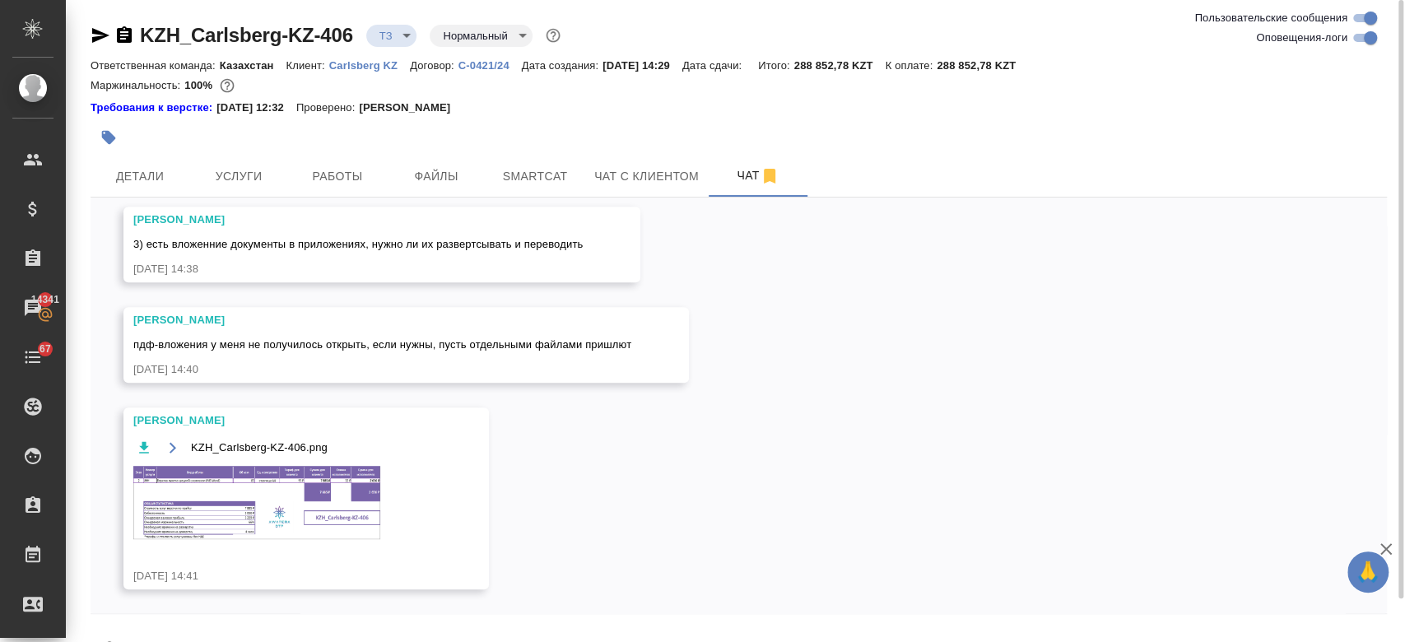
click at [320, 509] on img at bounding box center [256, 502] width 247 height 73
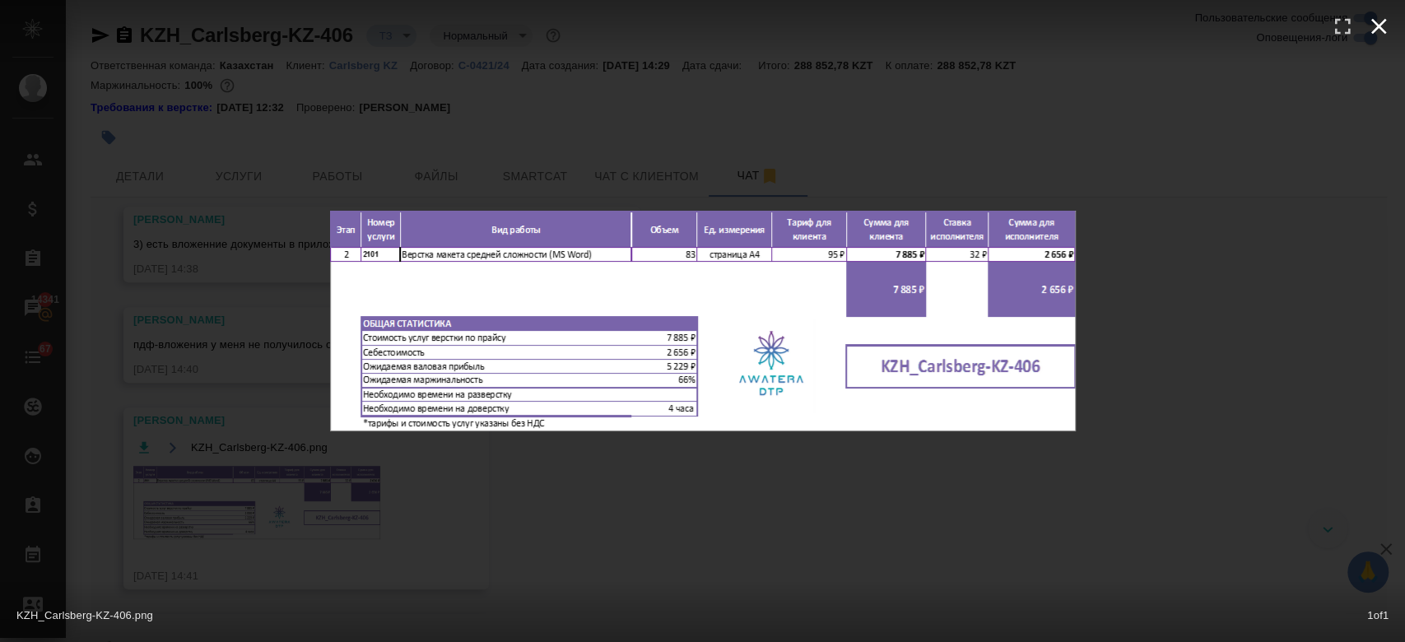
scroll to position [811, 0]
click at [1385, 41] on button "button" at bounding box center [1378, 26] width 36 height 36
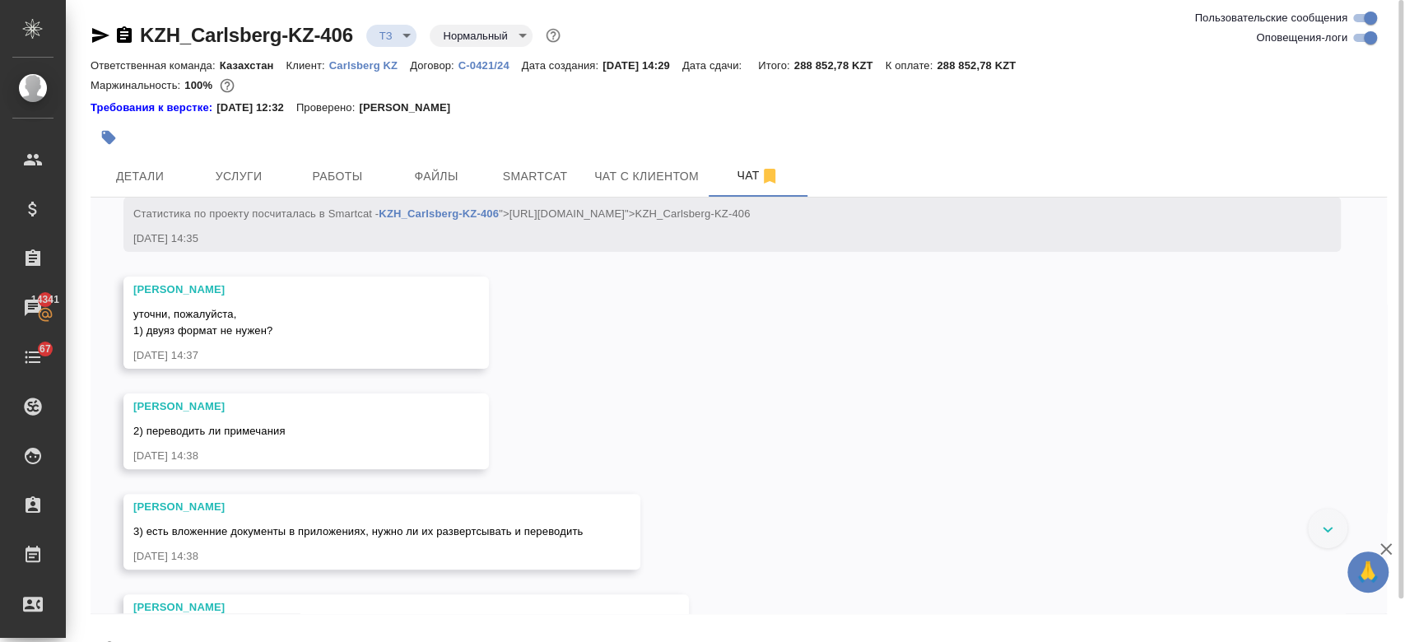
scroll to position [362, 0]
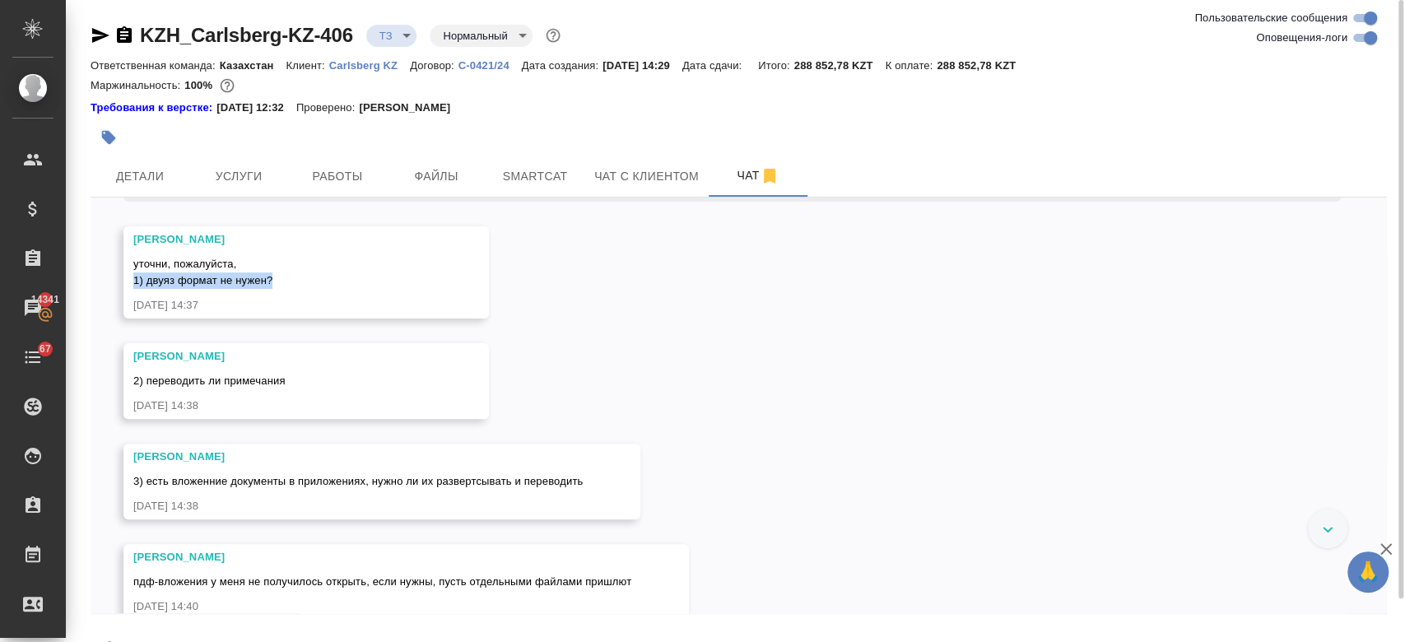
drag, startPoint x: 286, startPoint y: 275, endPoint x: 133, endPoint y: 282, distance: 153.3
click at [133, 282] on div "уточни, пожалуйста, 1) двуяз формат не нужен?" at bounding box center [282, 270] width 298 height 37
copy span "1) двуяз формат не нужен?"
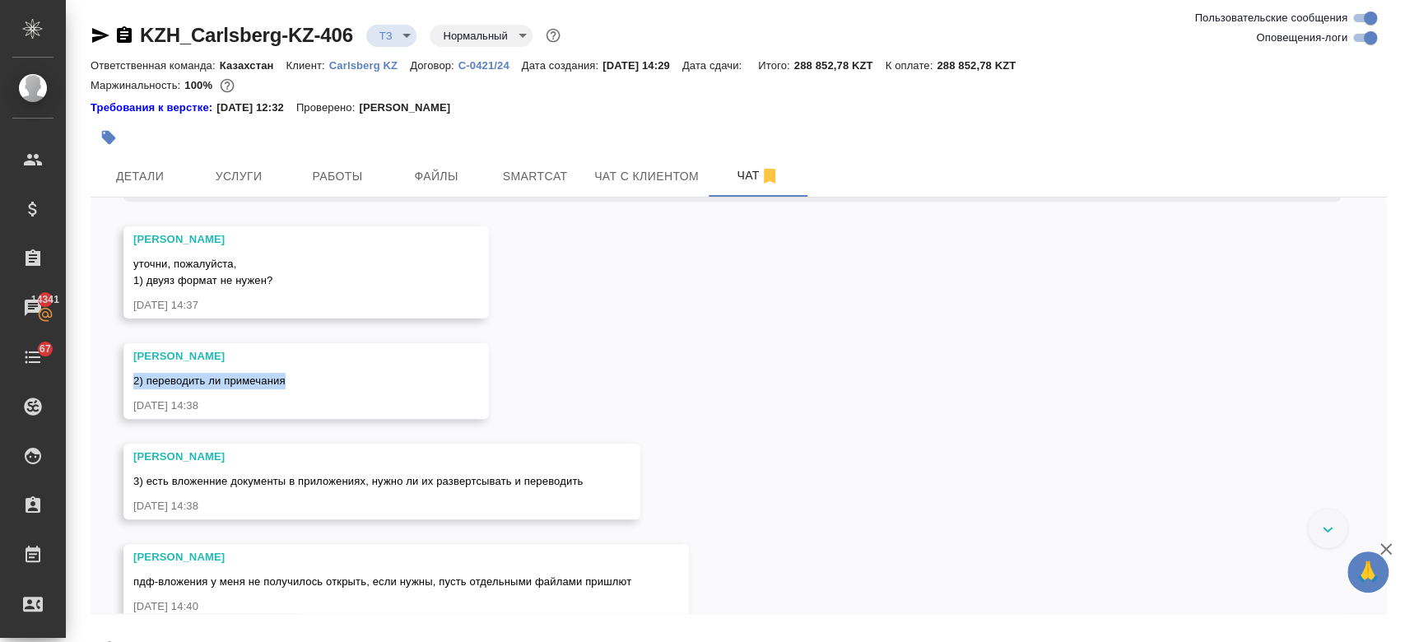
drag, startPoint x: 287, startPoint y: 379, endPoint x: 135, endPoint y: 382, distance: 152.3
click at [135, 382] on div "2) переводить ли примечания" at bounding box center [282, 379] width 298 height 21
copy span "2) переводить ли примечания"
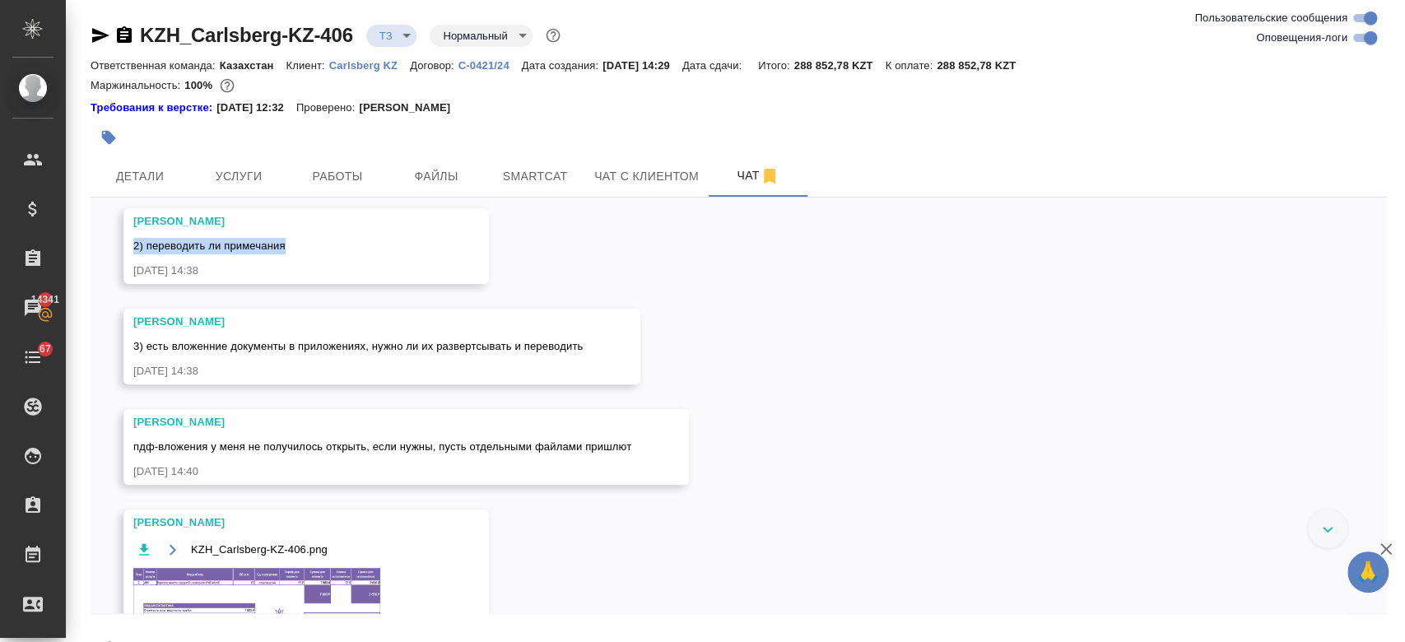
scroll to position [505, 0]
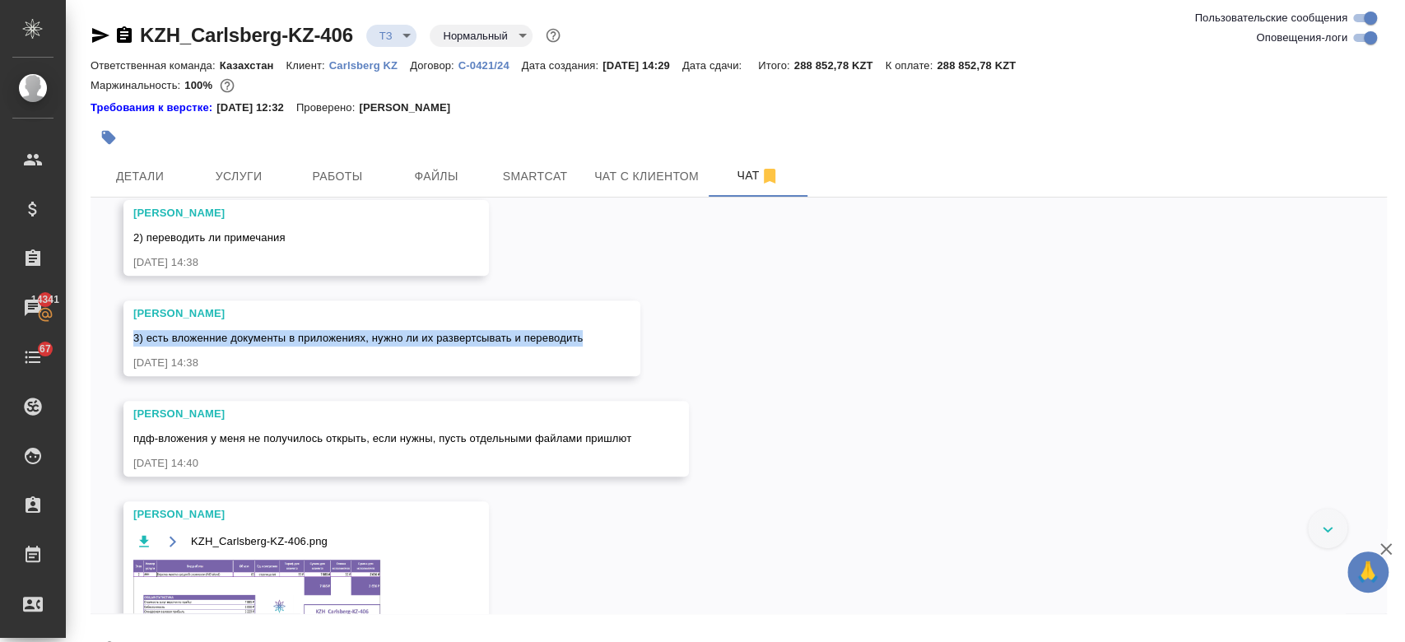
drag, startPoint x: 586, startPoint y: 333, endPoint x: 132, endPoint y: 342, distance: 454.4
click at [132, 342] on div "[PERSON_NAME] 3) есть вложенние документы в приложениях, нужно ли их развертсыв…" at bounding box center [381, 338] width 517 height 76
copy span "3) есть вложенние документы в приложениях, нужно ли их развертсывать и переводи…"
click at [329, 416] on div "[PERSON_NAME]" at bounding box center [382, 414] width 498 height 16
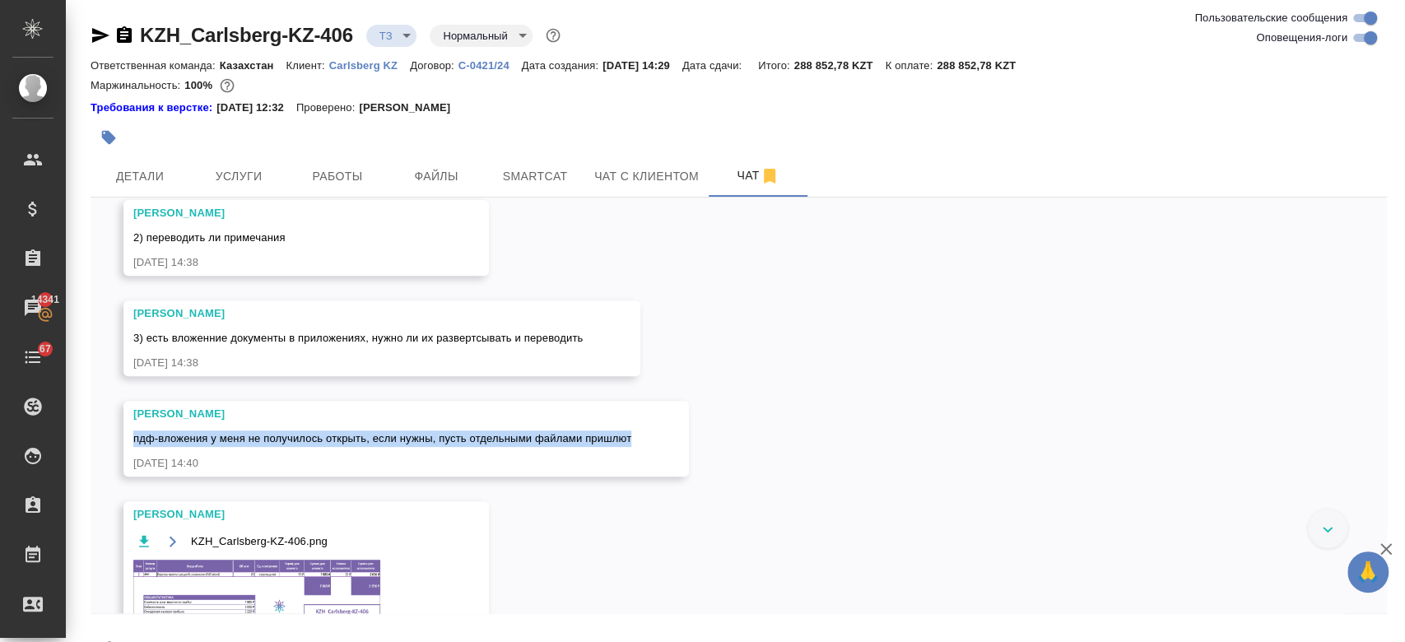
drag, startPoint x: 637, startPoint y: 435, endPoint x: 132, endPoint y: 440, distance: 504.5
click at [132, 440] on div "[PERSON_NAME] пдф-вложения у меня не получилось открыть, если нужны, пусть отде…" at bounding box center [405, 439] width 565 height 76
copy span "пдф-вложения у меня не получилось открыть, если нужны, пусть отдельными файлами…"
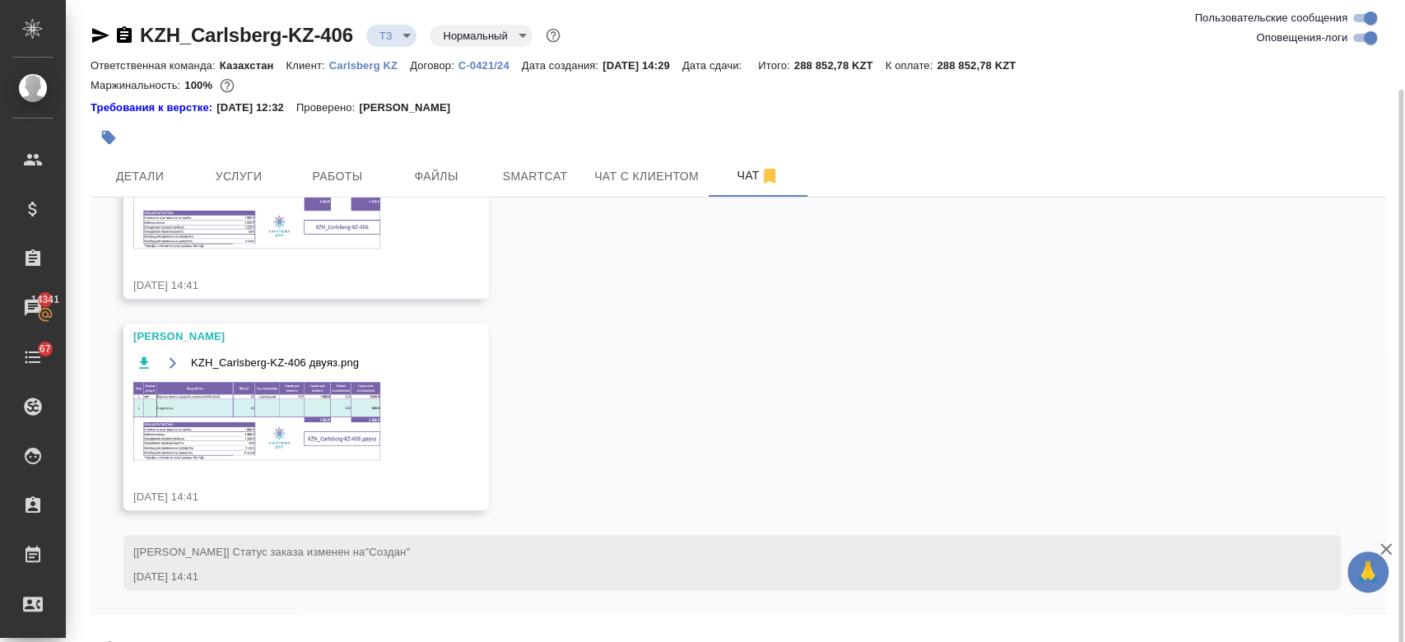
scroll to position [46, 0]
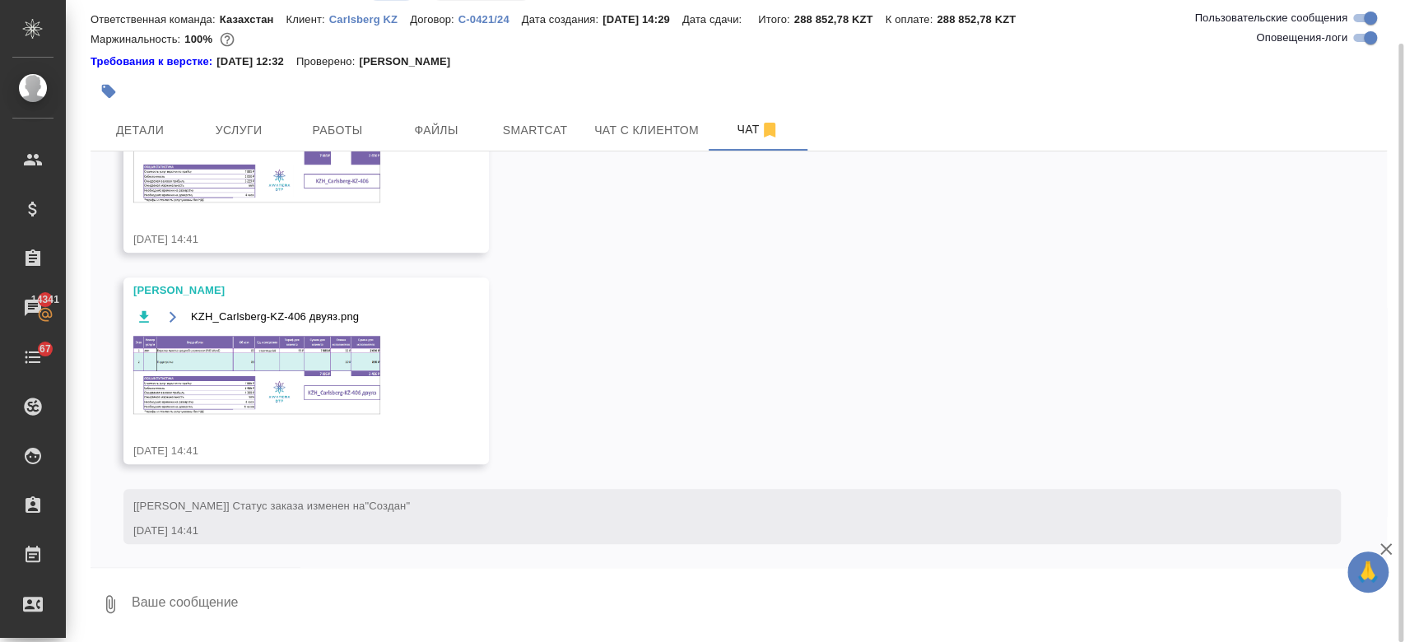
click at [284, 593] on textarea at bounding box center [758, 604] width 1257 height 56
type textarea "уточняю"
